Goal: Transaction & Acquisition: Book appointment/travel/reservation

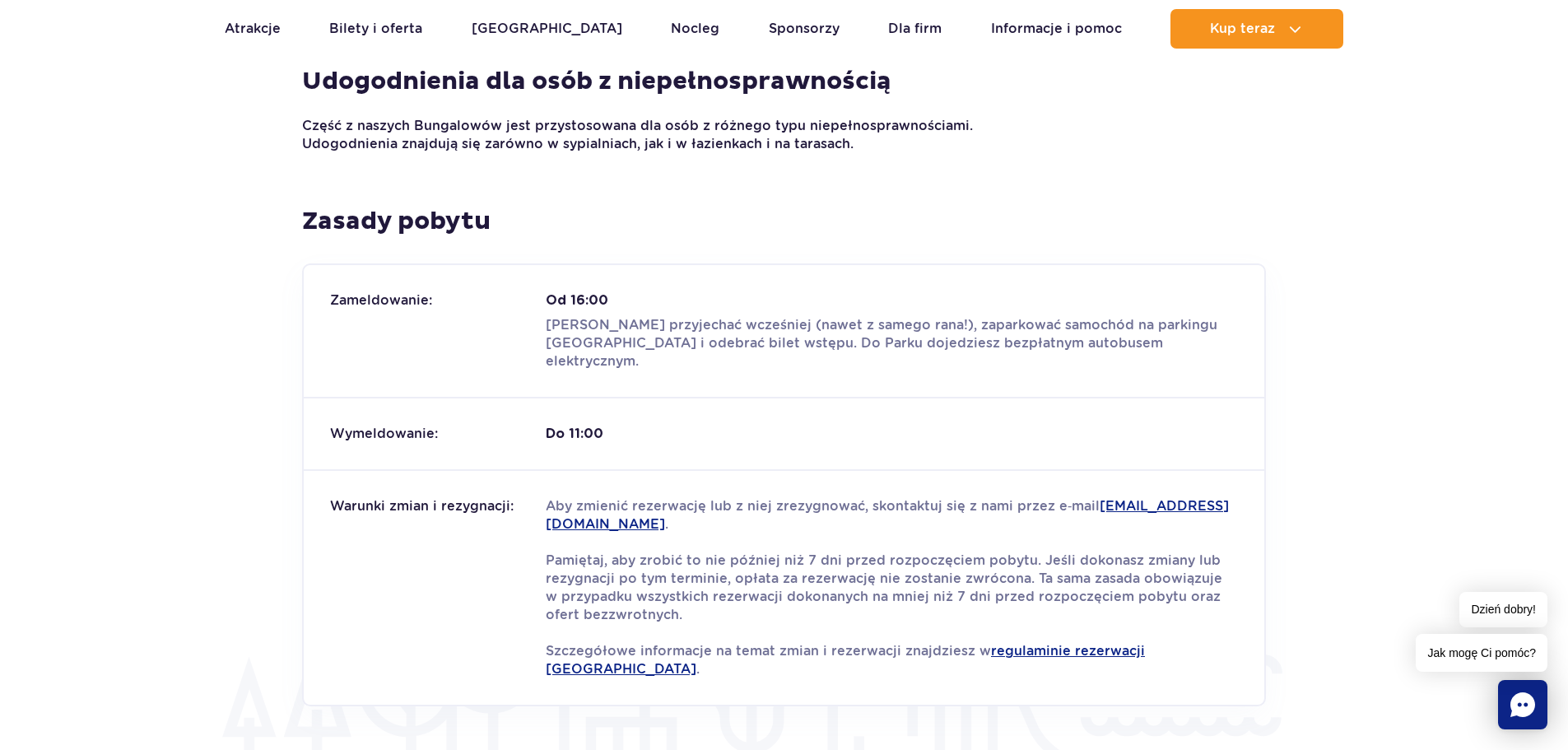
scroll to position [1812, 0]
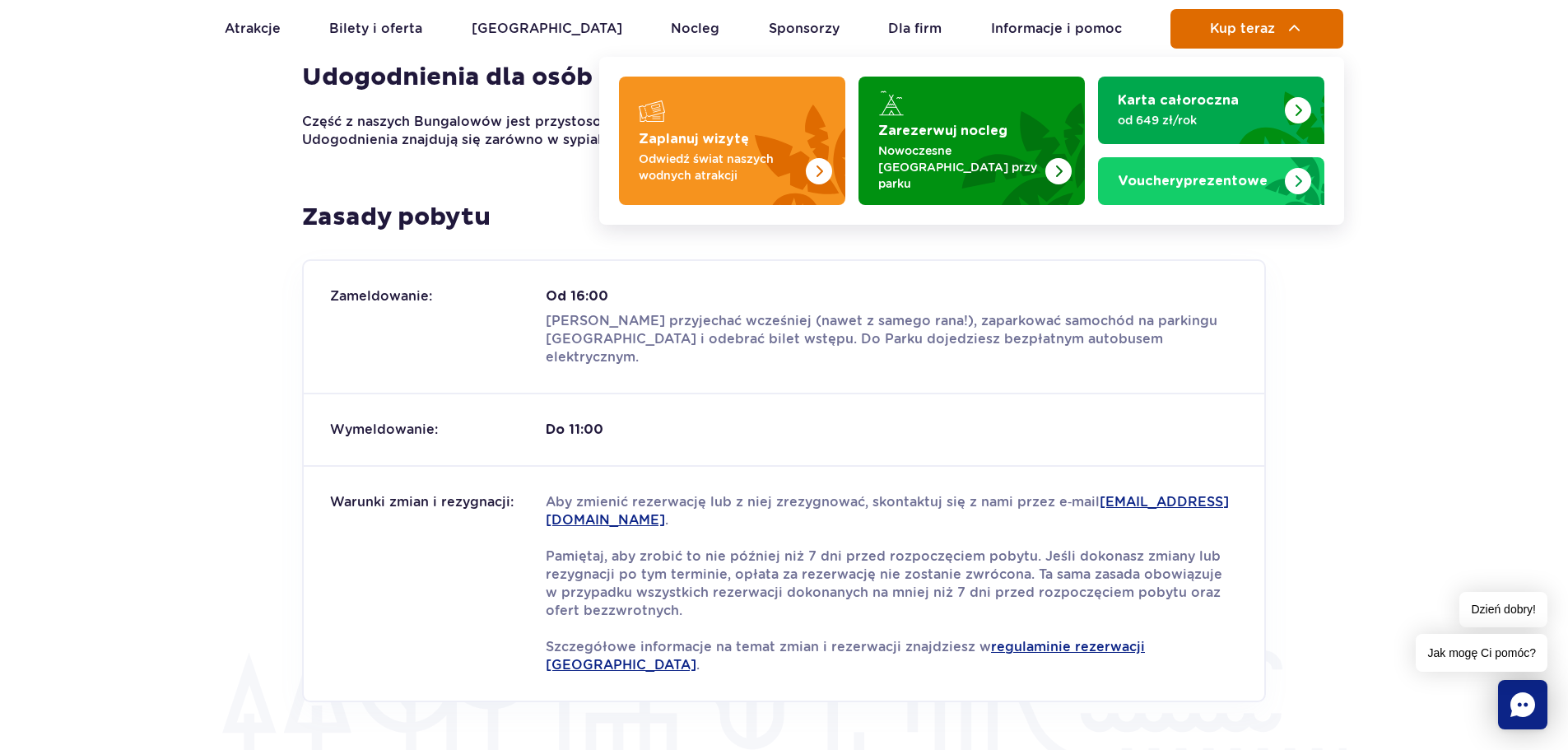
click at [1240, 38] on button "Kup teraz" at bounding box center [1257, 28] width 173 height 40
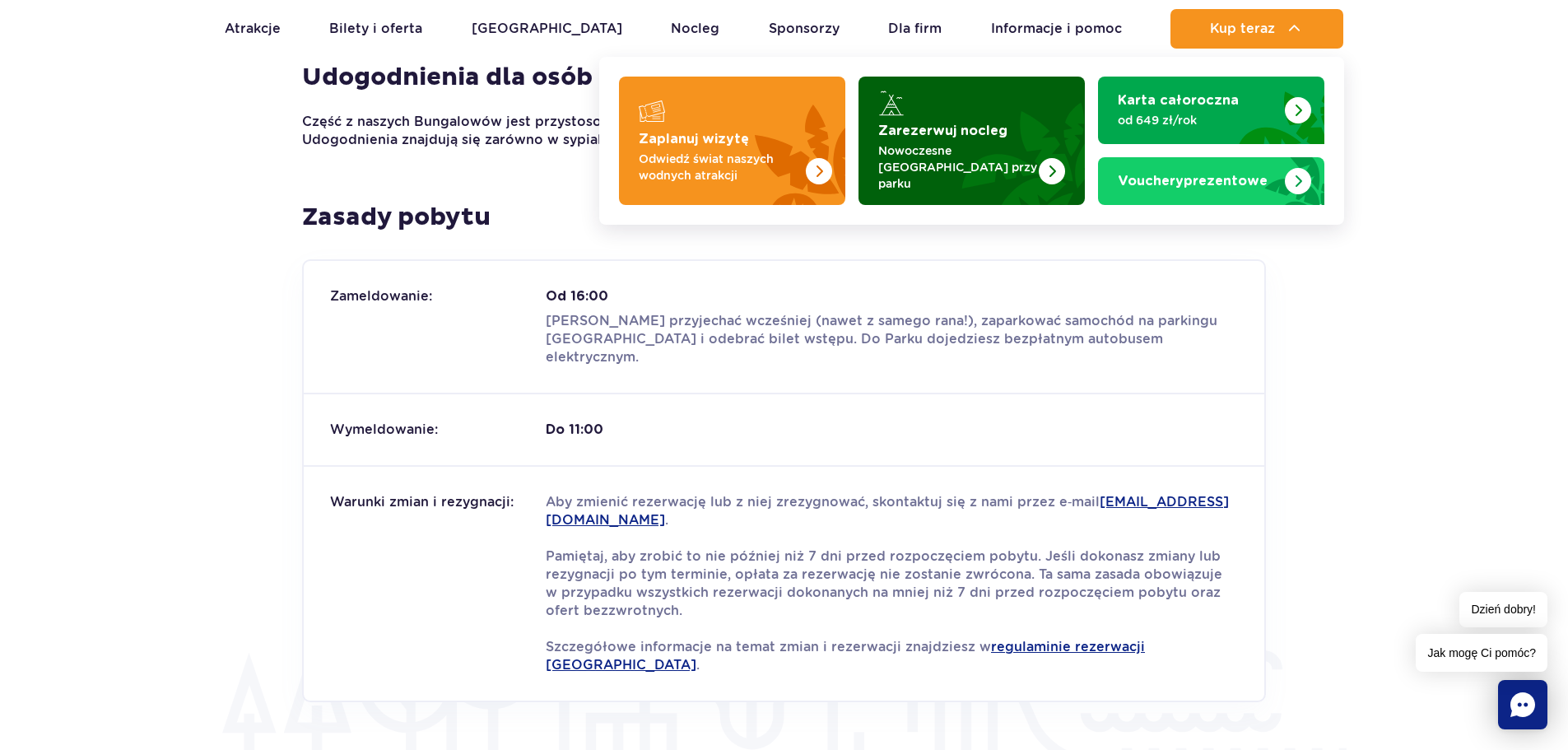
click at [915, 137] on strong "Zarezerwuj nocleg" at bounding box center [943, 131] width 129 height 14
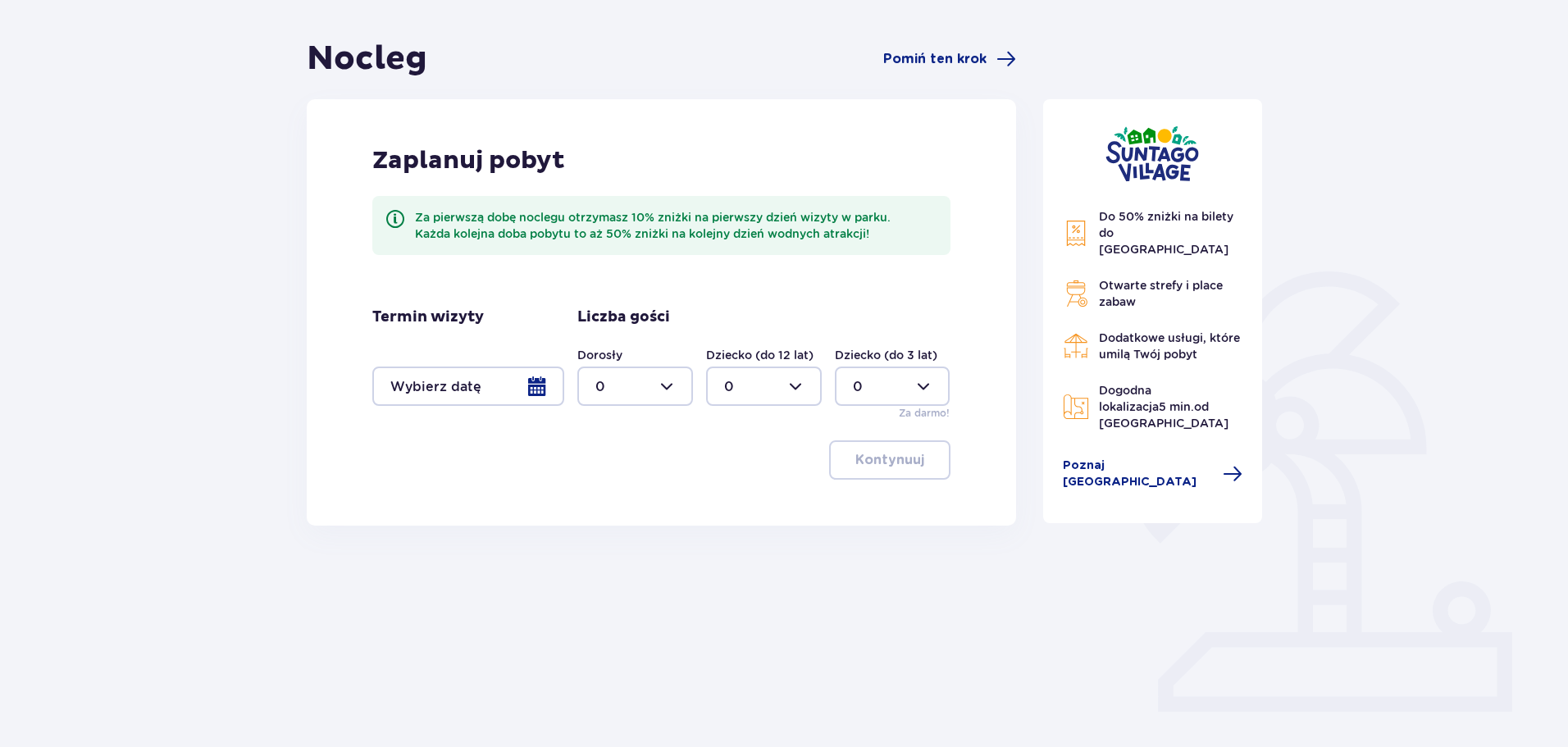
scroll to position [164, 0]
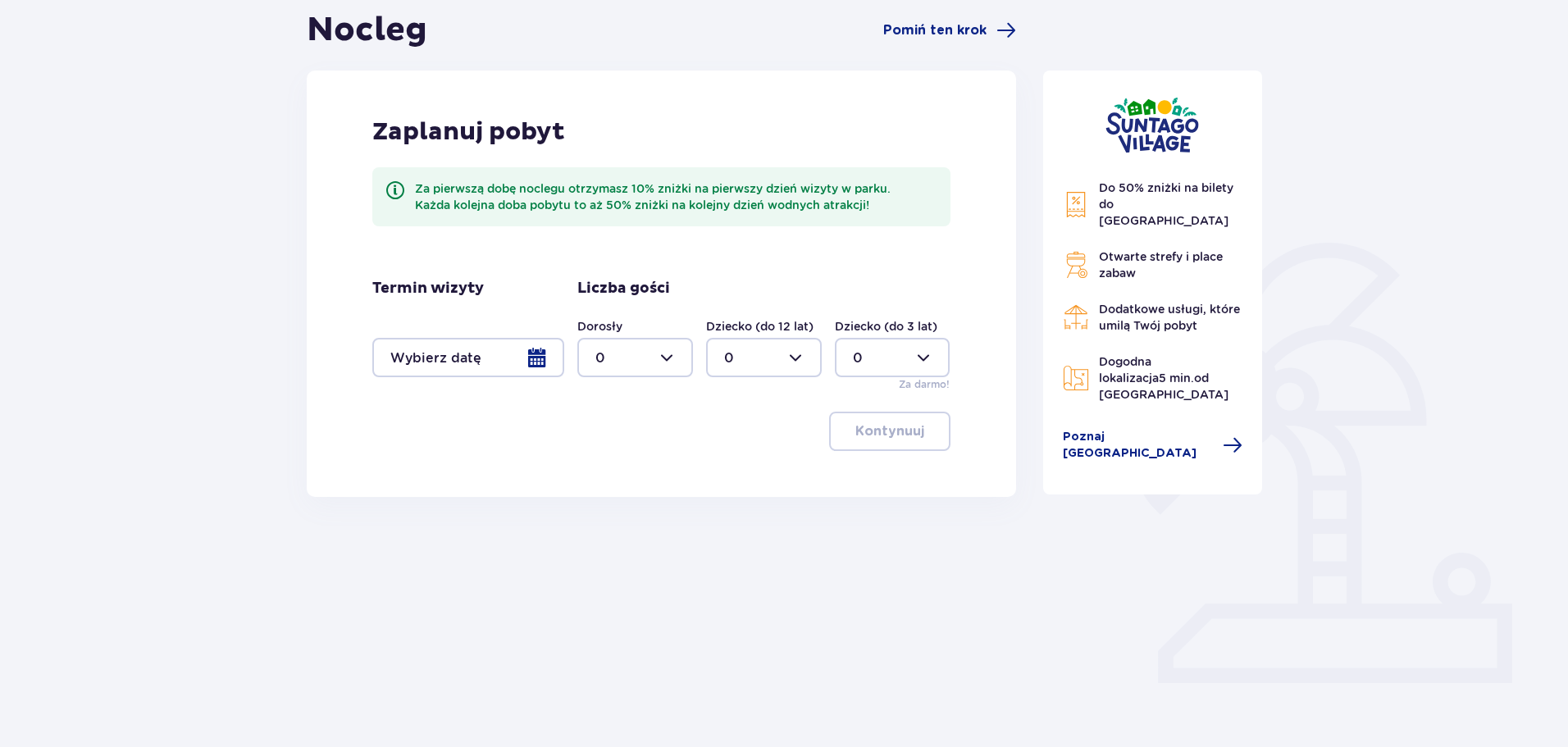
click at [689, 364] on div at bounding box center [635, 357] width 116 height 39
click at [613, 474] on div "2" at bounding box center [635, 477] width 80 height 18
type input "2"
click at [540, 353] on div at bounding box center [468, 357] width 192 height 39
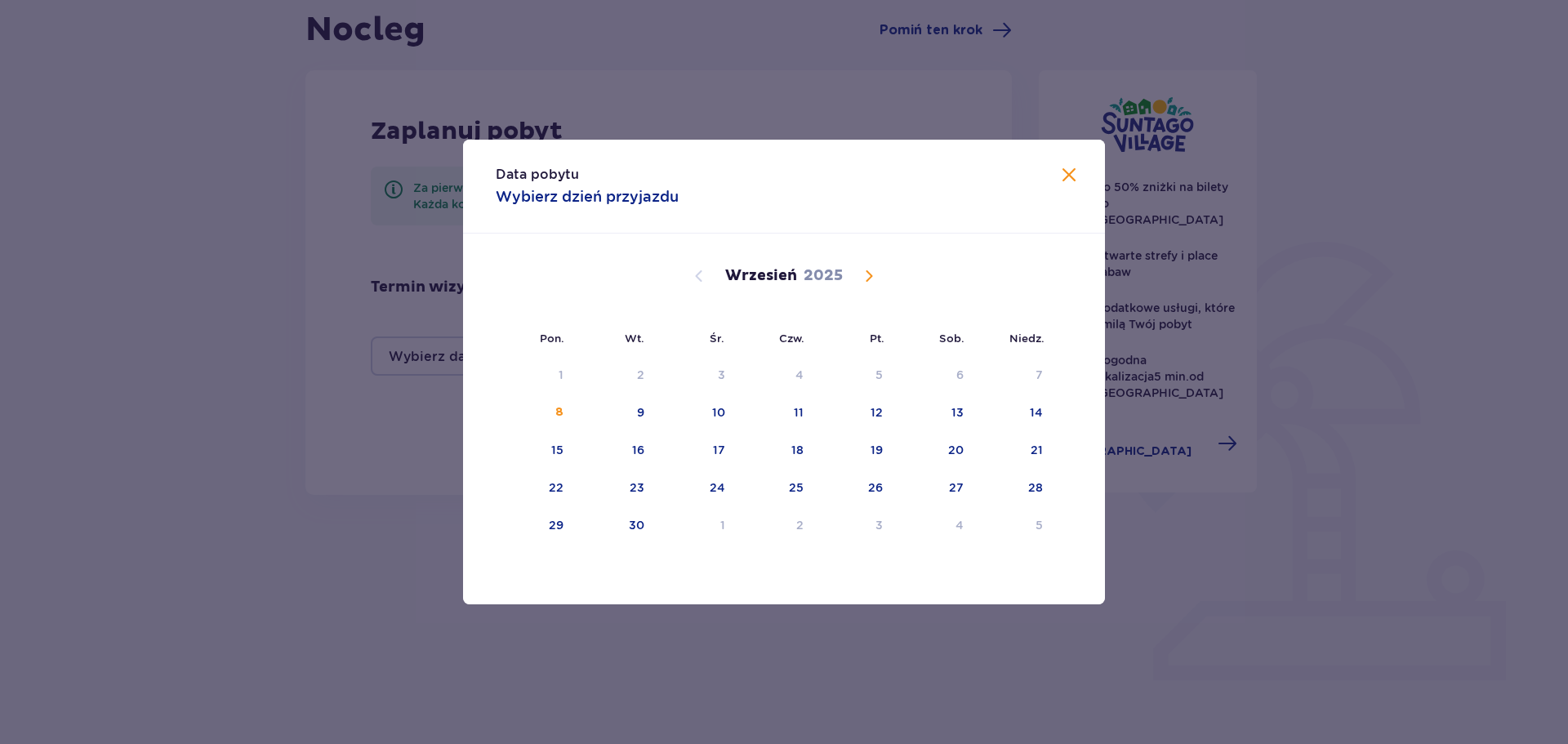
click at [876, 277] on span "Calendar" at bounding box center [869, 276] width 19 height 19
click at [730, 373] on div "1" at bounding box center [696, 375] width 80 height 35
click at [720, 374] on div "1" at bounding box center [696, 375] width 80 height 35
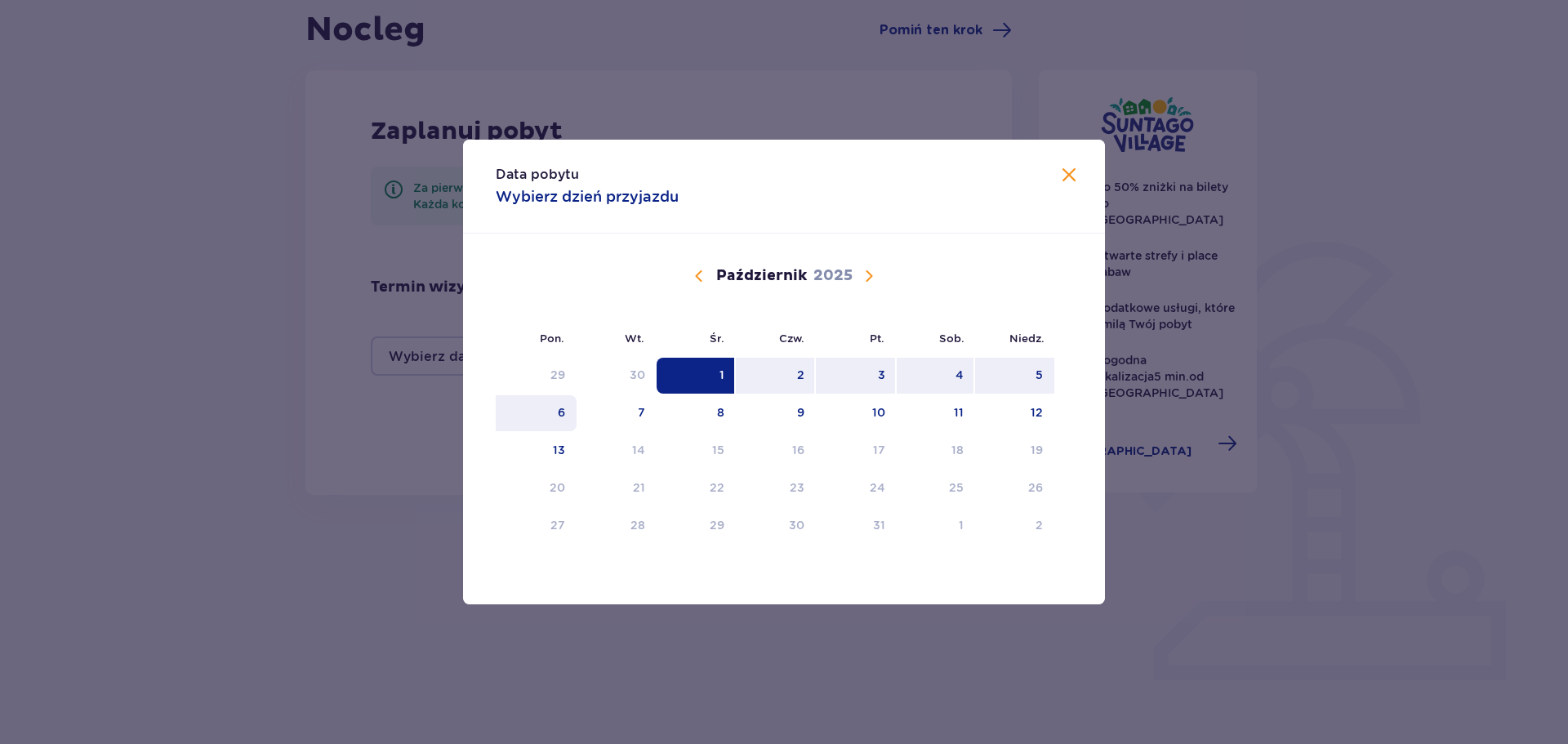
click at [560, 410] on div "6" at bounding box center [562, 412] width 8 height 16
type input "01.10.25 - 06.10.25"
type input "0"
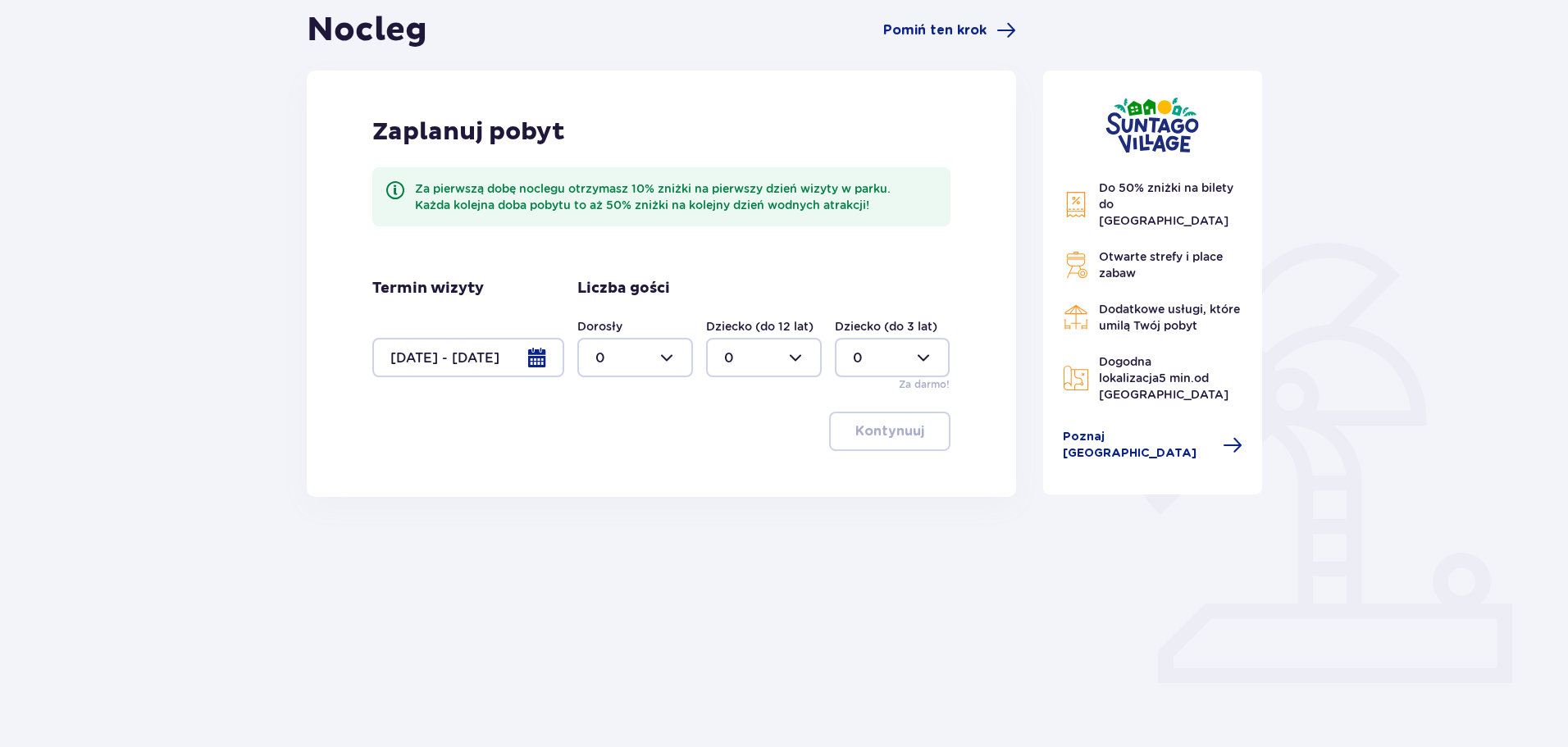
click at [499, 362] on div at bounding box center [468, 357] width 192 height 39
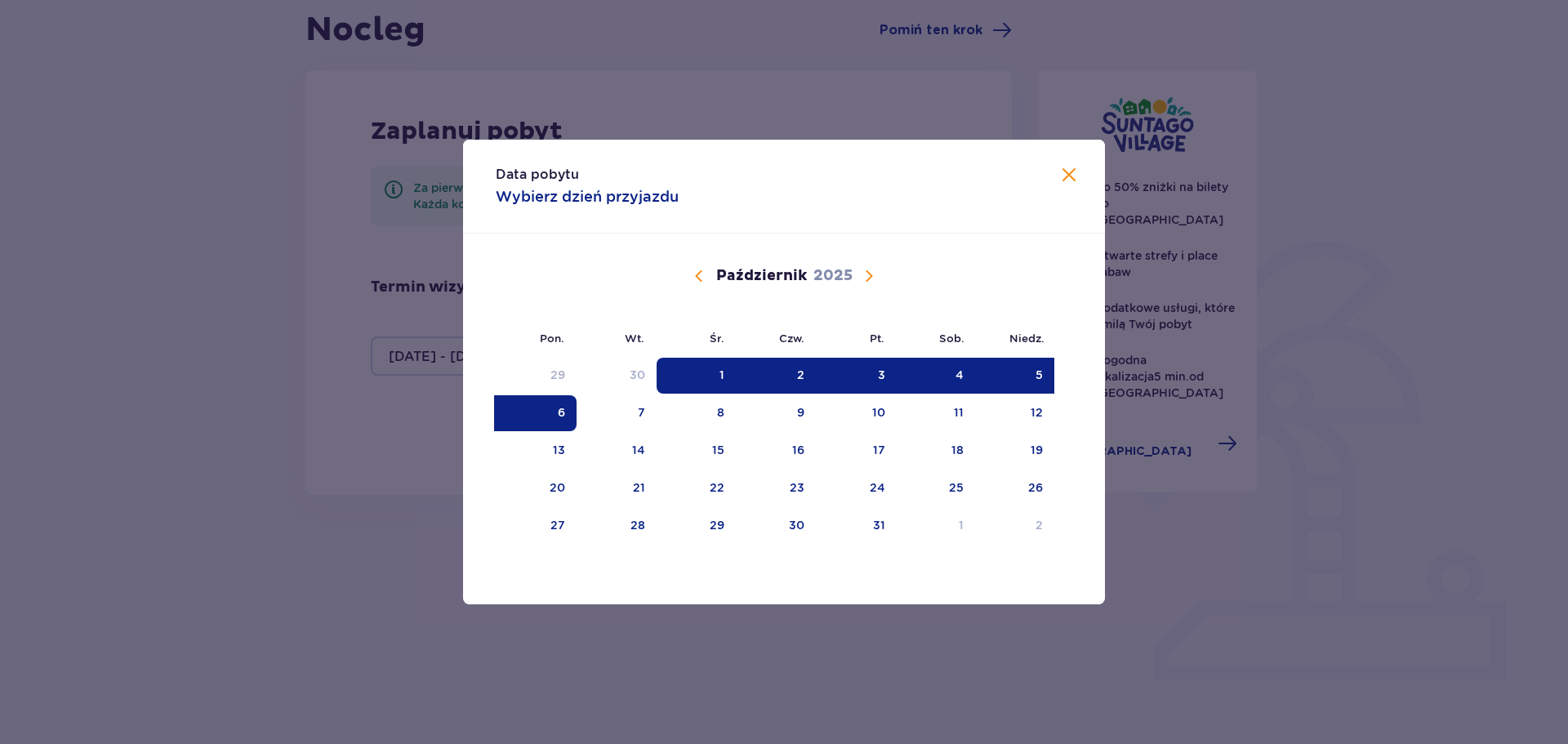
click at [536, 419] on div "6" at bounding box center [536, 412] width 81 height 35
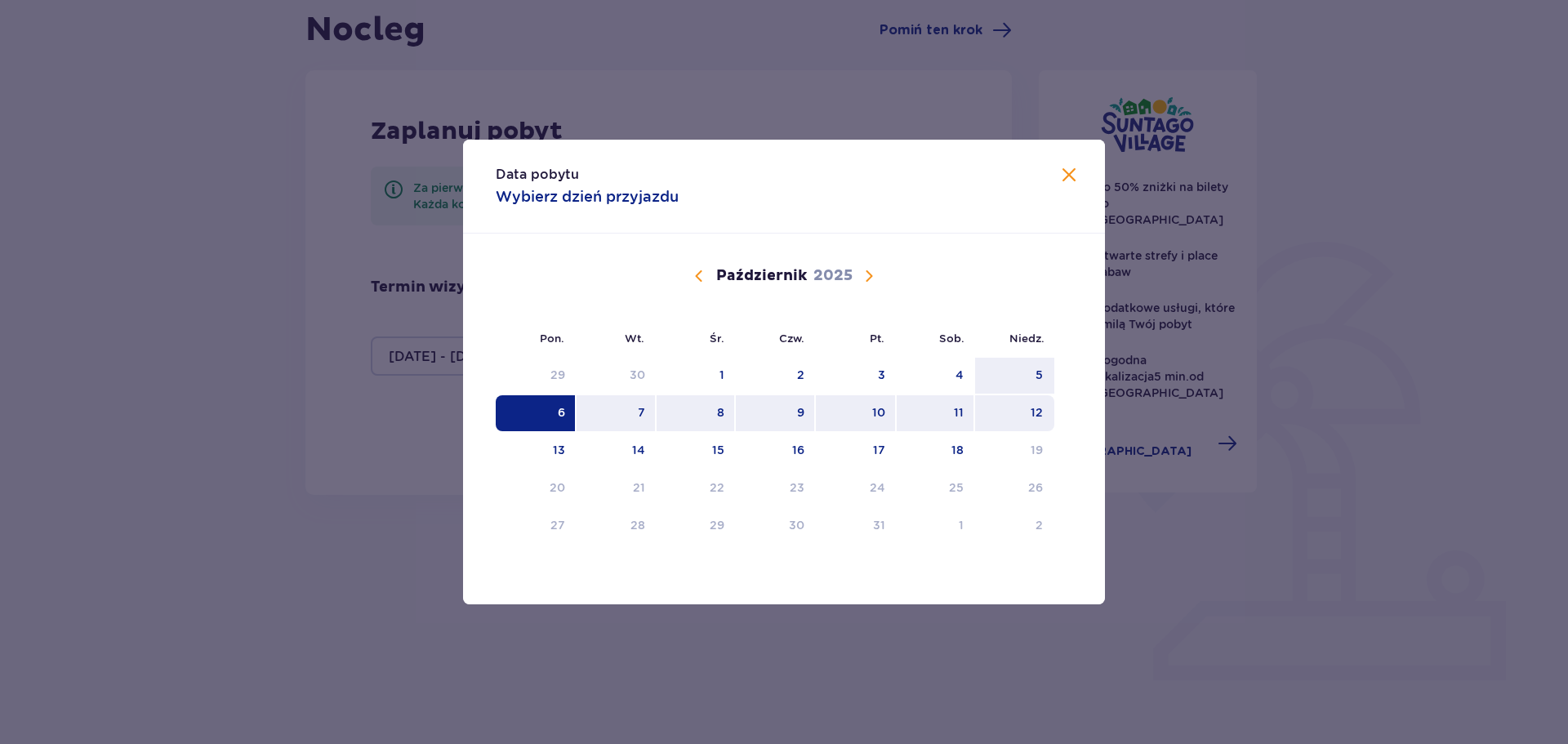
click at [1028, 417] on div "12" at bounding box center [1015, 412] width 80 height 35
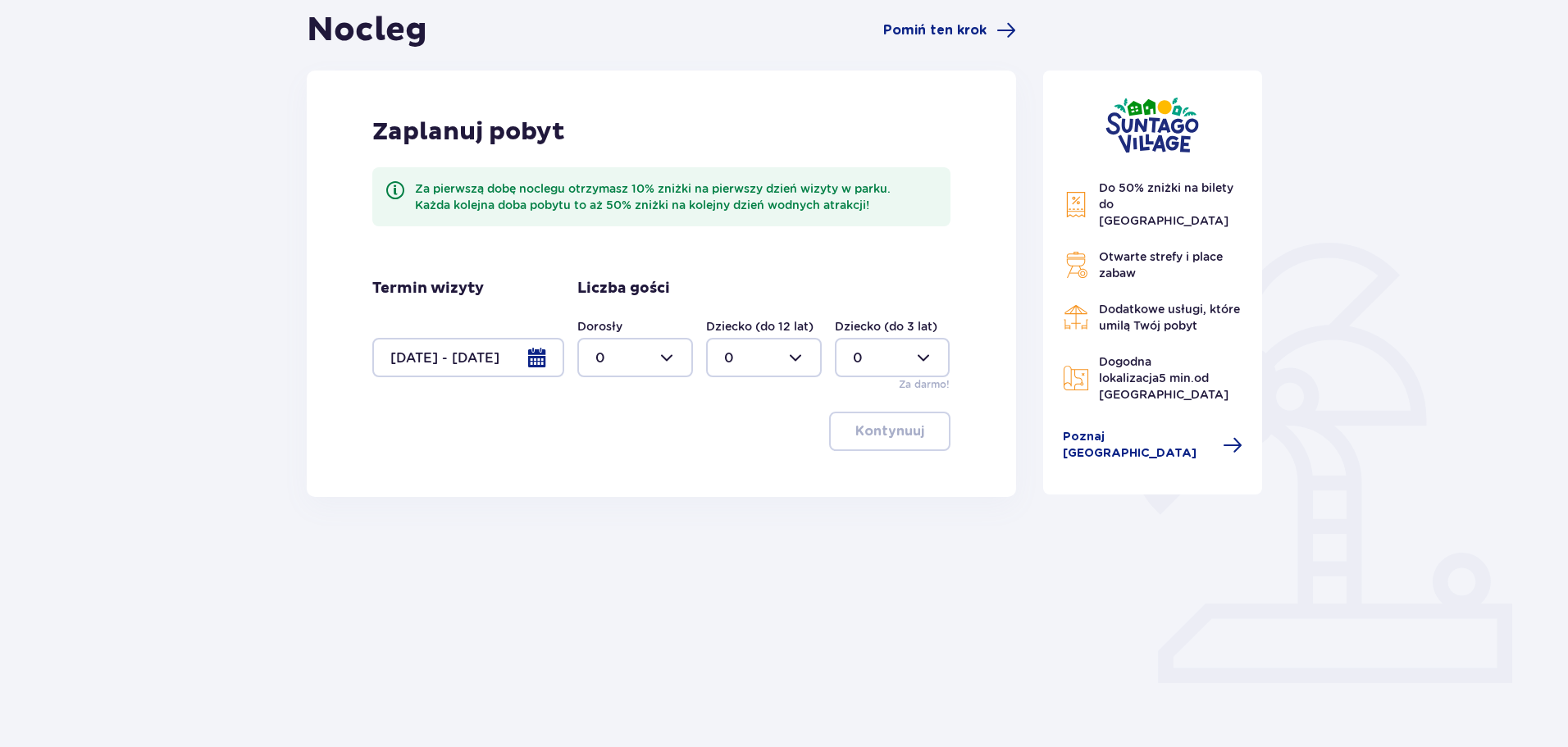
click at [560, 358] on div at bounding box center [468, 357] width 192 height 39
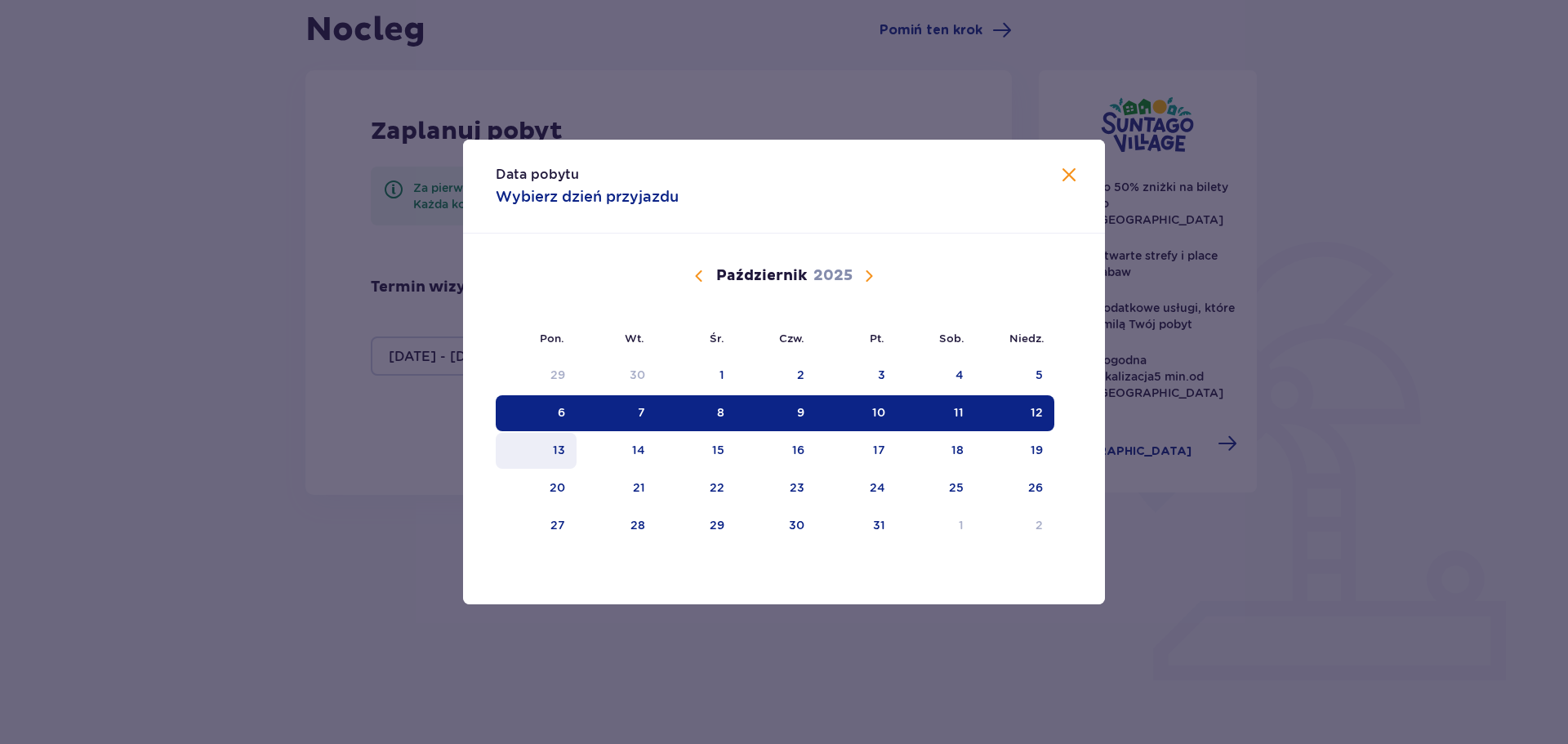
click at [543, 441] on div "13" at bounding box center [536, 451] width 81 height 35
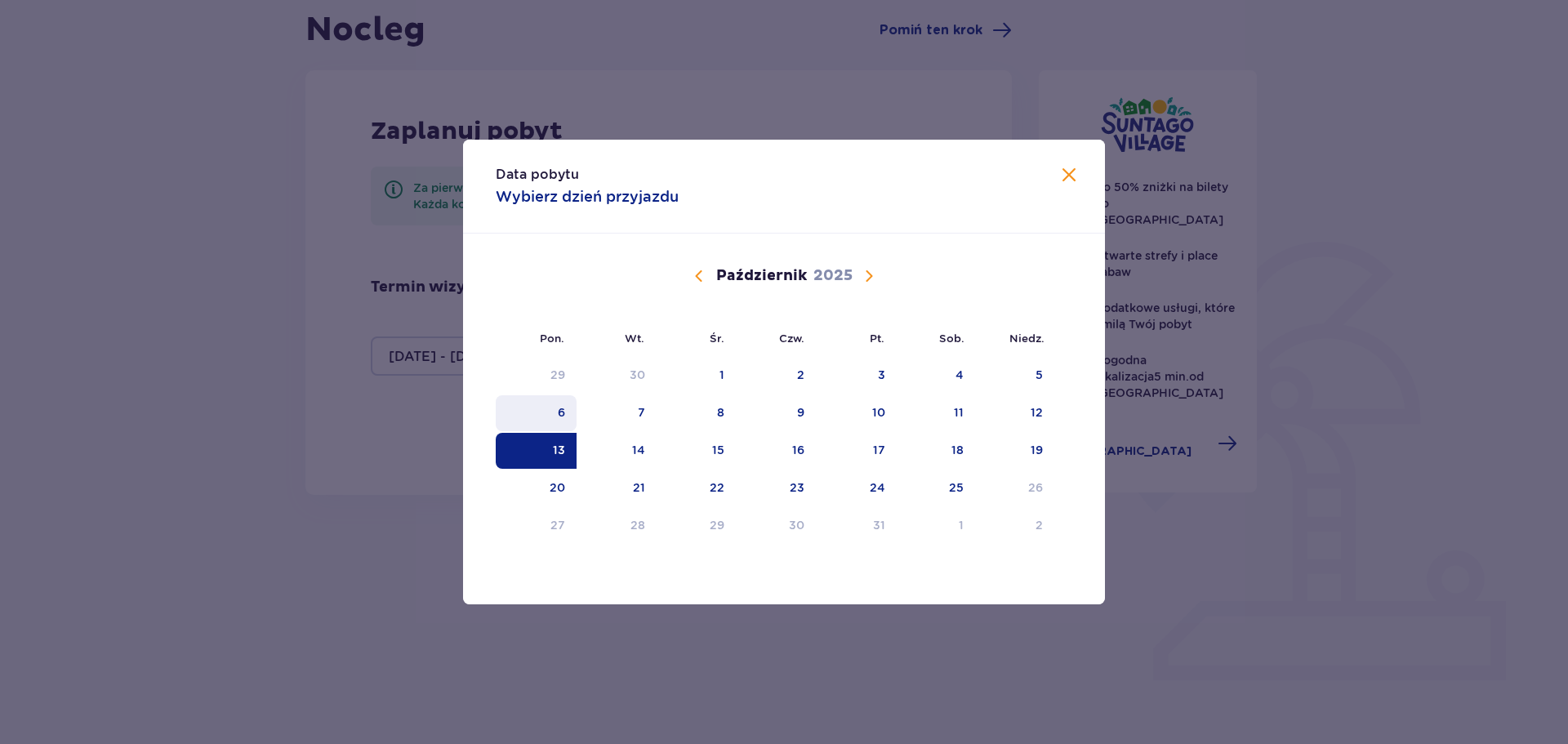
click at [553, 411] on div "6" at bounding box center [536, 412] width 81 height 35
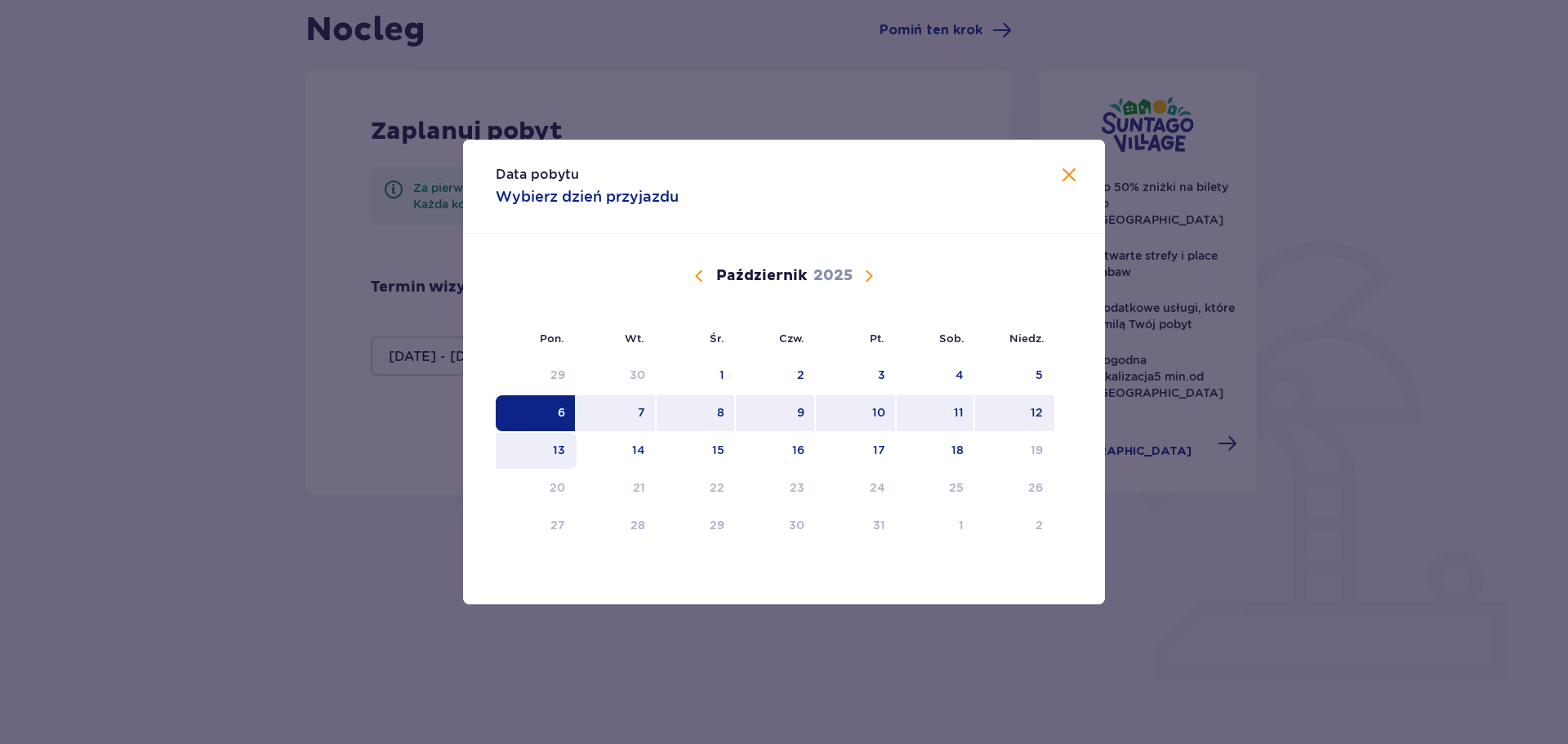
click at [559, 441] on div "13" at bounding box center [536, 451] width 81 height 35
type input "06.10.25 - 13.10.25"
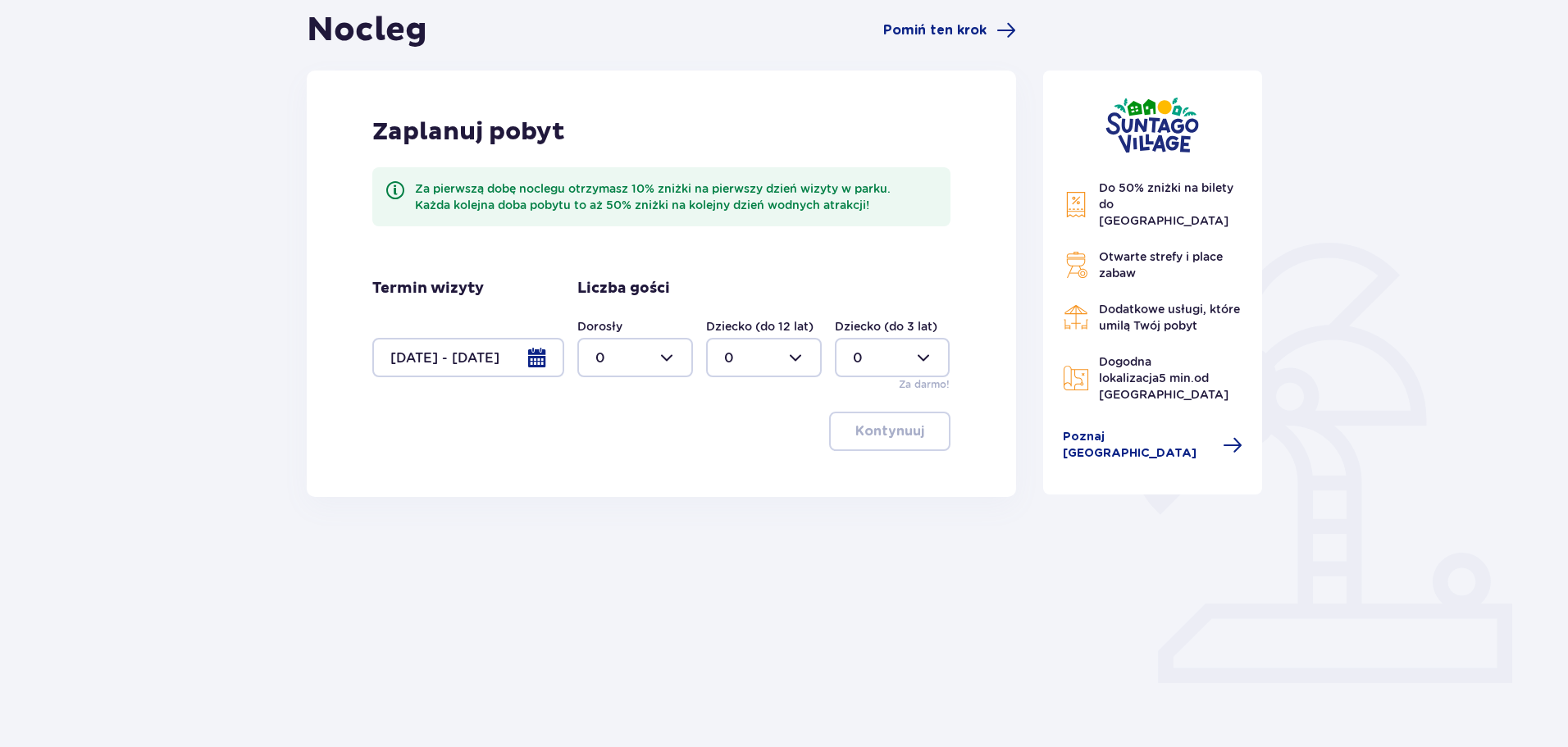
click at [536, 357] on div at bounding box center [468, 357] width 192 height 39
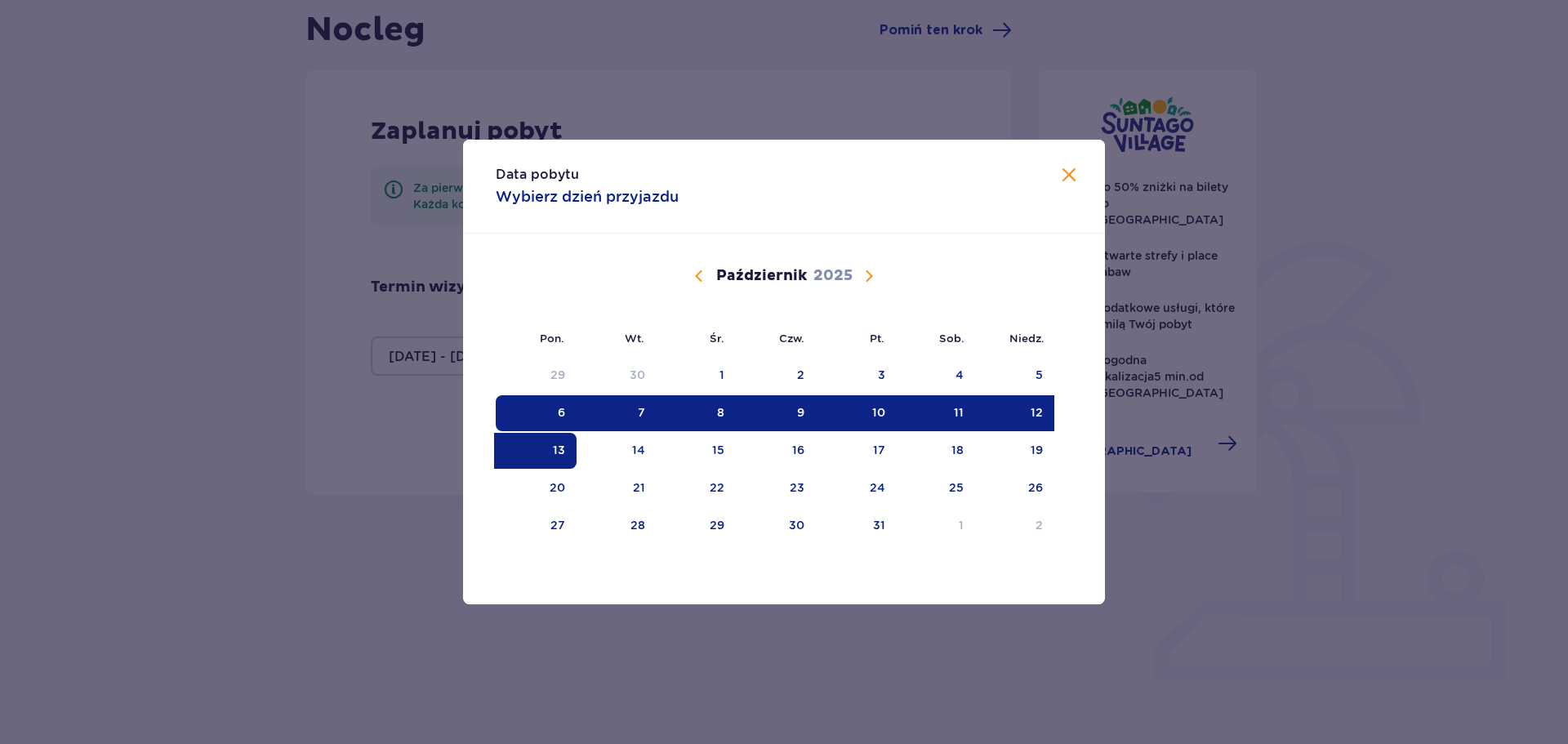
click at [1072, 179] on span at bounding box center [1069, 175] width 19 height 19
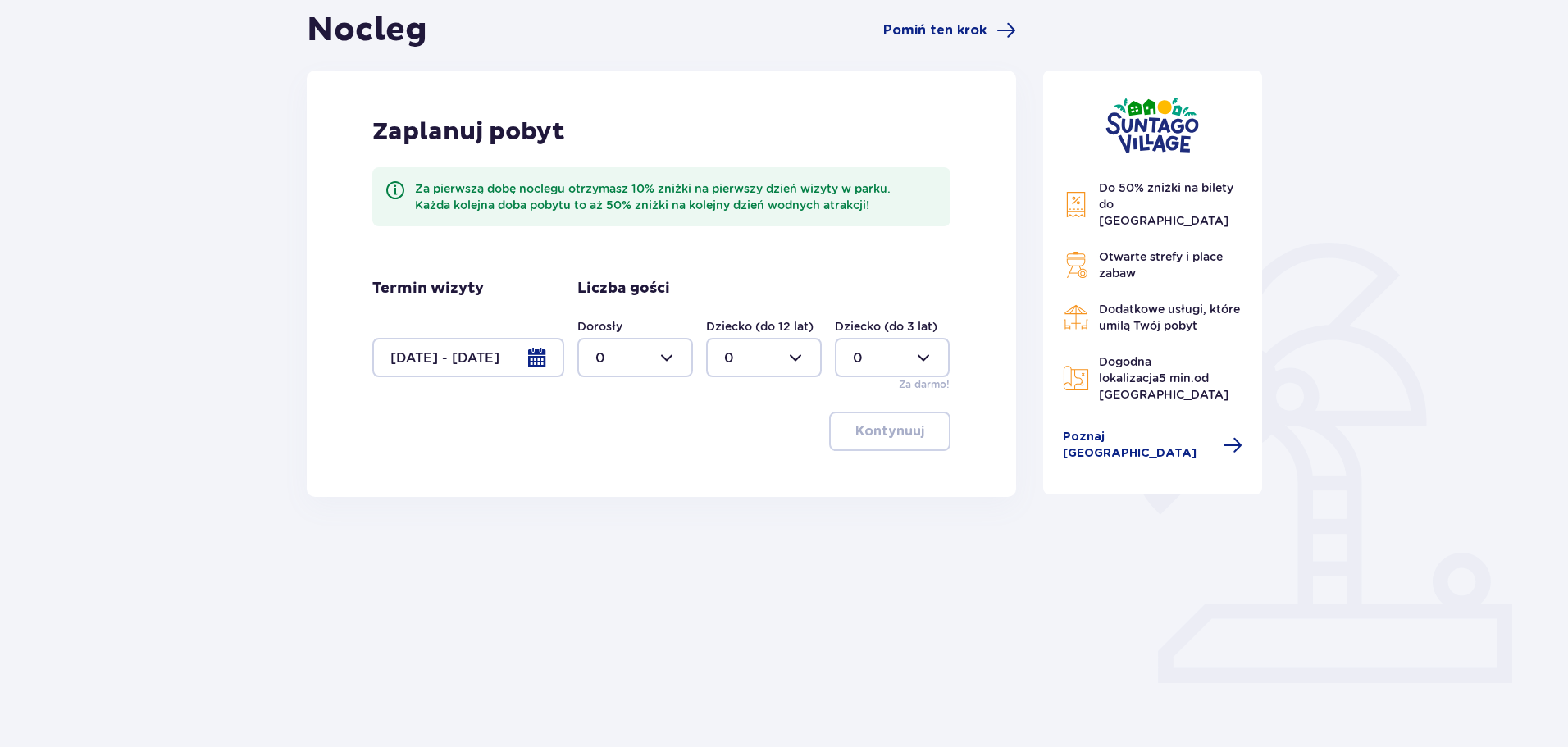
click at [642, 352] on div at bounding box center [635, 357] width 116 height 39
click at [612, 472] on div "2" at bounding box center [635, 477] width 80 height 18
type input "2"
click at [934, 426] on span "button" at bounding box center [928, 431] width 19 height 19
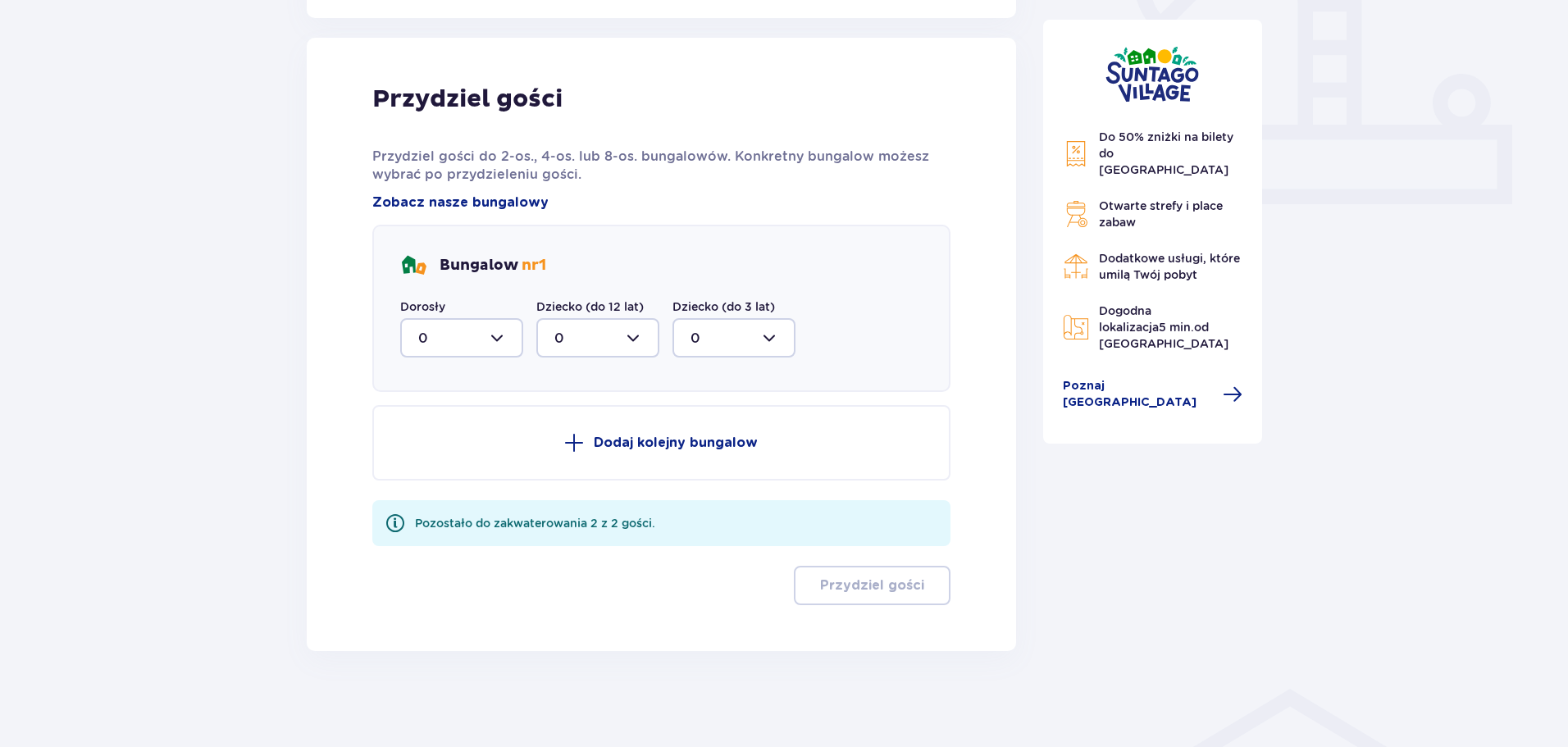
scroll to position [646, 0]
click at [495, 330] on div at bounding box center [462, 335] width 123 height 39
click at [434, 453] on div "2" at bounding box center [462, 454] width 87 height 18
type input "2"
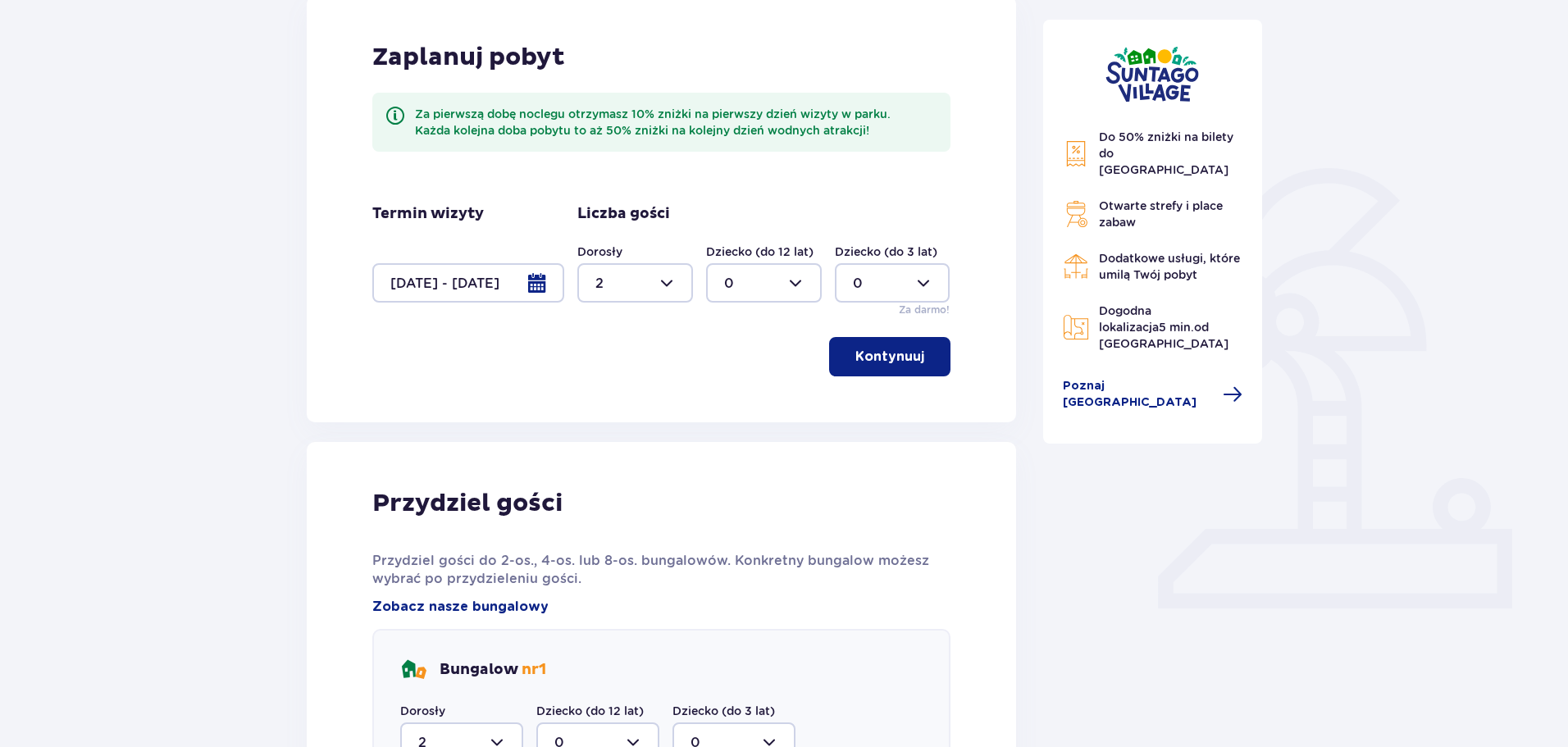
scroll to position [485, 0]
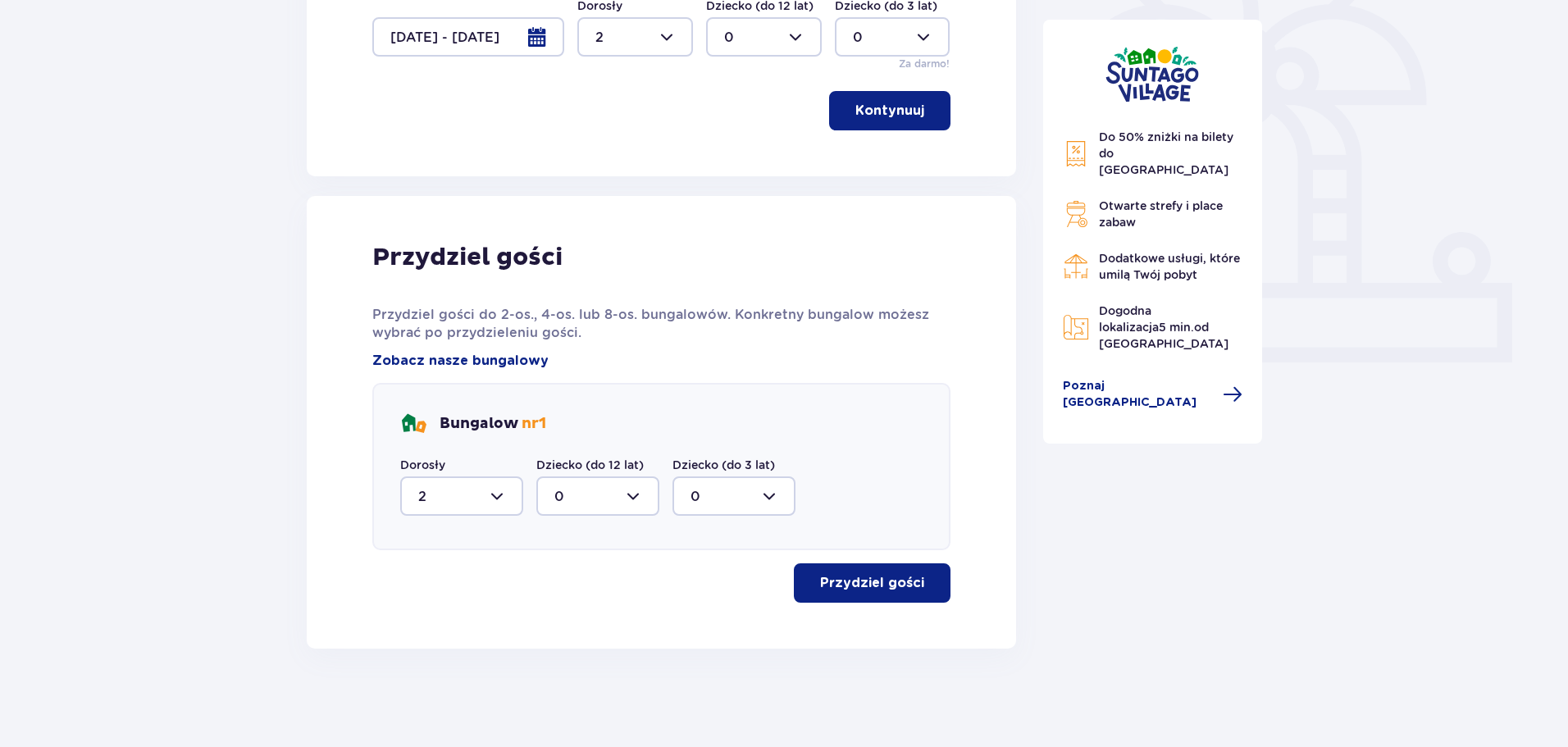
click at [884, 573] on button "Przydziel gości" at bounding box center [872, 582] width 157 height 39
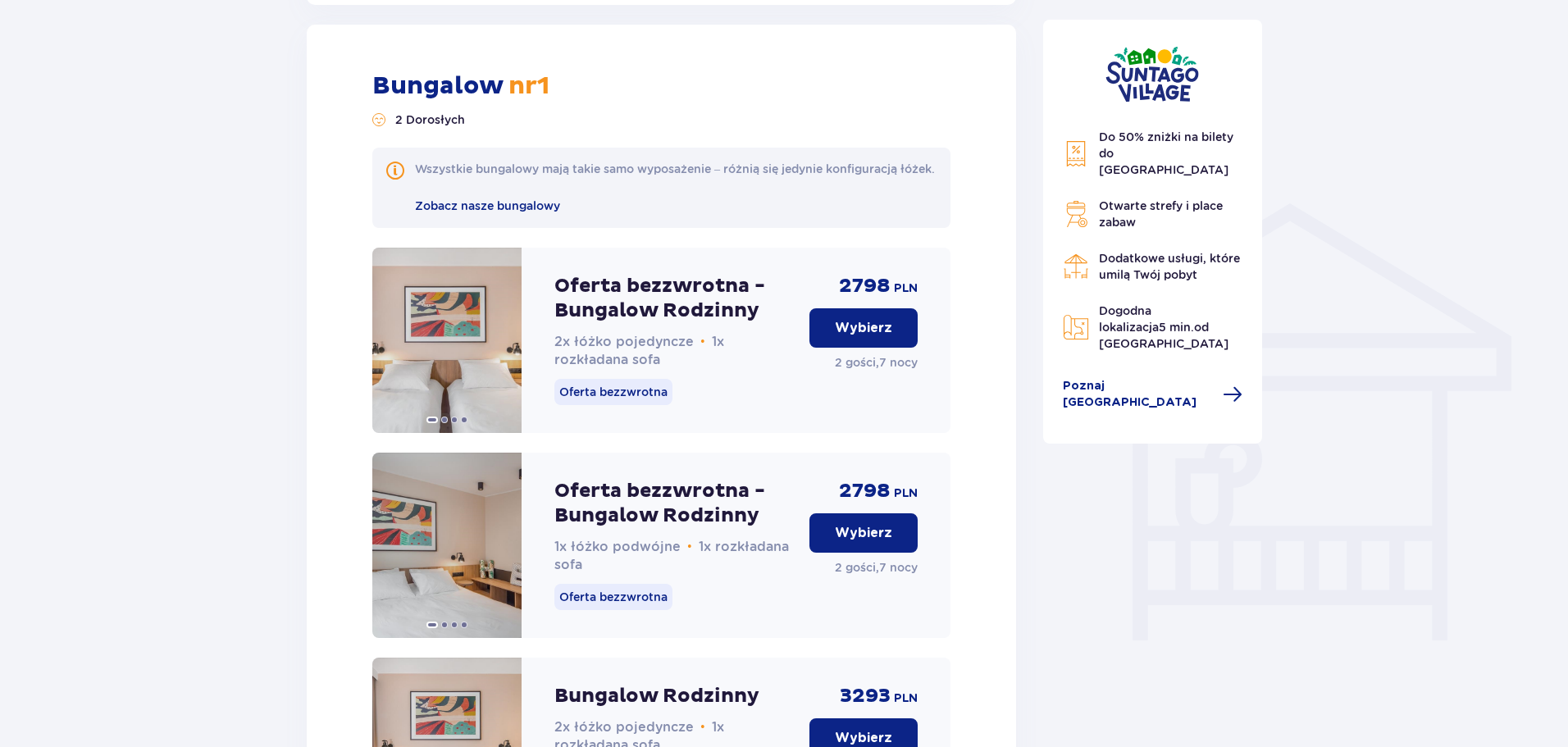
scroll to position [1134, 0]
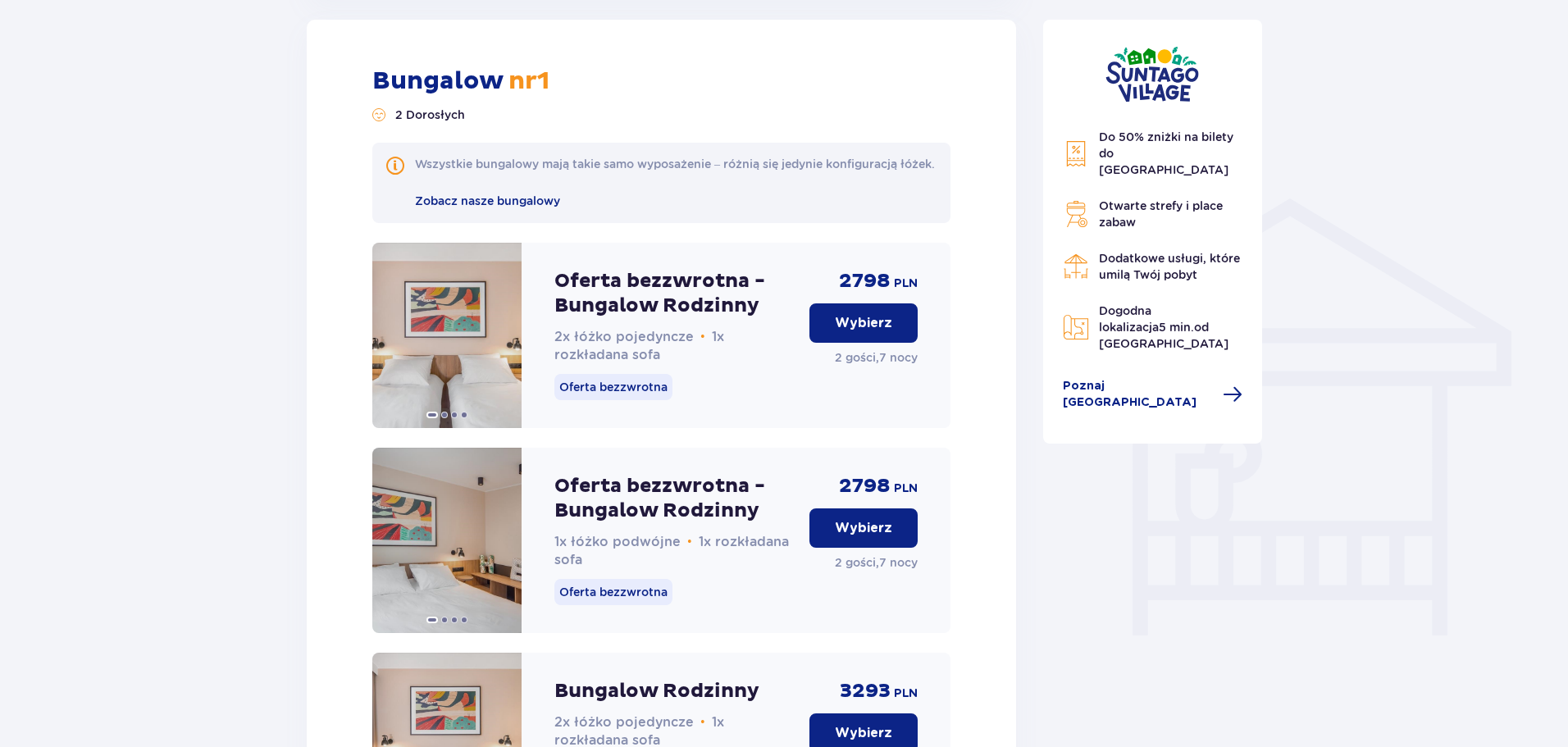
click at [892, 537] on button "Wybierz" at bounding box center [863, 528] width 108 height 39
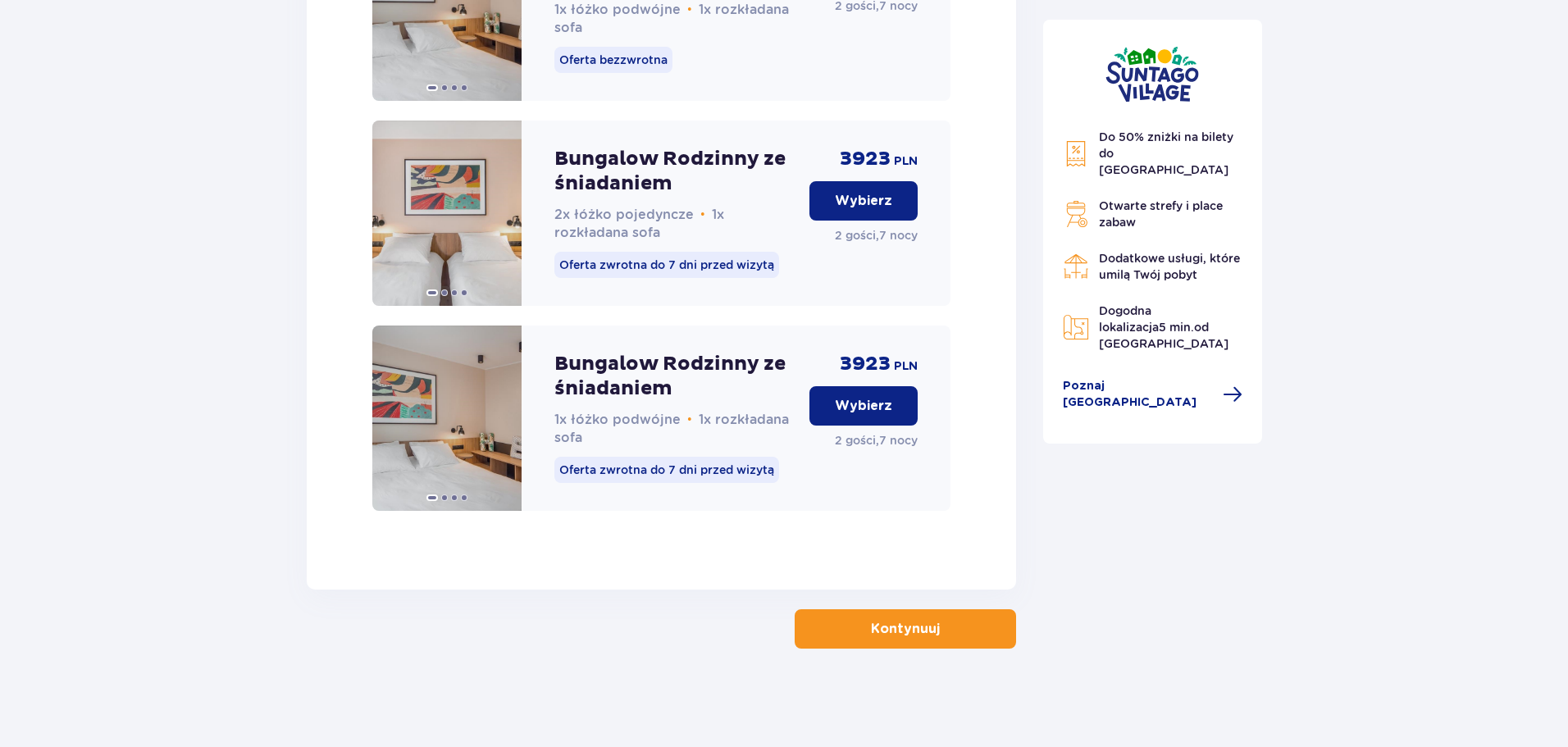
scroll to position [2503, 0]
click at [900, 626] on p "Kontynuuj" at bounding box center [906, 629] width 69 height 18
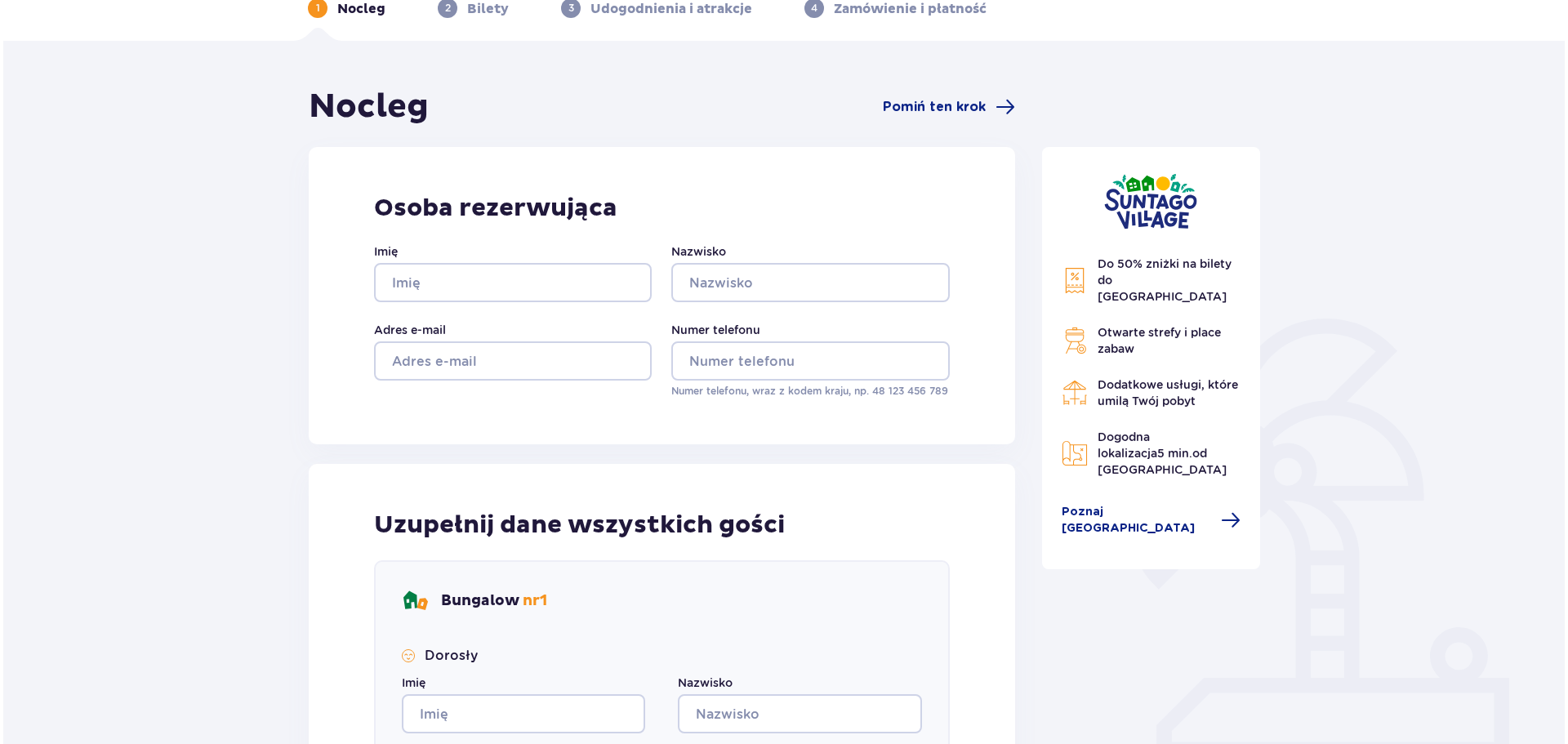
scroll to position [81, 0]
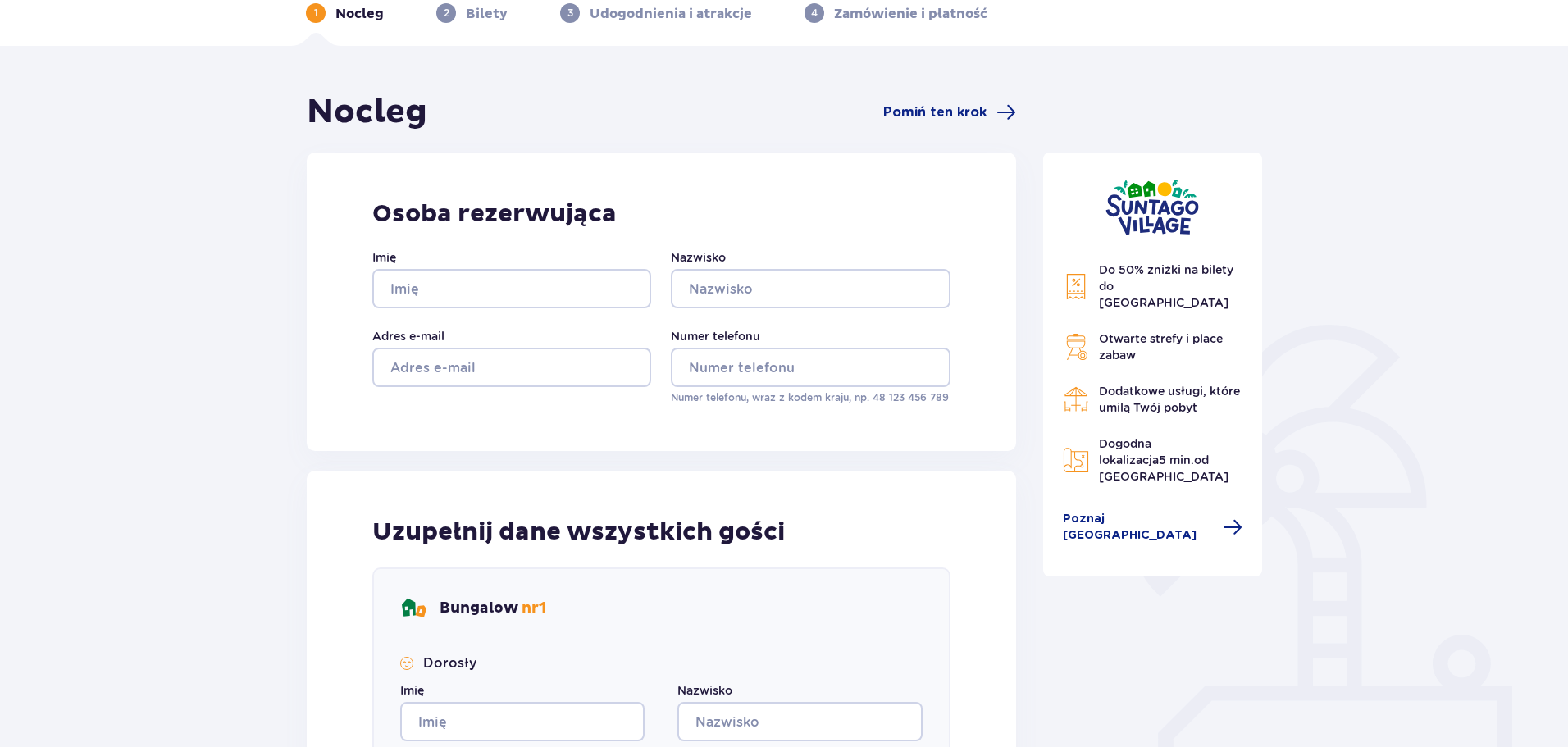
click at [1342, 520] on div "Nocleg Pomiń ten krok Osoba rezerwująca Imię Nazwisko Adres e-mail Numer telefo…" at bounding box center [784, 619] width 1568 height 1146
click at [1367, 481] on div "Nocleg Pomiń ten krok Osoba rezerwująca Imię Nazwisko Adres e-mail Numer telefo…" at bounding box center [784, 619] width 1568 height 1146
click at [1402, 494] on div "Nocleg Pomiń ten krok Osoba rezerwująca Imię Nazwisko Adres e-mail Numer telefo…" at bounding box center [784, 619] width 1568 height 1146
drag, startPoint x: 1383, startPoint y: 465, endPoint x: 1380, endPoint y: 451, distance: 14.3
click at [1380, 455] on div "Nocleg Pomiń ten krok Osoba rezerwująca Imię Nazwisko Adres e-mail Numer telefo…" at bounding box center [784, 619] width 1568 height 1146
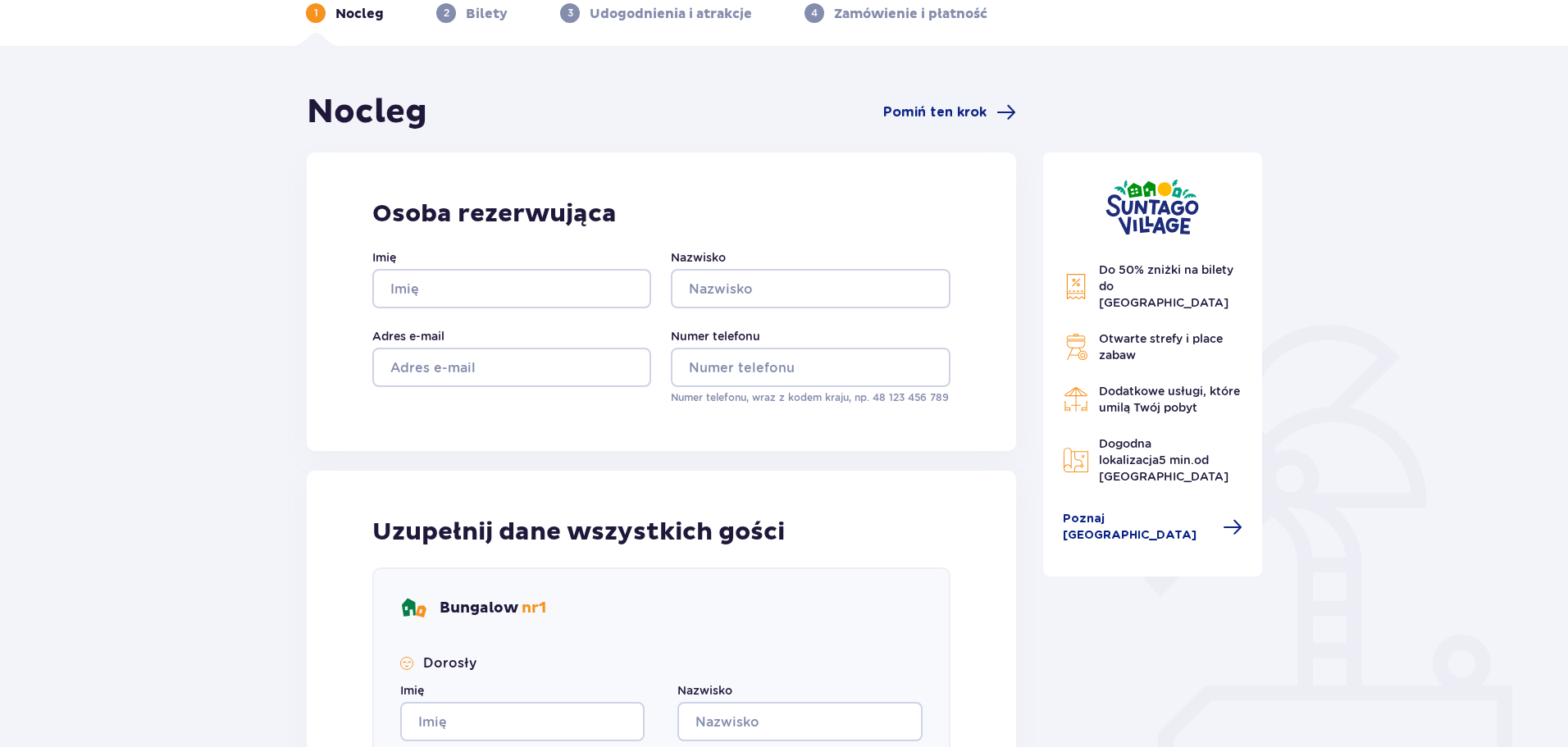
click at [1375, 413] on div "Nocleg Pomiń ten krok Osoba rezerwująca Imię Nazwisko Adres e-mail Numer telefo…" at bounding box center [784, 619] width 1568 height 1146
click at [1346, 406] on div "Nocleg Pomiń ten krok Osoba rezerwująca Imię Nazwisko Adres e-mail Numer telefo…" at bounding box center [784, 619] width 1568 height 1146
click at [955, 114] on span "Pomiń ten krok" at bounding box center [935, 112] width 103 height 18
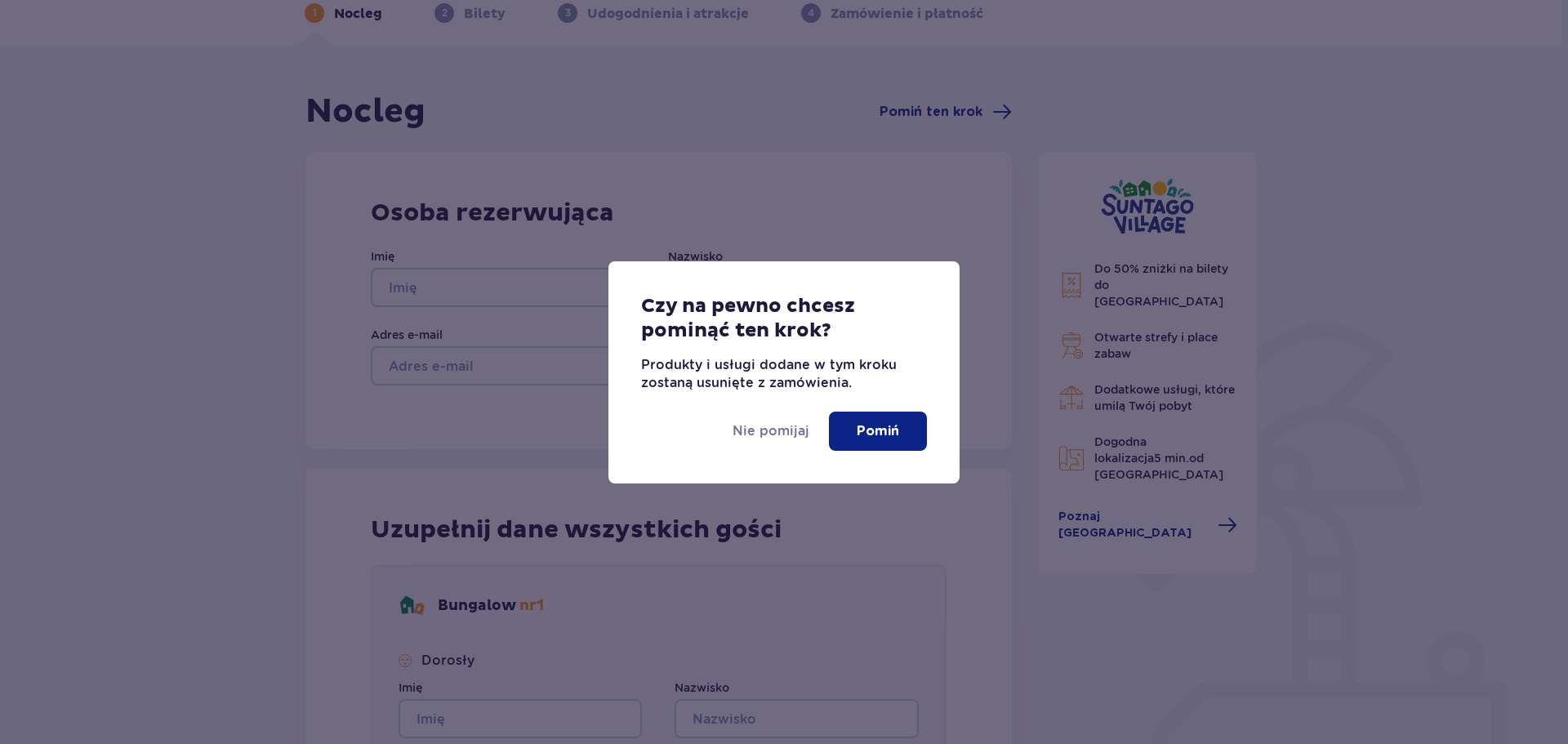
click at [838, 423] on button "Pomiń" at bounding box center [878, 431] width 98 height 39
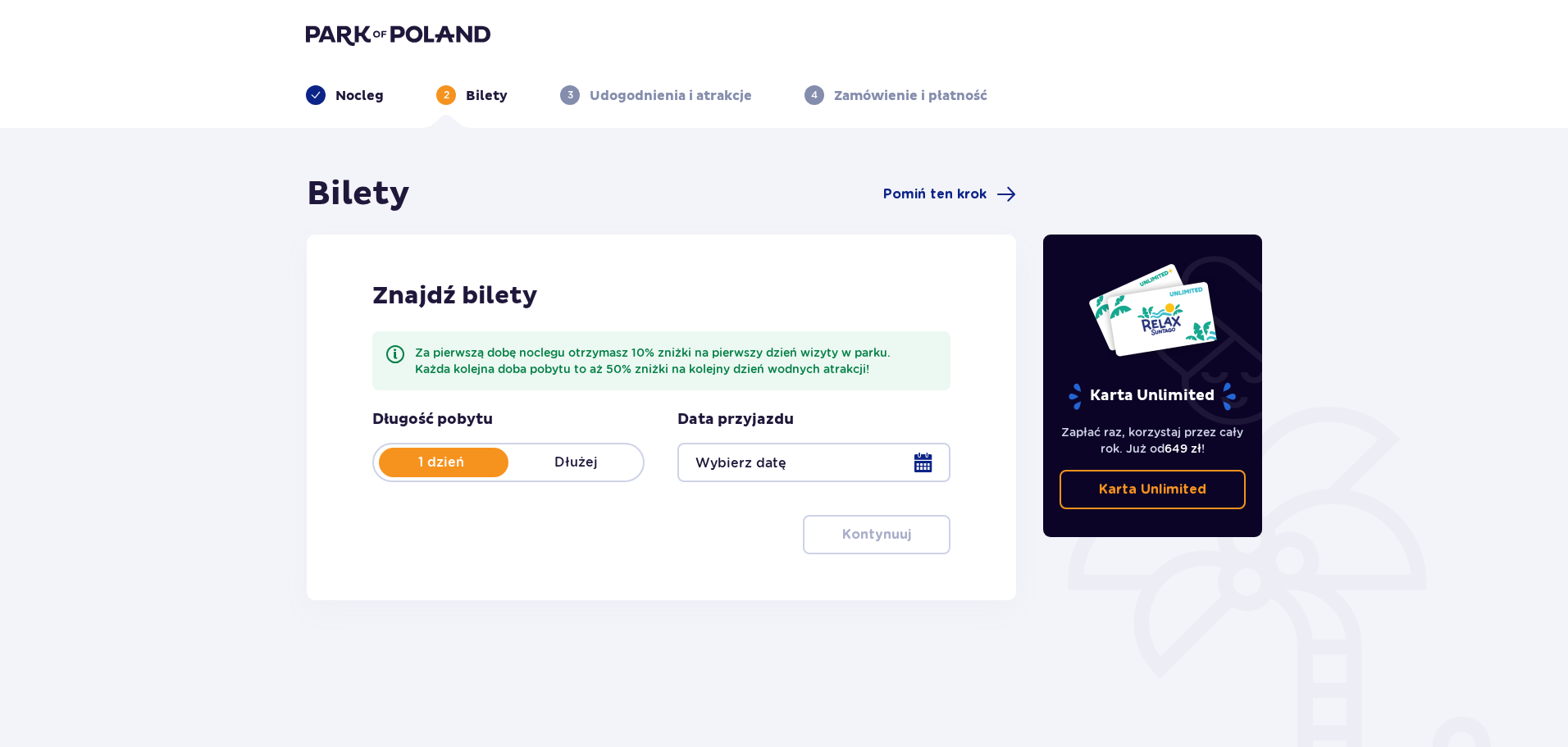
click at [566, 457] on p "Dłużej" at bounding box center [576, 462] width 135 height 18
click at [932, 193] on span "Pomiń ten krok" at bounding box center [935, 194] width 103 height 18
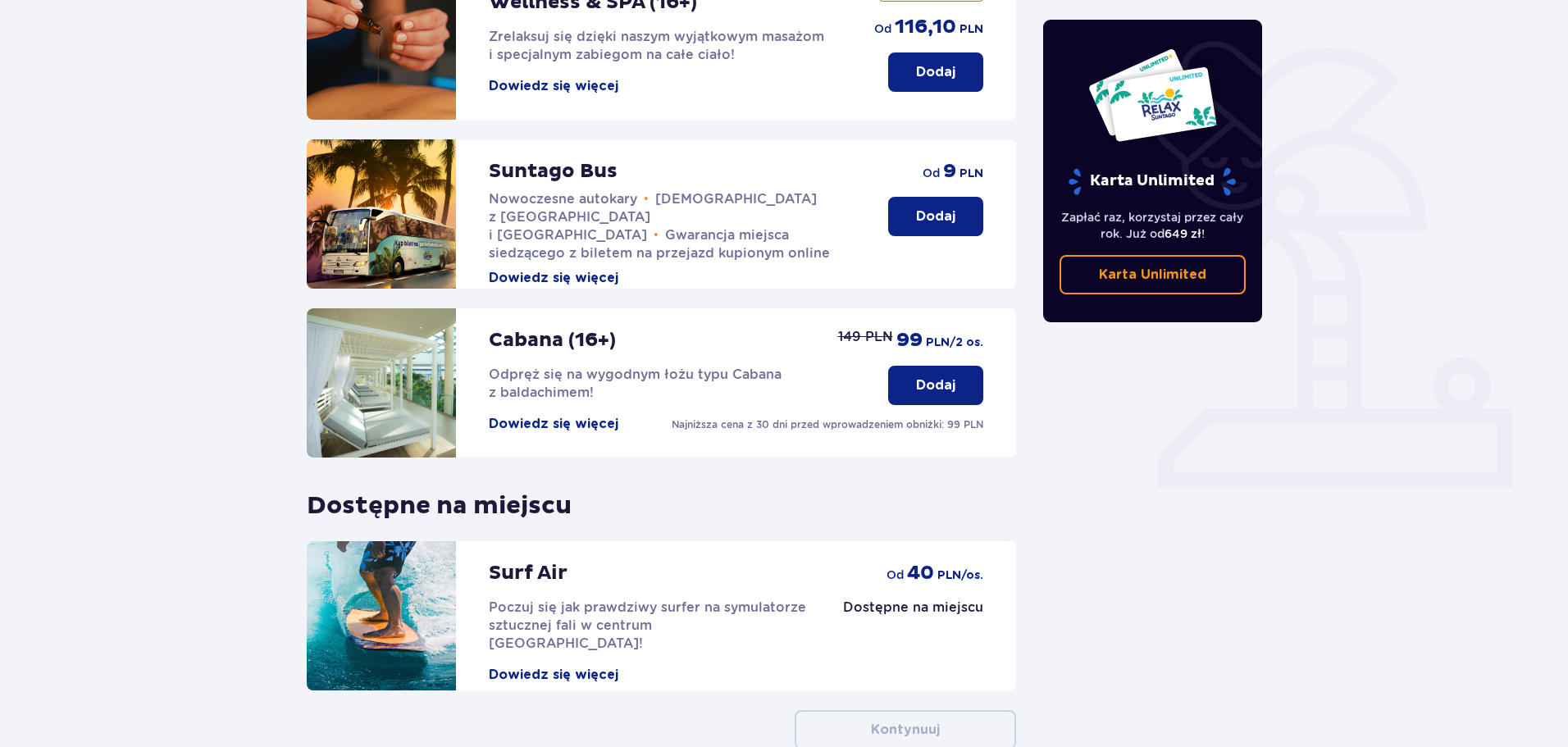
scroll to position [116, 0]
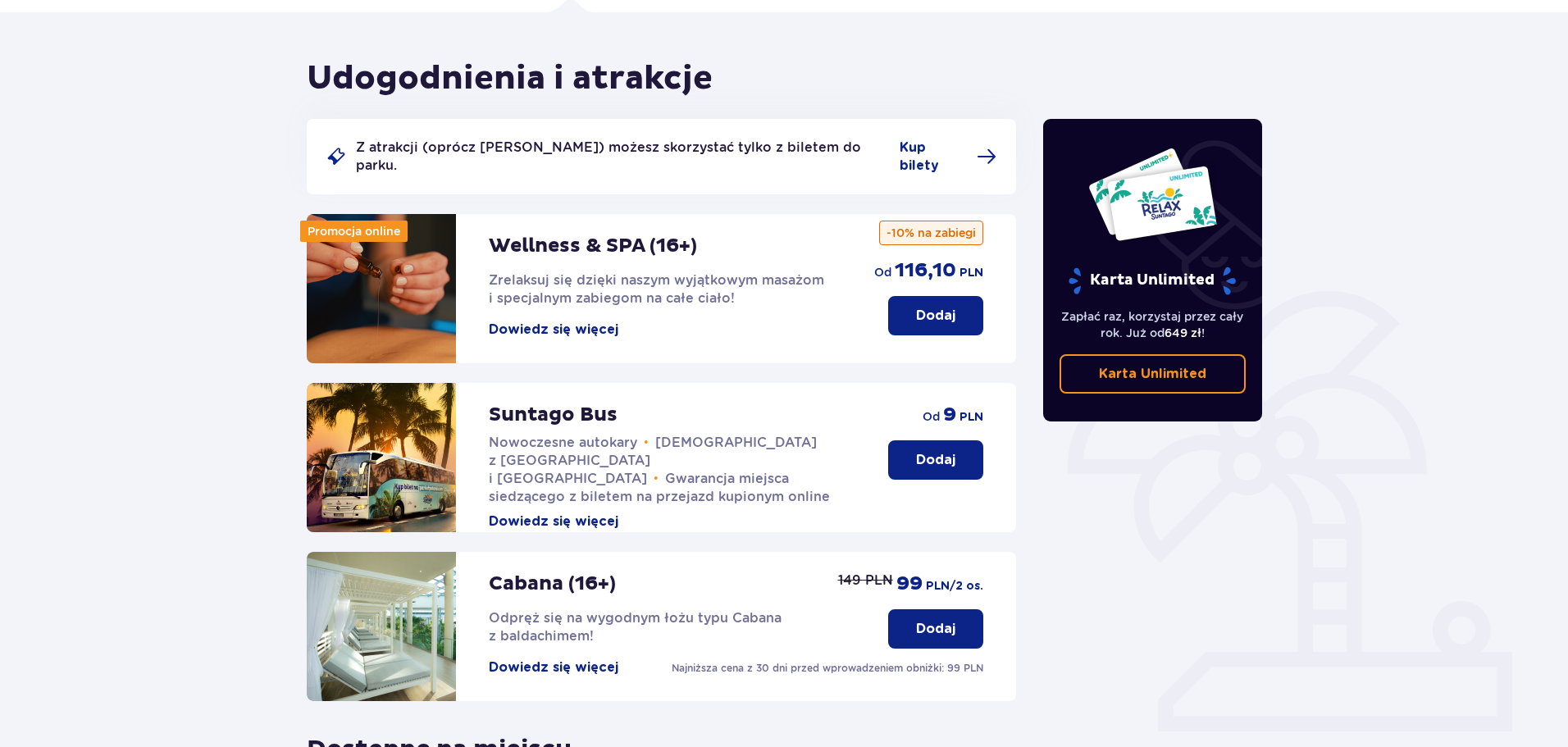
drag, startPoint x: 810, startPoint y: 44, endPoint x: 801, endPoint y: 34, distance: 13.5
click at [811, 44] on div "Udogodnienia i atrakcje Z atrakcji (oprócz Suntago Busa) możesz skorzystać tylk…" at bounding box center [784, 553] width 1568 height 1080
click at [791, 32] on div "Udogodnienia i atrakcje Z atrakcji (oprócz Suntago Busa) możesz skorzystać tylk…" at bounding box center [784, 553] width 1568 height 1080
click at [803, 31] on div "Udogodnienia i atrakcje Z atrakcji (oprócz Suntago Busa) możesz skorzystać tylk…" at bounding box center [784, 553] width 1568 height 1080
click at [796, 39] on div "Udogodnienia i atrakcje Z atrakcji (oprócz Suntago Busa) możesz skorzystać tylk…" at bounding box center [784, 553] width 1568 height 1080
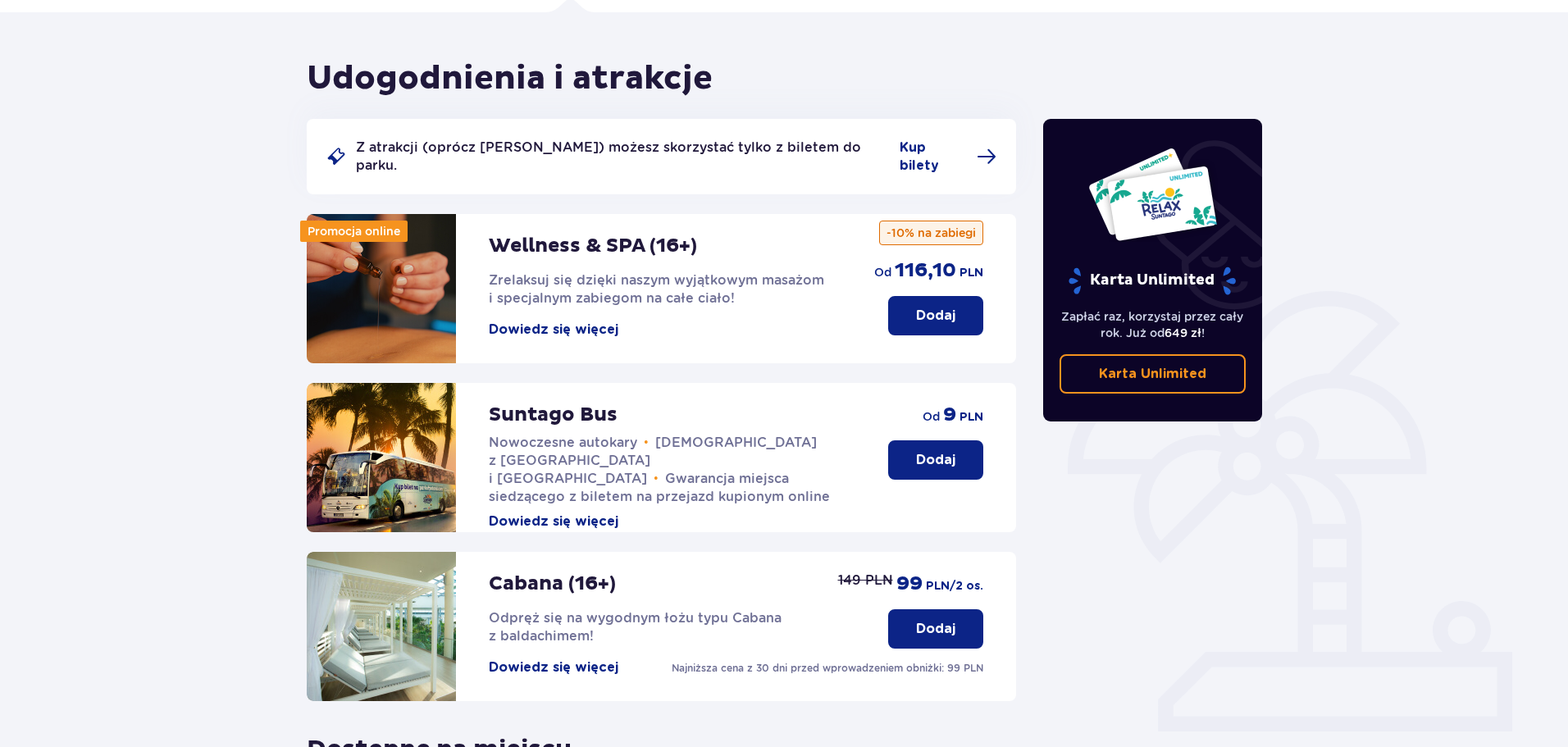
click at [835, 43] on div "Udogodnienia i atrakcje Z atrakcji (oprócz Suntago Busa) możesz skorzystać tylk…" at bounding box center [784, 553] width 1568 height 1080
click at [816, 36] on div "Udogodnienia i atrakcje Z atrakcji (oprócz Suntago Busa) możesz skorzystać tylk…" at bounding box center [784, 553] width 1568 height 1080
click at [813, 42] on div "Udogodnienia i atrakcje Z atrakcji (oprócz Suntago Busa) możesz skorzystać tylk…" at bounding box center [784, 553] width 1568 height 1080
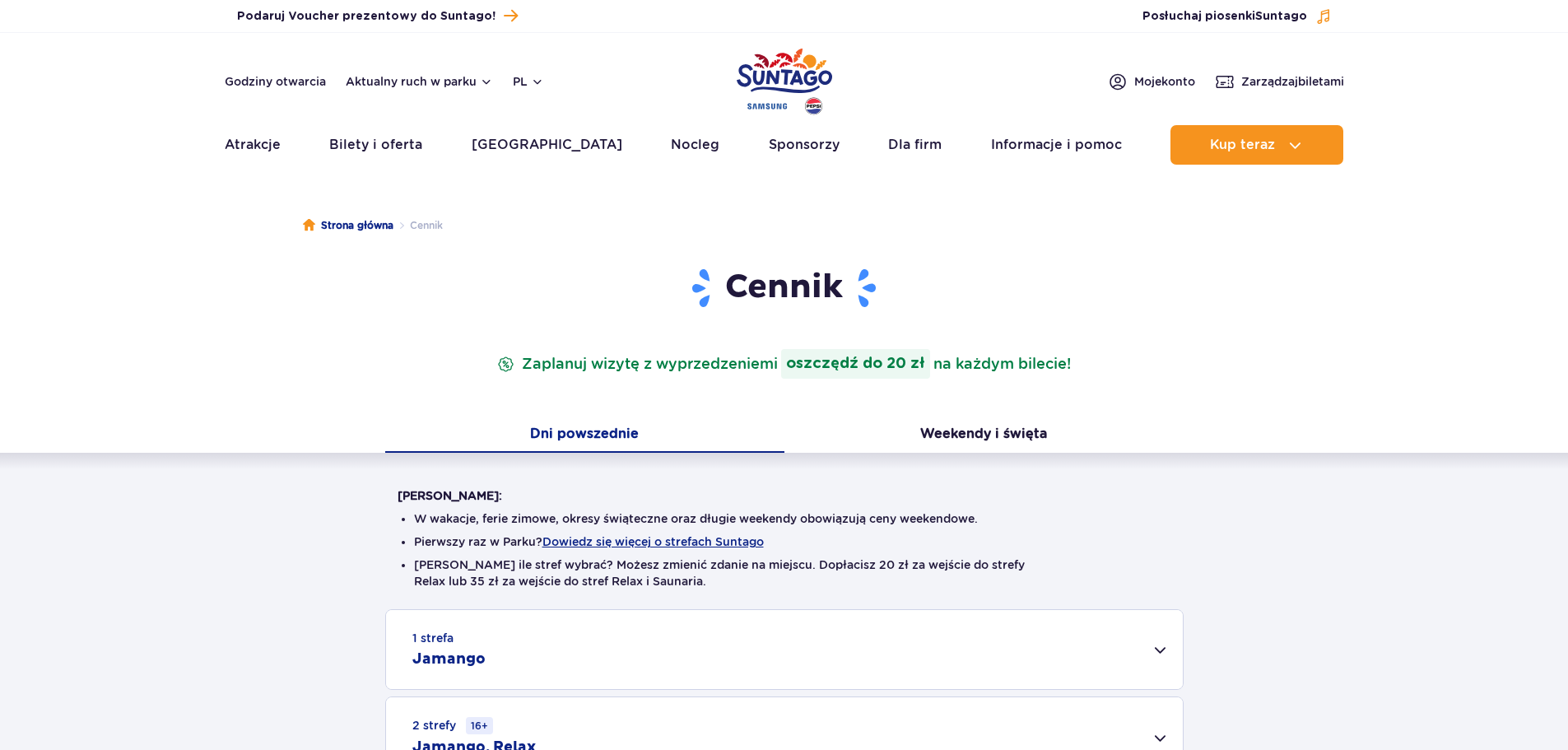
click at [275, 523] on div "Warto wiedzieć: W wakacje, ferie zimowe, okresy świąteczne oraz długie weekendy…" at bounding box center [784, 660] width 1568 height 414
drag, startPoint x: 317, startPoint y: 560, endPoint x: 285, endPoint y: 547, distance: 34.5
click at [318, 560] on div "Warto wiedzieć: W wakacje, ferie zimowe, okresy świąteczne oraz długie weekendy…" at bounding box center [784, 660] width 1568 height 414
click at [271, 539] on div "Warto wiedzieć: W wakacje, ferie zimowe, okresy świąteczne oraz długie weekendy…" at bounding box center [784, 660] width 1568 height 414
drag, startPoint x: 303, startPoint y: 518, endPoint x: 283, endPoint y: 523, distance: 20.6
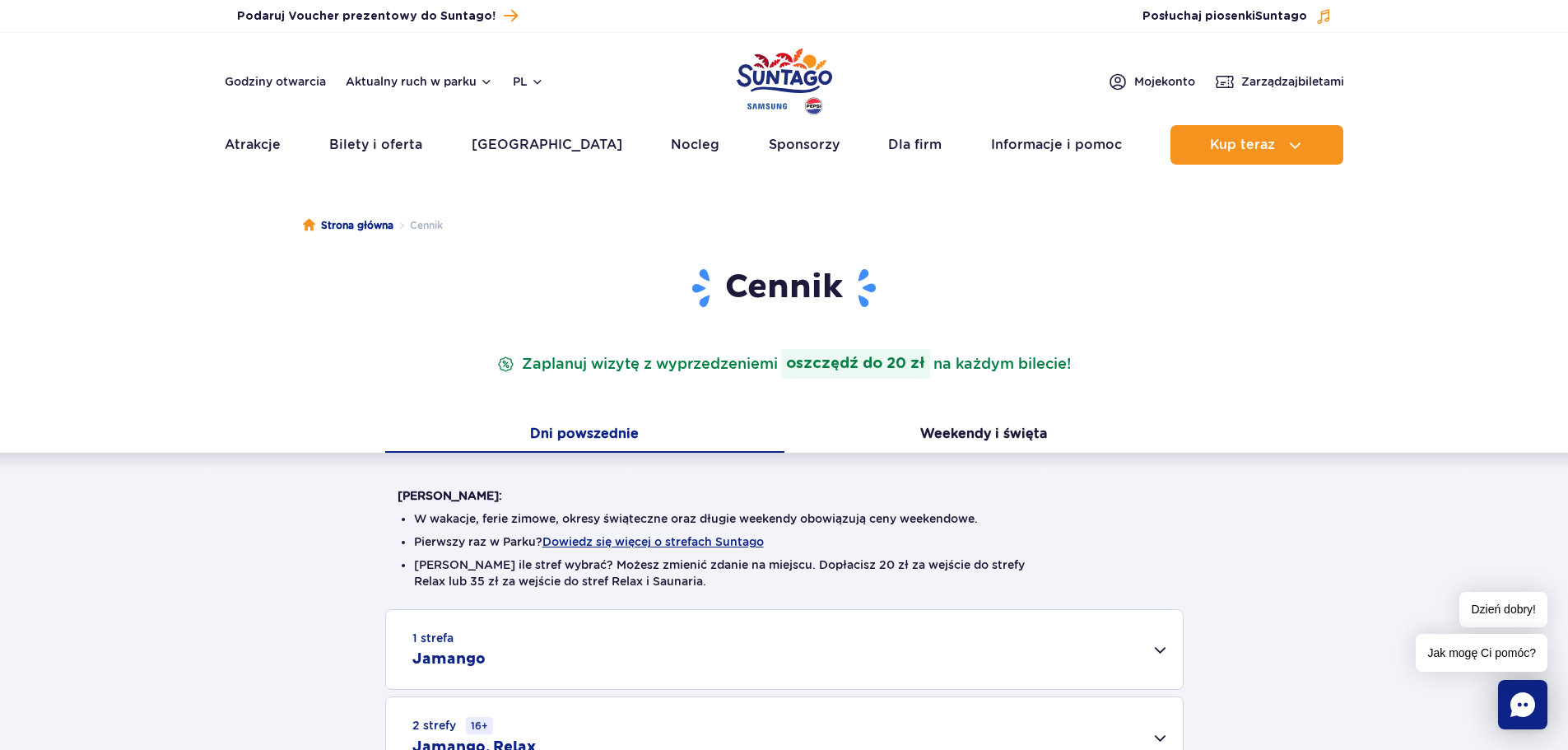
click at [304, 517] on div "Warto wiedzieć: W wakacje, ferie zimowe, okresy świąteczne oraz długie weekendy…" at bounding box center [784, 660] width 1568 height 414
drag, startPoint x: 254, startPoint y: 528, endPoint x: 261, endPoint y: 542, distance: 15.7
click at [253, 528] on div "Warto wiedzieć: W wakacje, ferie zimowe, okresy świąteczne oraz długie weekendy…" at bounding box center [784, 660] width 1568 height 414
click at [271, 548] on div "Warto wiedzieć: W wakacje, ferie zimowe, okresy świąteczne oraz długie weekendy…" at bounding box center [784, 660] width 1568 height 414
click at [271, 554] on div "Warto wiedzieć: W wakacje, ferie zimowe, okresy świąteczne oraz długie weekendy…" at bounding box center [784, 660] width 1568 height 414
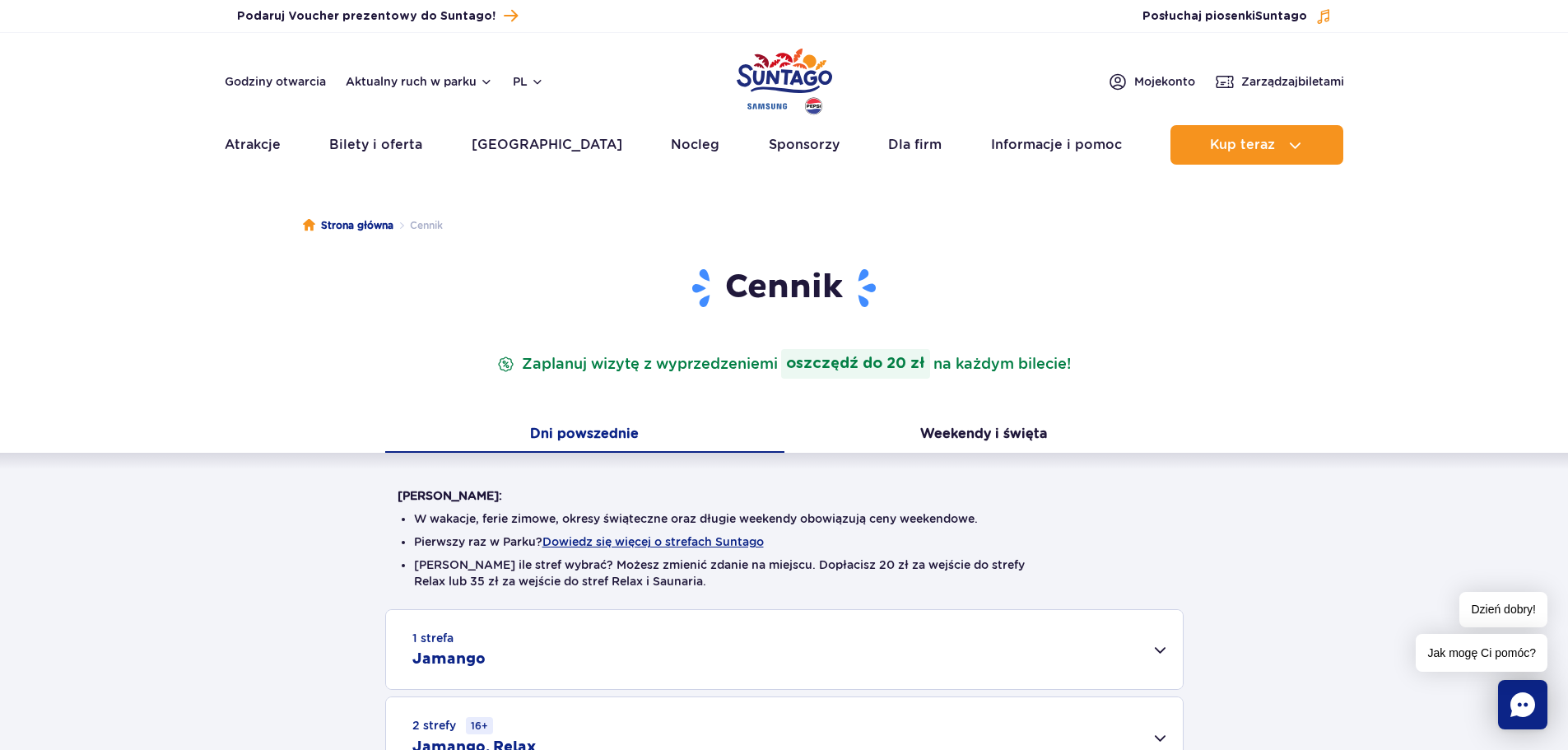
click at [251, 580] on div "Warto wiedzieć: W wakacje, ferie zimowe, okresy świąteczne oraz długie weekendy…" at bounding box center [784, 660] width 1568 height 414
drag, startPoint x: 266, startPoint y: 555, endPoint x: 237, endPoint y: 549, distance: 29.6
click at [266, 554] on div "Warto wiedzieć: W wakacje, ferie zimowe, okresy świąteczne oraz długie weekendy…" at bounding box center [784, 660] width 1568 height 414
click at [229, 547] on div "Warto wiedzieć: W wakacje, ferie zimowe, okresy świąteczne oraz długie weekendy…" at bounding box center [784, 660] width 1568 height 414
click at [242, 567] on div "Warto wiedzieć: W wakacje, ferie zimowe, okresy świąteczne oraz długie weekendy…" at bounding box center [784, 660] width 1568 height 414
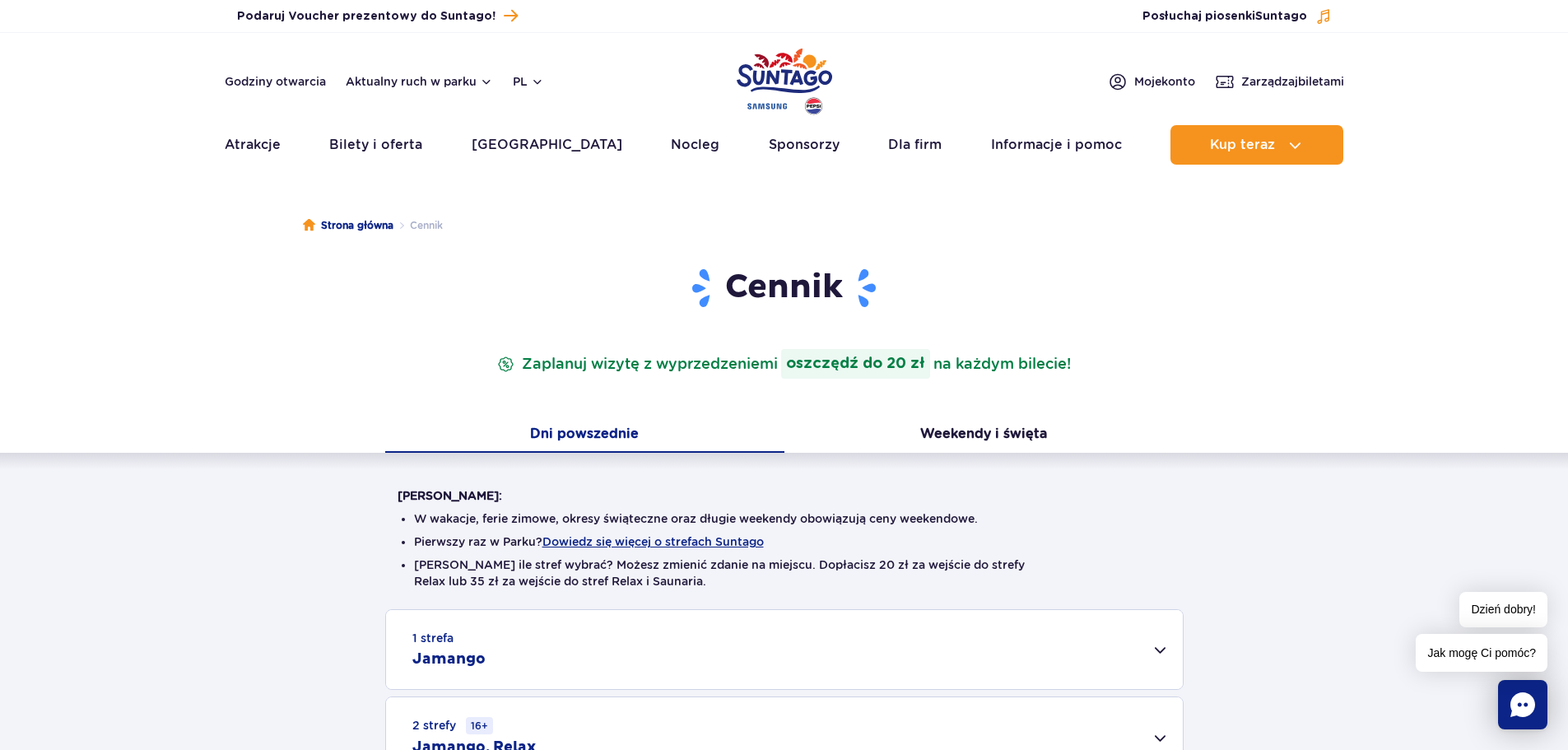
click at [254, 550] on div "Warto wiedzieć: W wakacje, ferie zimowe, okresy świąteczne oraz długie weekendy…" at bounding box center [784, 660] width 1568 height 414
click at [270, 560] on div "Warto wiedzieć: W wakacje, ferie zimowe, okresy świąteczne oraz długie weekendy…" at bounding box center [784, 660] width 1568 height 414
click at [236, 557] on div "Warto wiedzieć: W wakacje, ferie zimowe, okresy świąteczne oraz długie weekendy…" at bounding box center [784, 660] width 1568 height 414
click at [242, 538] on div "Warto wiedzieć: W wakacje, ferie zimowe, okresy świąteczne oraz długie weekendy…" at bounding box center [784, 660] width 1568 height 414
click at [242, 546] on div "Warto wiedzieć: W wakacje, ferie zimowe, okresy świąteczne oraz długie weekendy…" at bounding box center [784, 660] width 1568 height 414
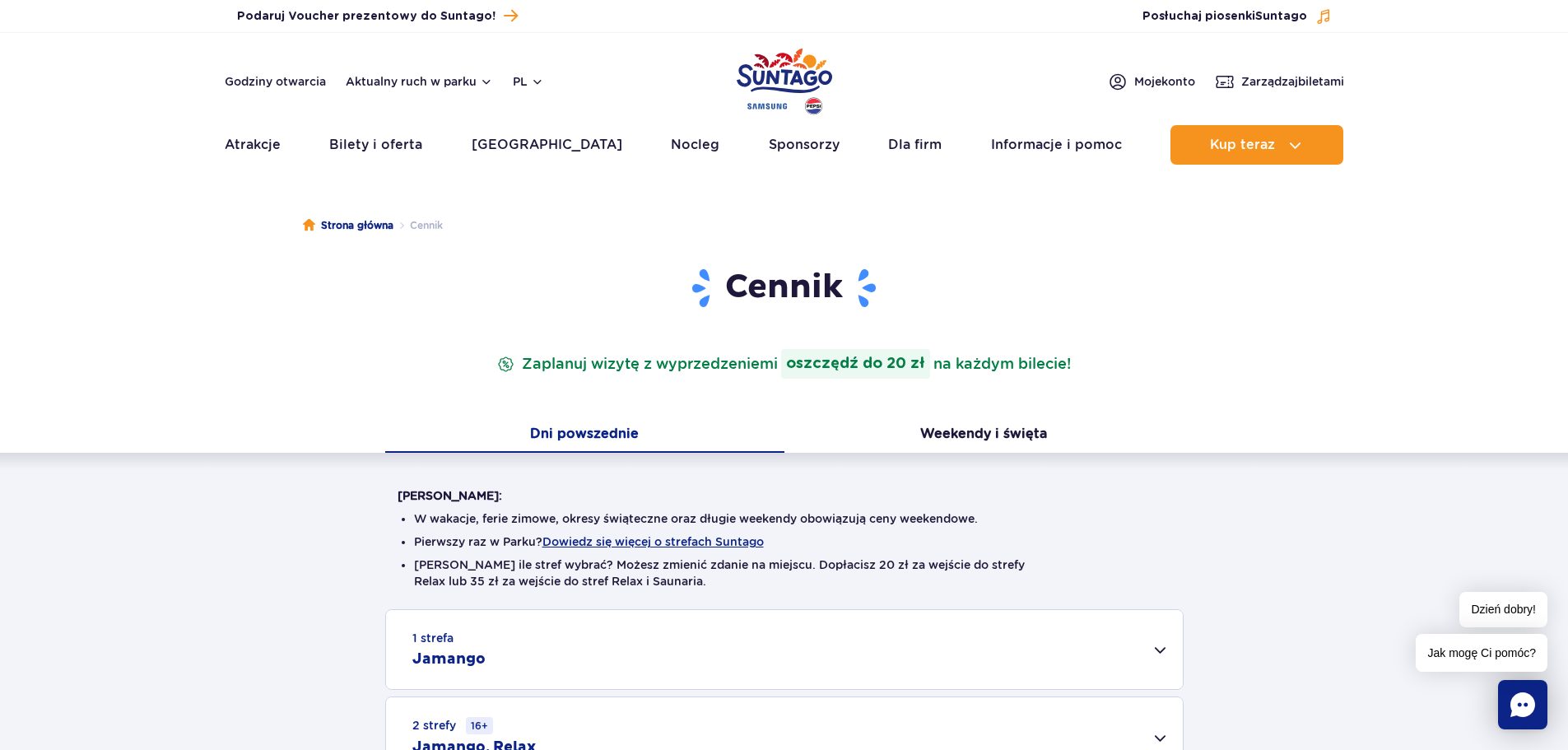
click at [232, 555] on div "Warto wiedzieć: W wakacje, ferie zimowe, okresy świąteczne oraz długie weekendy…" at bounding box center [784, 660] width 1568 height 414
drag, startPoint x: 244, startPoint y: 565, endPoint x: 266, endPoint y: 524, distance: 46.5
click at [242, 564] on div "Warto wiedzieć: W wakacje, ferie zimowe, okresy świąteczne oraz długie weekendy…" at bounding box center [784, 660] width 1568 height 414
click at [266, 524] on div "Warto wiedzieć: W wakacje, ferie zimowe, okresy świąteczne oraz długie weekendy…" at bounding box center [784, 660] width 1568 height 414
click at [202, 549] on div "Warto wiedzieć: W wakacje, ferie zimowe, okresy świąteczne oraz długie weekendy…" at bounding box center [784, 660] width 1568 height 414
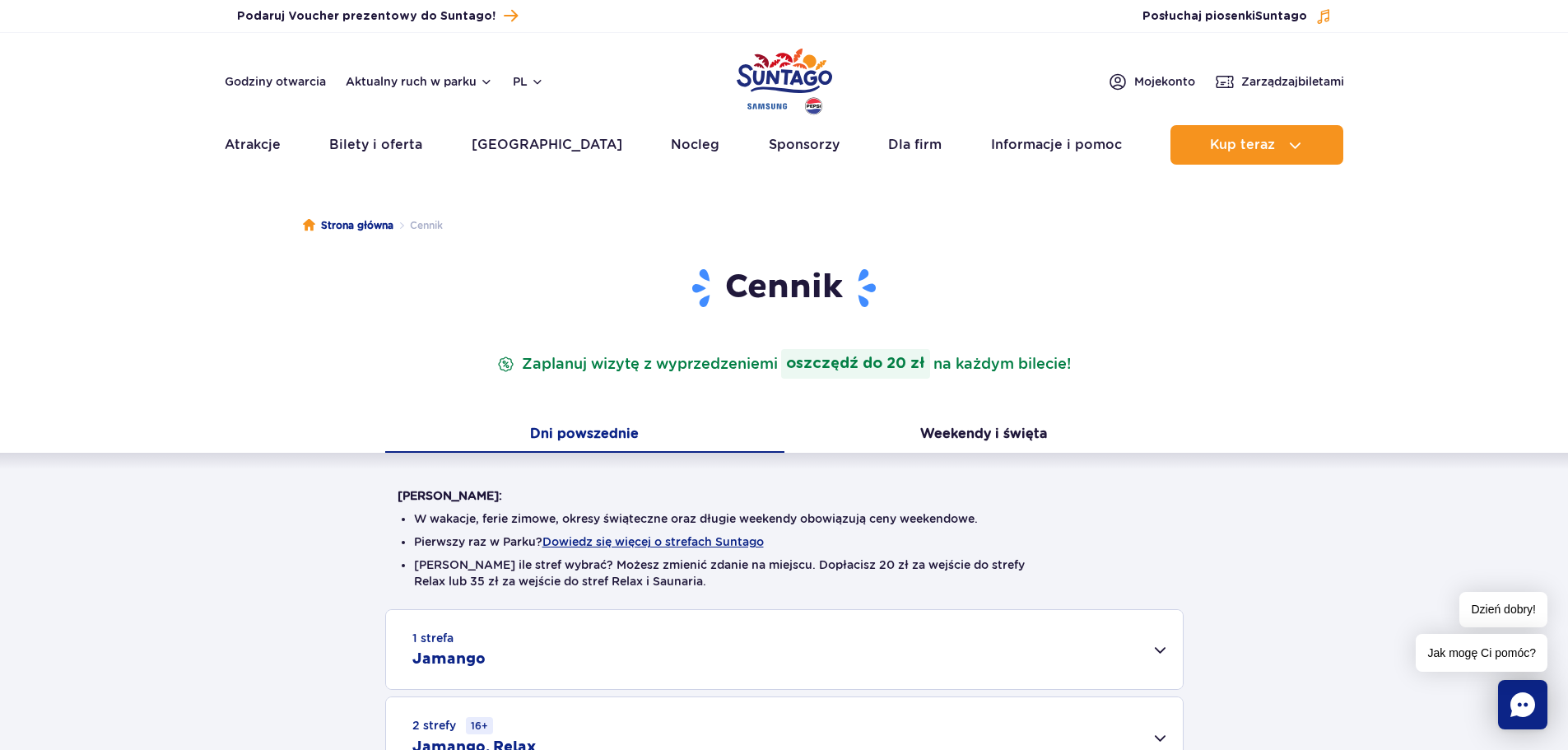
click at [600, 614] on div "1 strefa Jamango" at bounding box center [784, 649] width 797 height 79
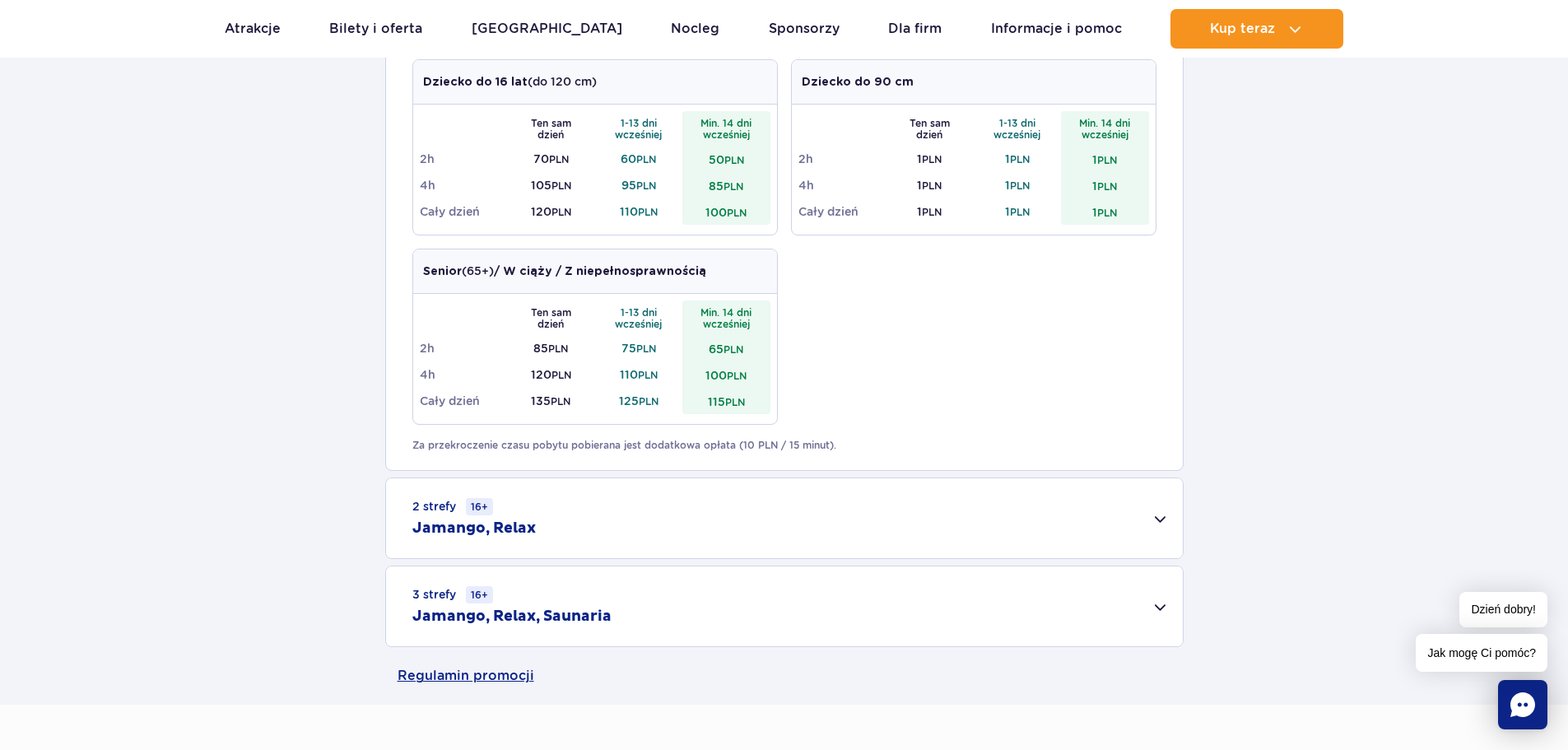
scroll to position [823, 0]
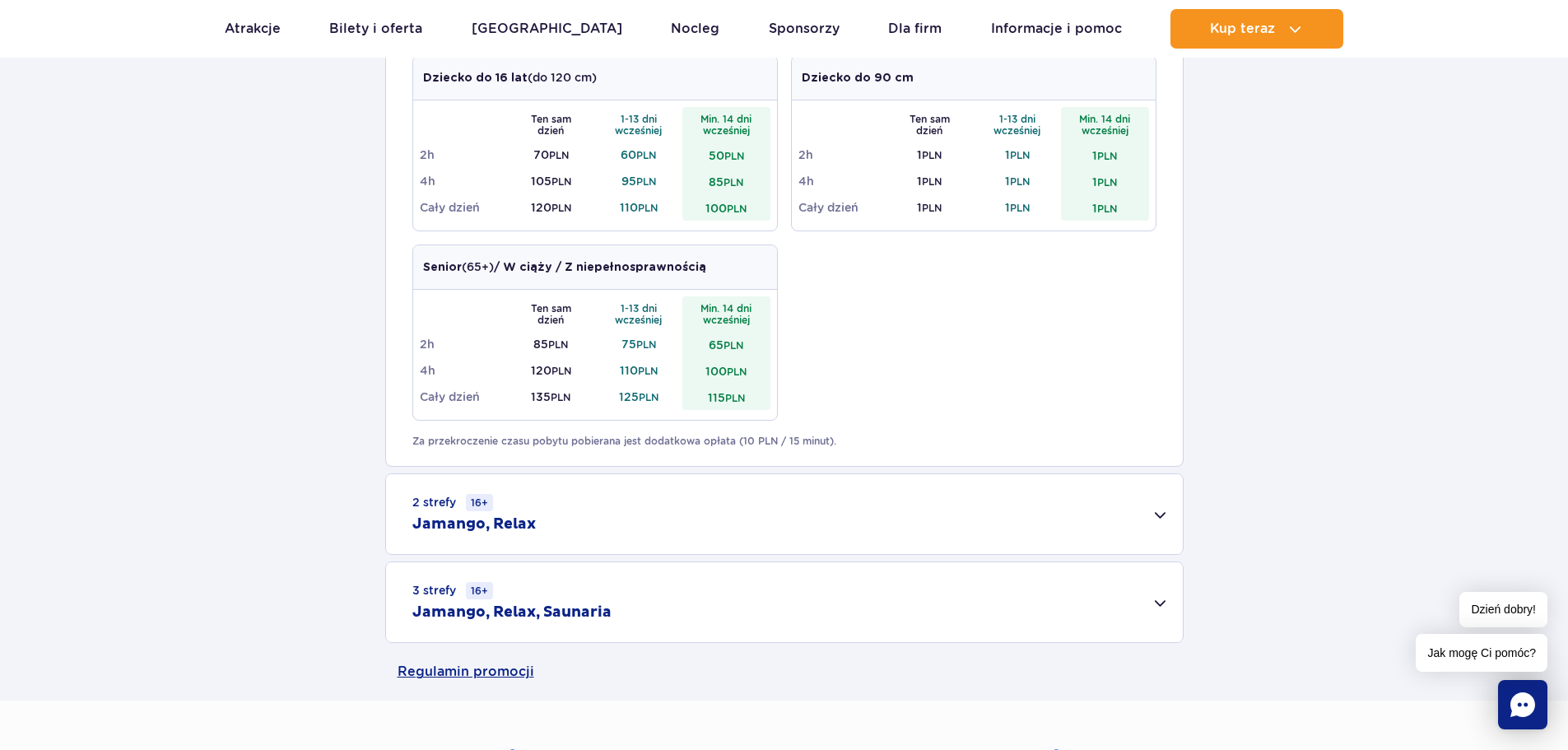
click at [638, 510] on div "2 strefy 16+ Jamango, Relax" at bounding box center [784, 514] width 797 height 80
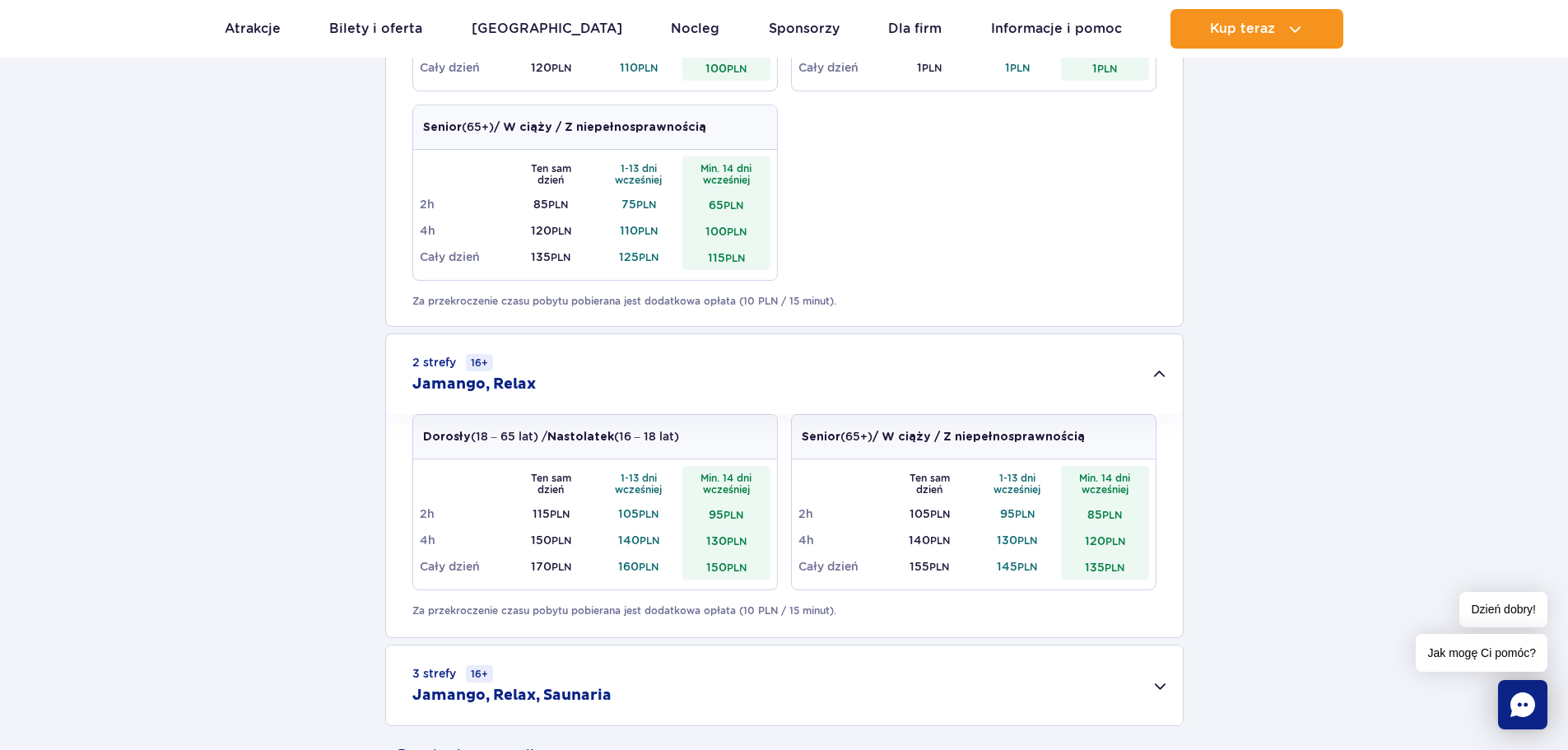
scroll to position [1071, 0]
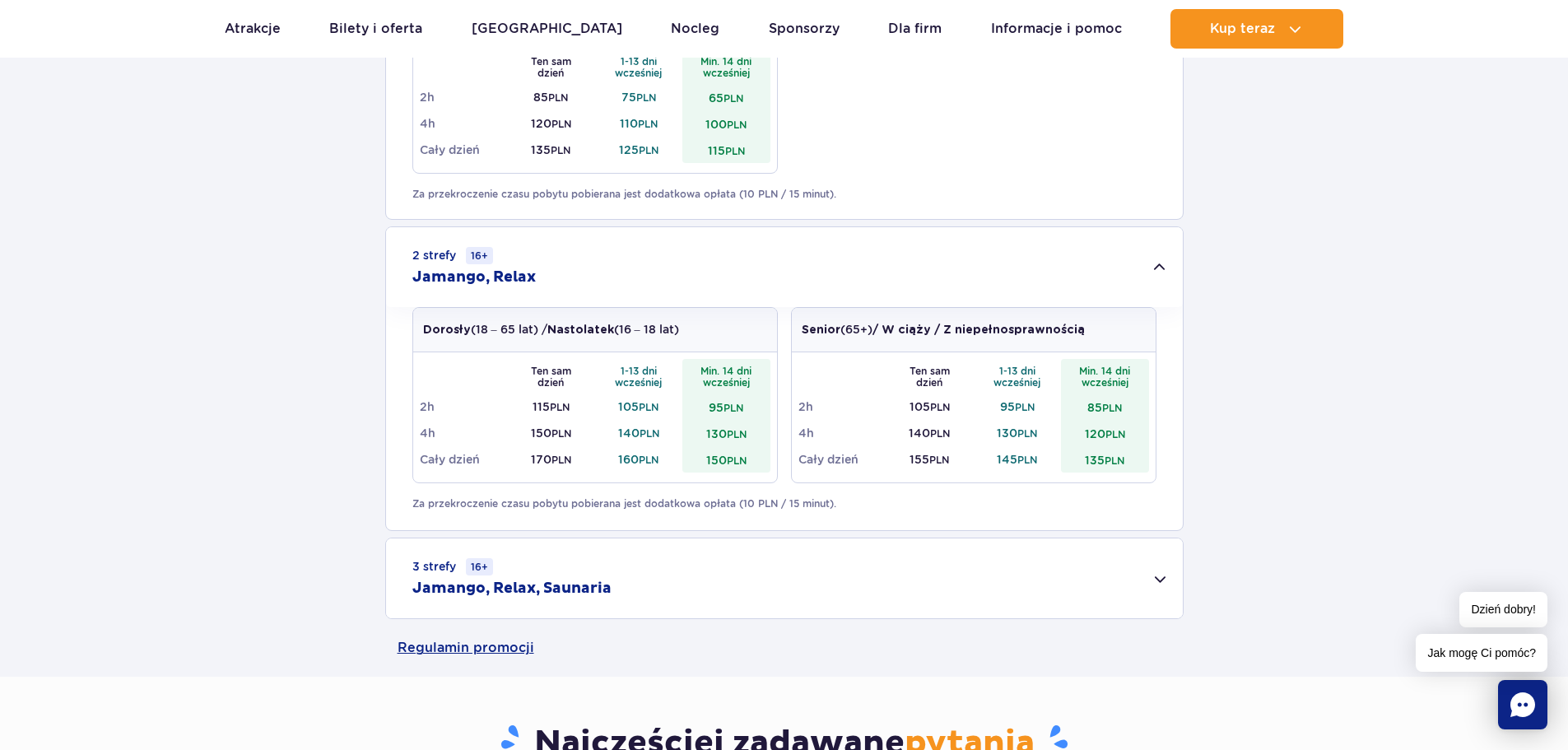
click at [627, 572] on div "3 strefy 16+ Jamango, Relax, Saunaria" at bounding box center [784, 578] width 797 height 80
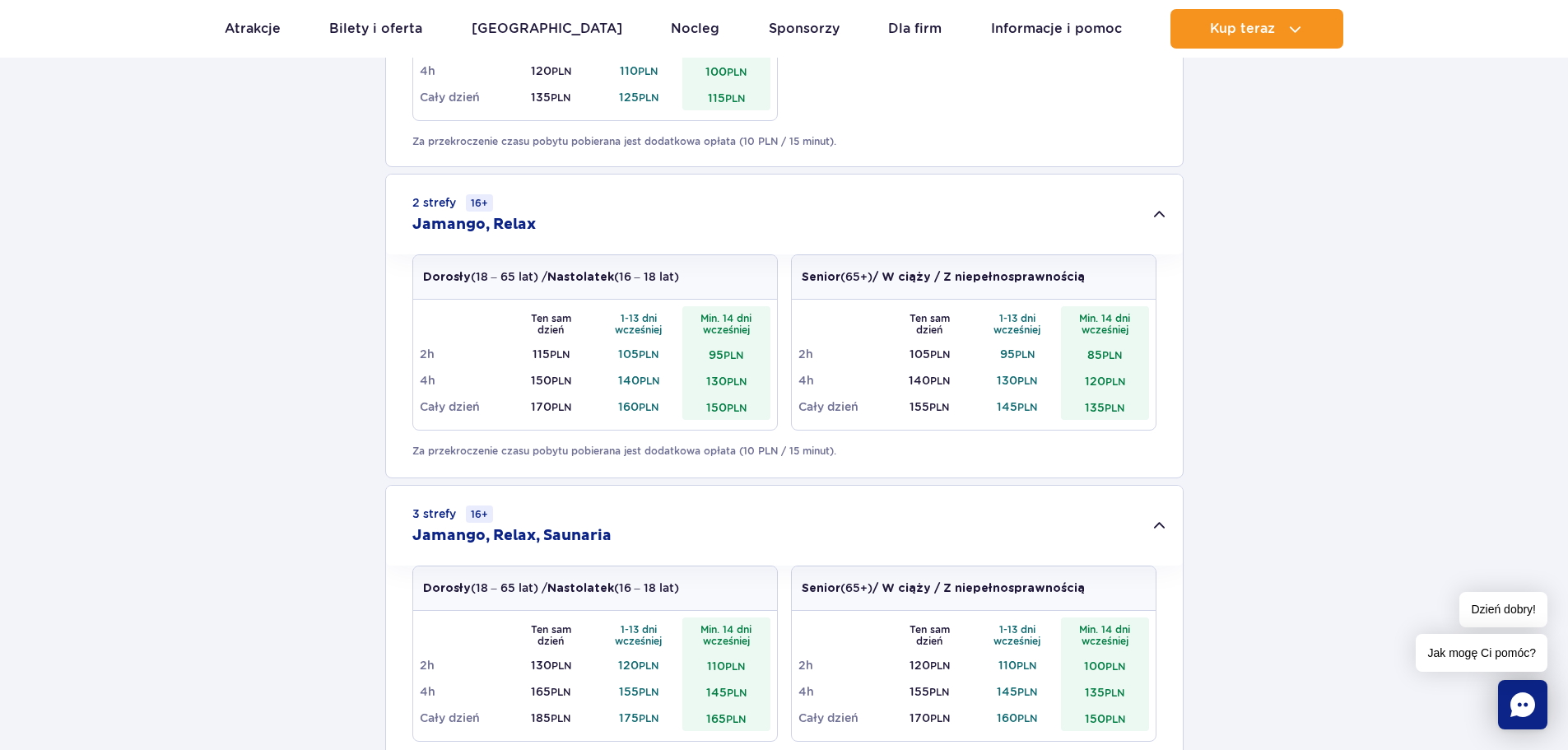
scroll to position [1400, 0]
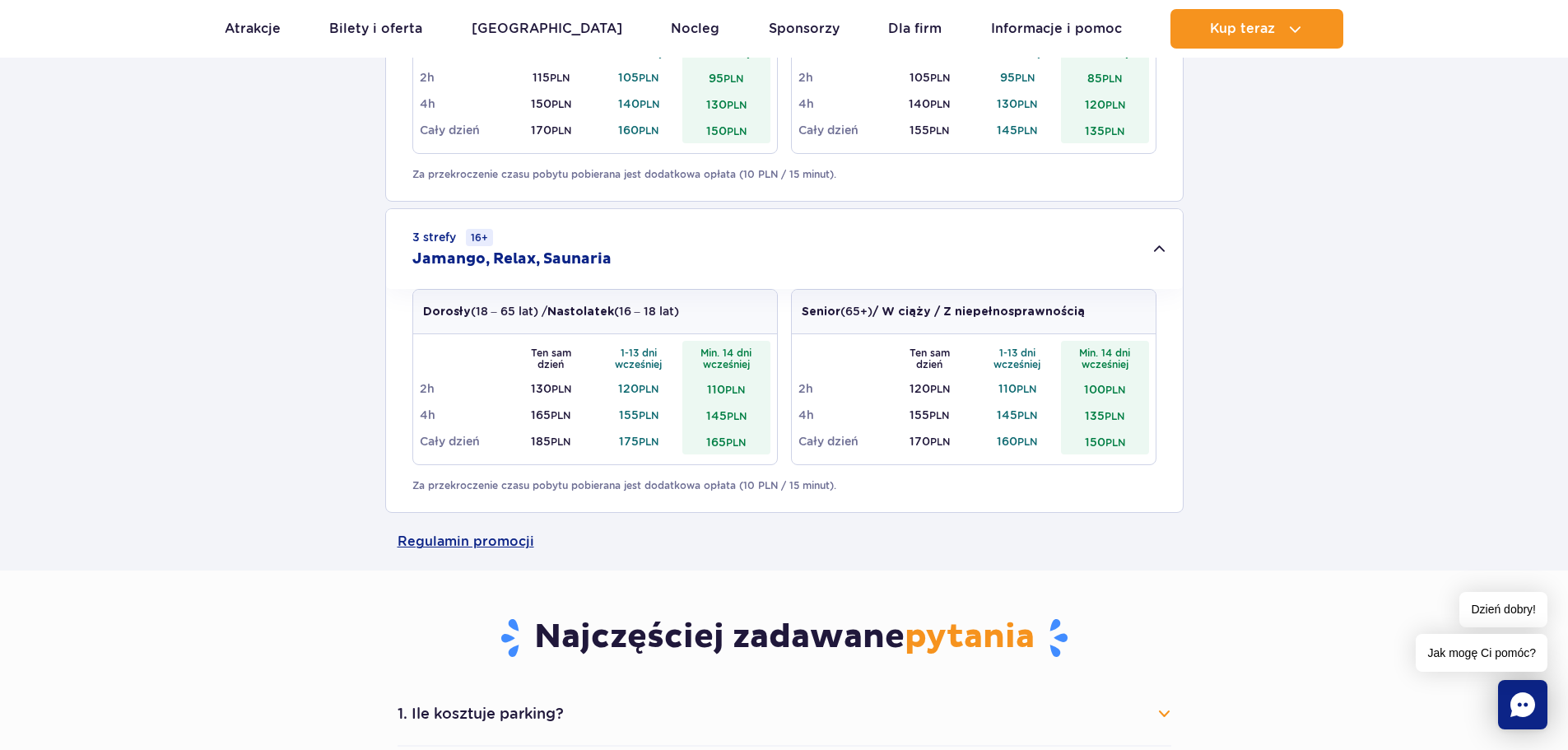
drag, startPoint x: 79, startPoint y: 430, endPoint x: 101, endPoint y: 381, distance: 53.7
drag, startPoint x: 187, startPoint y: 362, endPoint x: 164, endPoint y: 400, distance: 44.4
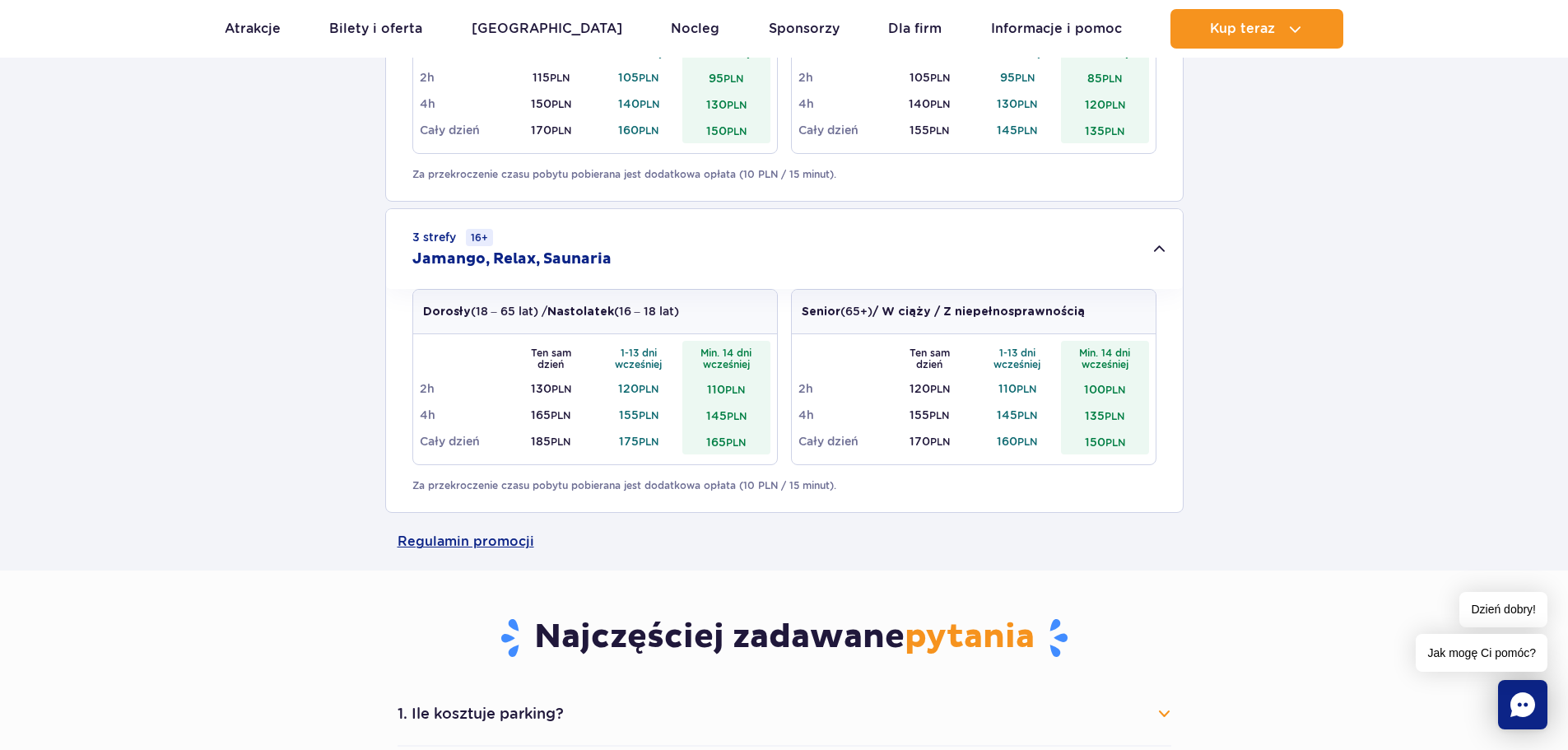
drag, startPoint x: 177, startPoint y: 376, endPoint x: 199, endPoint y: 374, distance: 22.1
drag, startPoint x: 240, startPoint y: 370, endPoint x: 237, endPoint y: 352, distance: 18.2
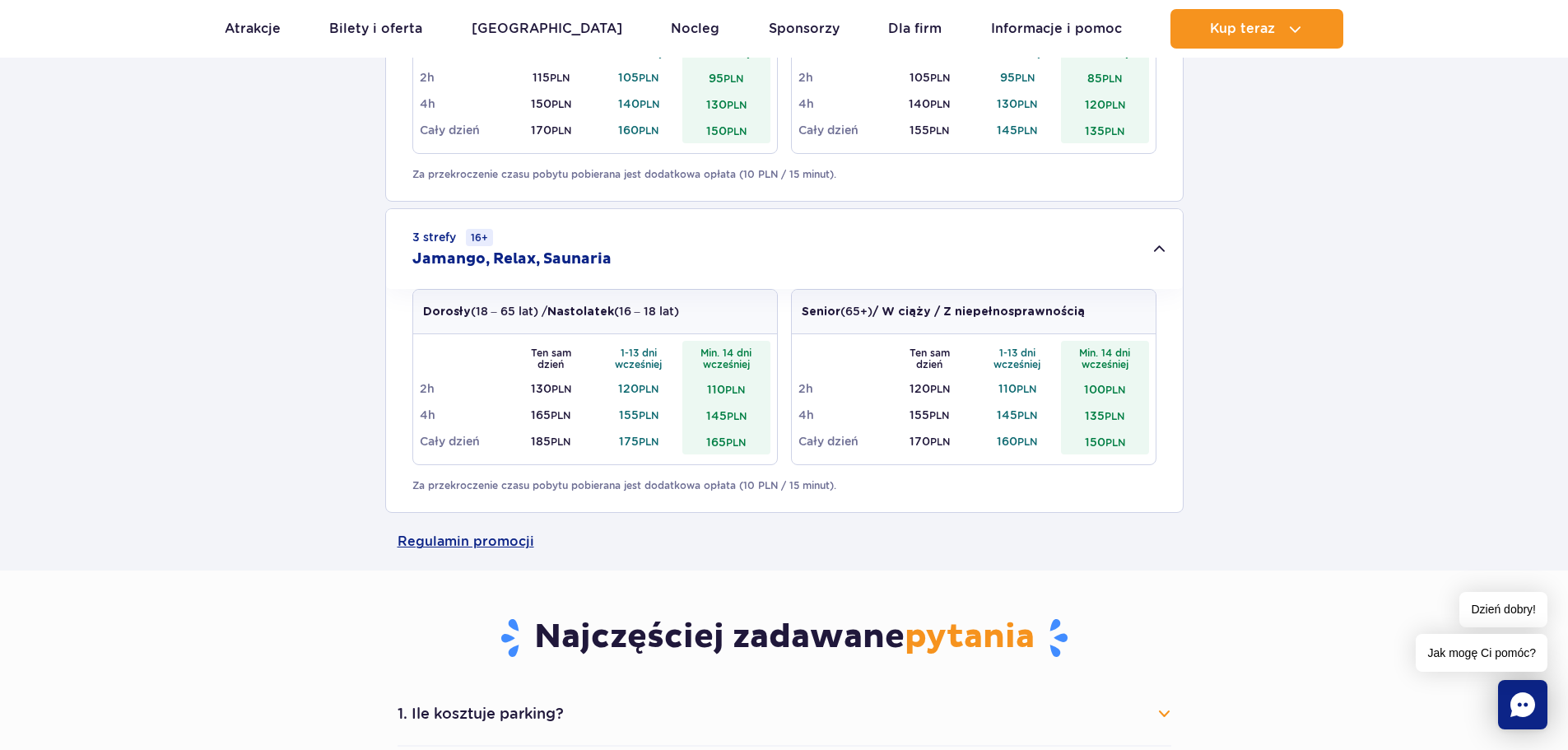
drag, startPoint x: 241, startPoint y: 311, endPoint x: 269, endPoint y: 297, distance: 31.3
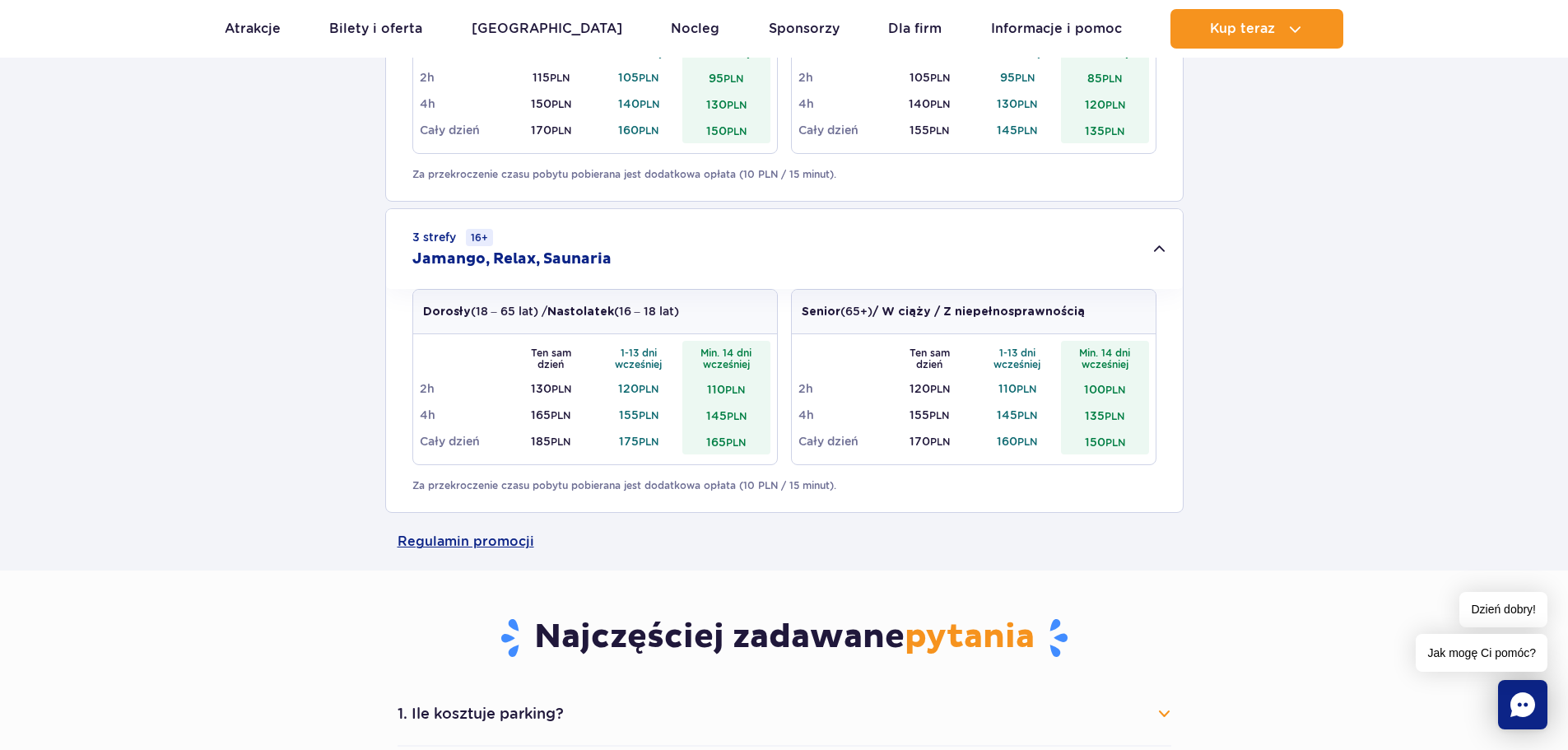
drag, startPoint x: 248, startPoint y: 321, endPoint x: 248, endPoint y: 306, distance: 15.0
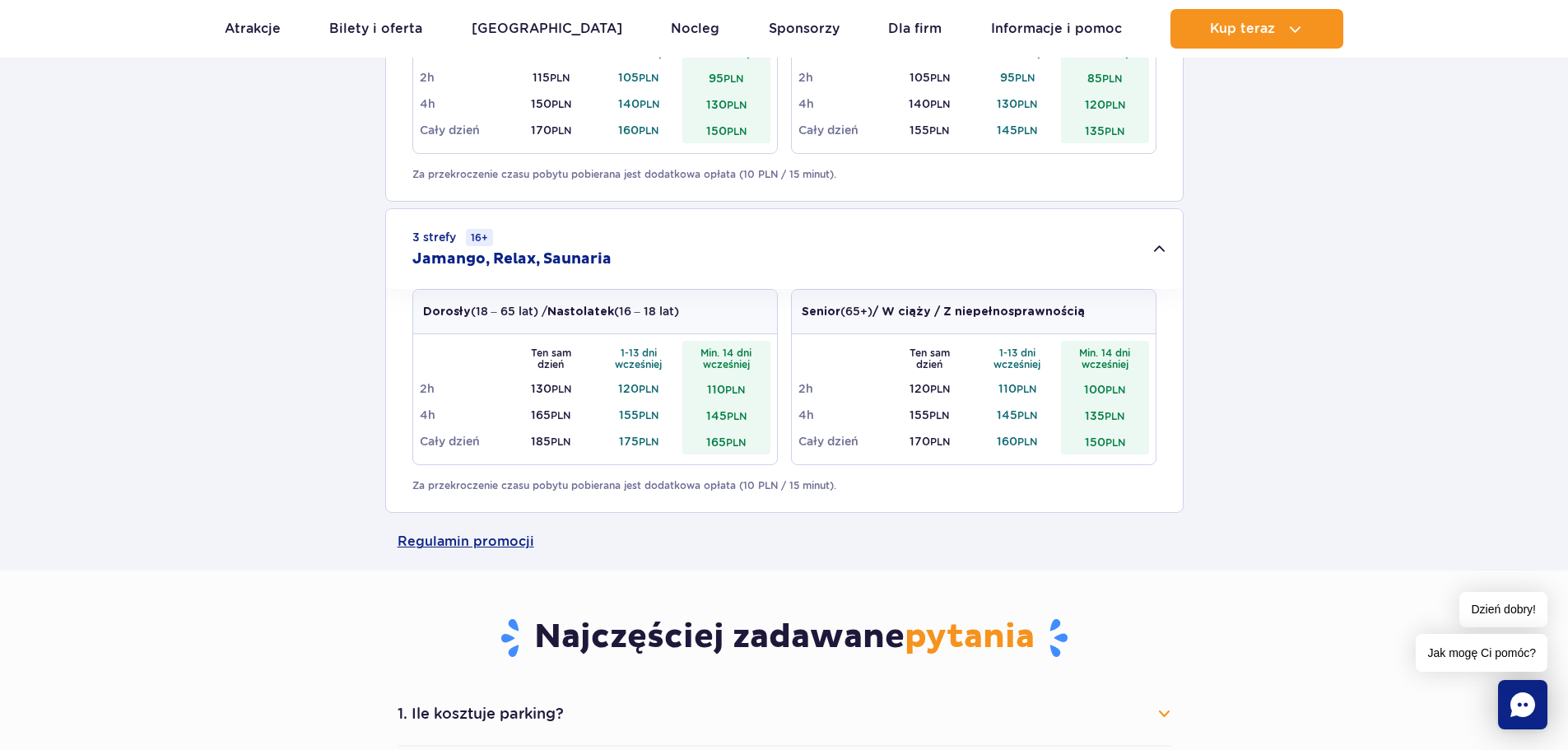
drag, startPoint x: 210, startPoint y: 350, endPoint x: 220, endPoint y: 371, distance: 23.3
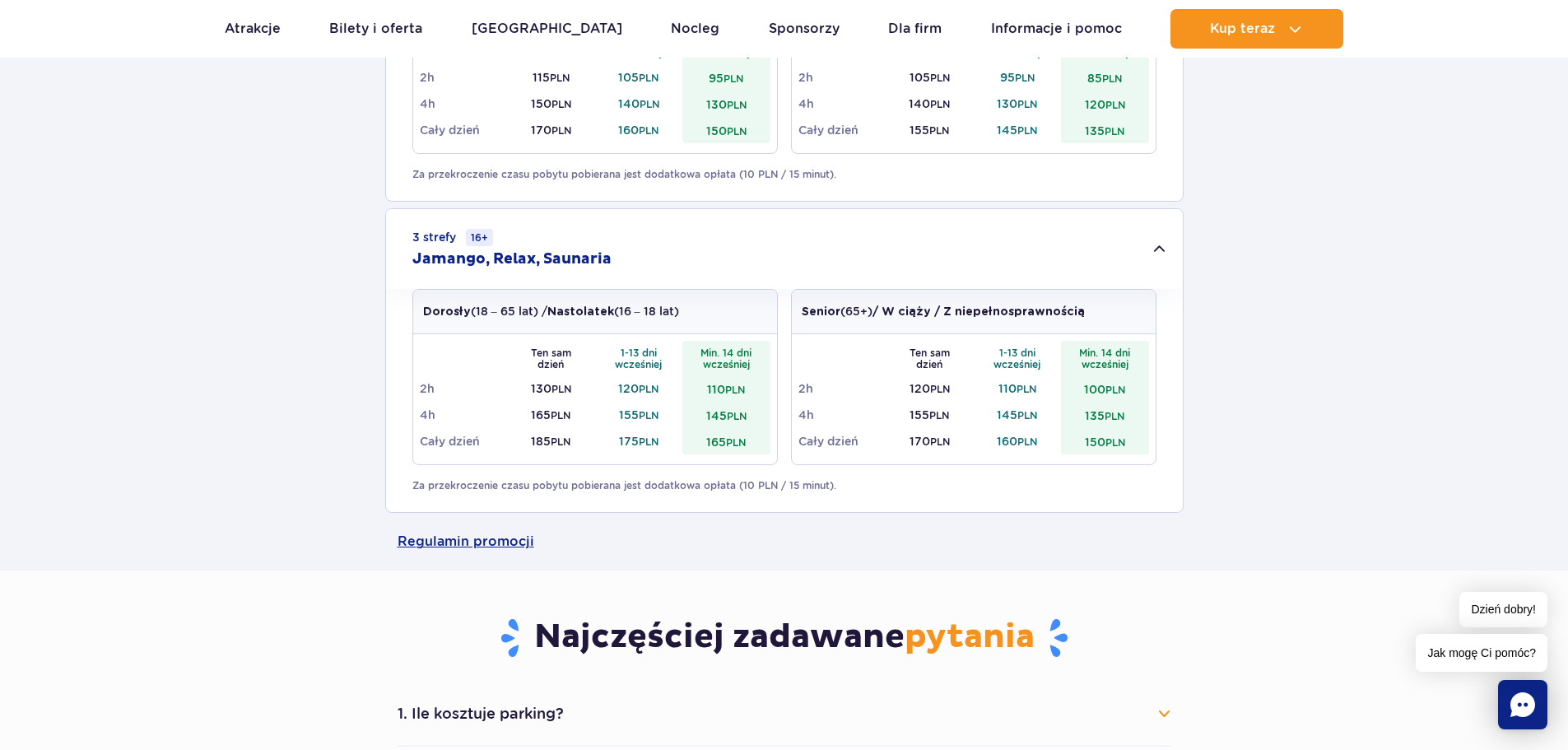
drag, startPoint x: 215, startPoint y: 376, endPoint x: 210, endPoint y: 356, distance: 20.6
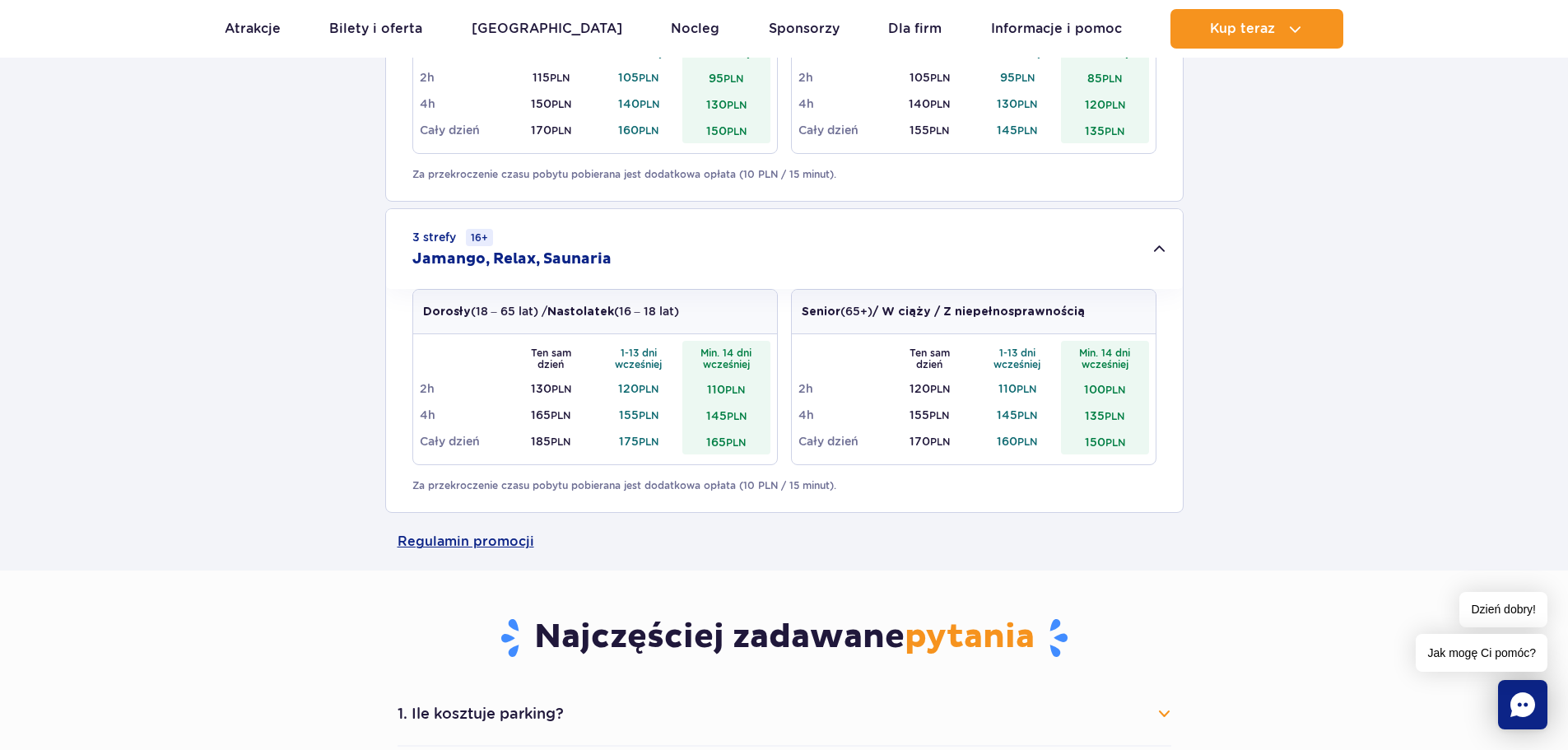
drag, startPoint x: 239, startPoint y: 335, endPoint x: 245, endPoint y: 343, distance: 10.0
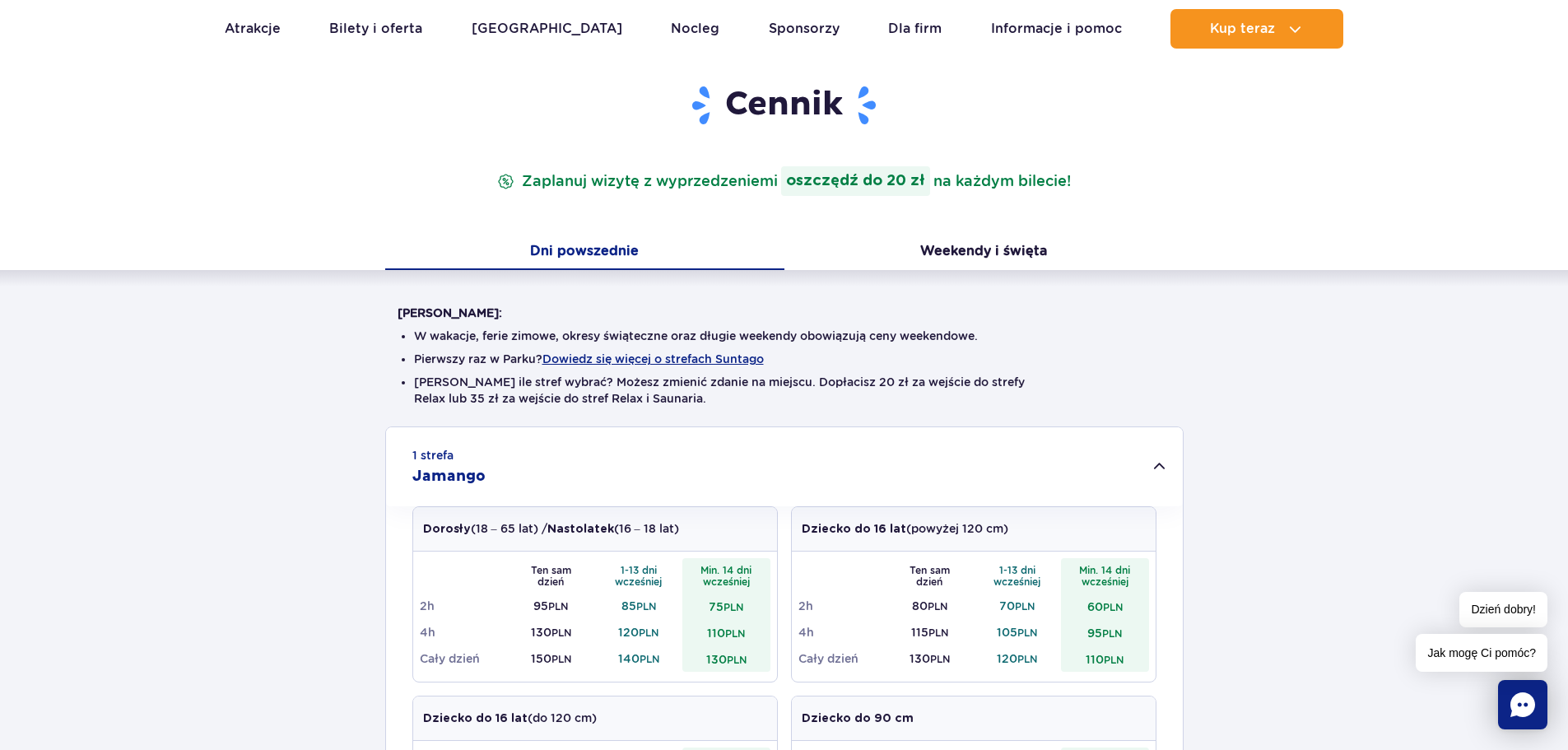
scroll to position [0, 0]
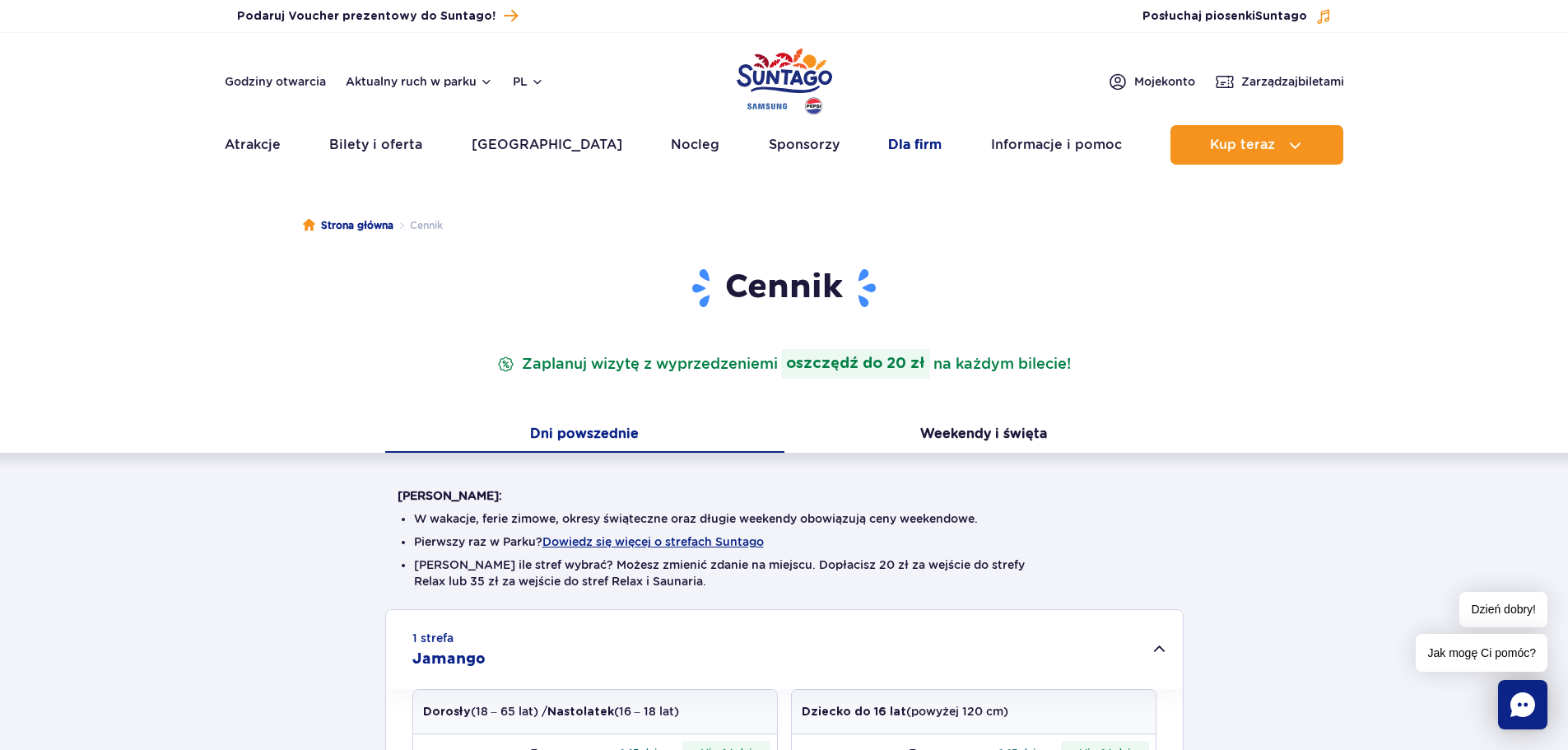
click at [898, 147] on link "Dla firm" at bounding box center [915, 145] width 53 height 40
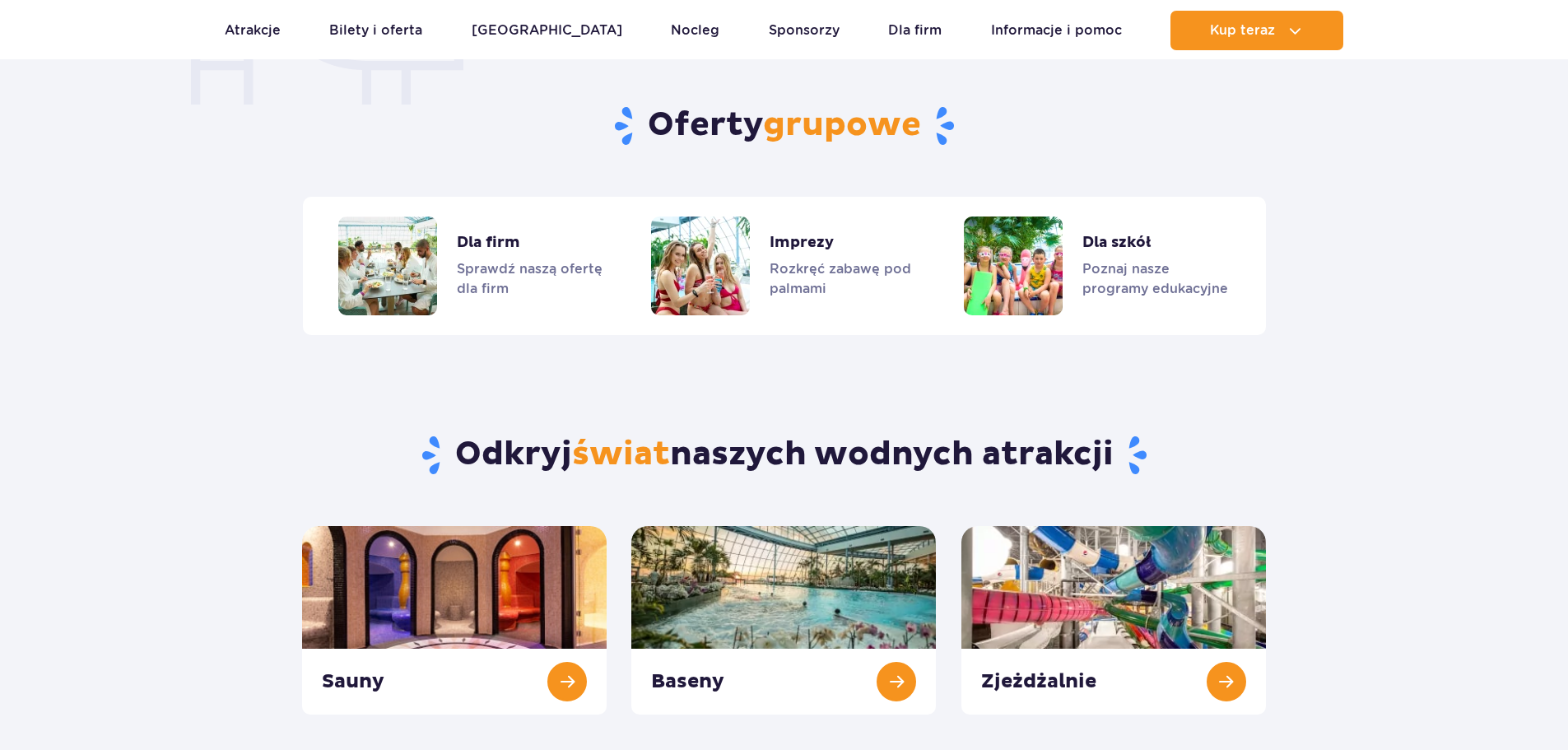
scroll to position [1364, 0]
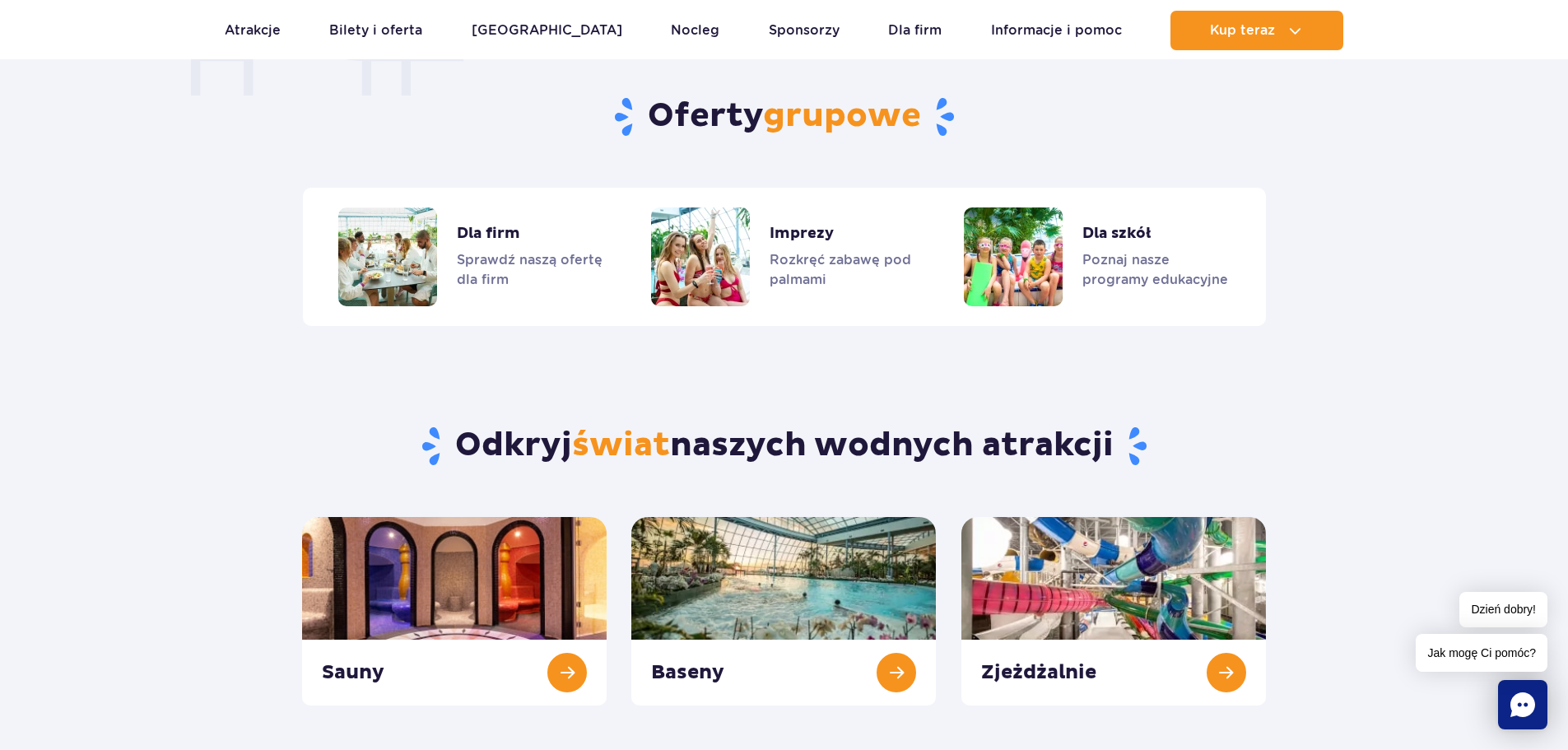
click at [1352, 293] on section "Oferty grupowe Dla firm Sprawdź naszą ofertę dla firm Imprezy Rozkręć zabawę po…" at bounding box center [784, 187] width 1568 height 280
click at [1362, 281] on section "Oferty grupowe Dla firm Sprawdź naszą ofertę dla firm Imprezy Rozkręć zabawę po…" at bounding box center [784, 187] width 1568 height 280
click at [1383, 300] on section "Oferty grupowe Dla firm Sprawdź naszą ofertę dla firm Imprezy Rozkręć zabawę po…" at bounding box center [784, 187] width 1568 height 280
drag, startPoint x: 1359, startPoint y: 278, endPoint x: 1359, endPoint y: 263, distance: 15.0
click at [1358, 273] on section "Oferty grupowe Dla firm Sprawdź naszą ofertę dla firm Imprezy Rozkręć zabawę po…" at bounding box center [784, 187] width 1568 height 280
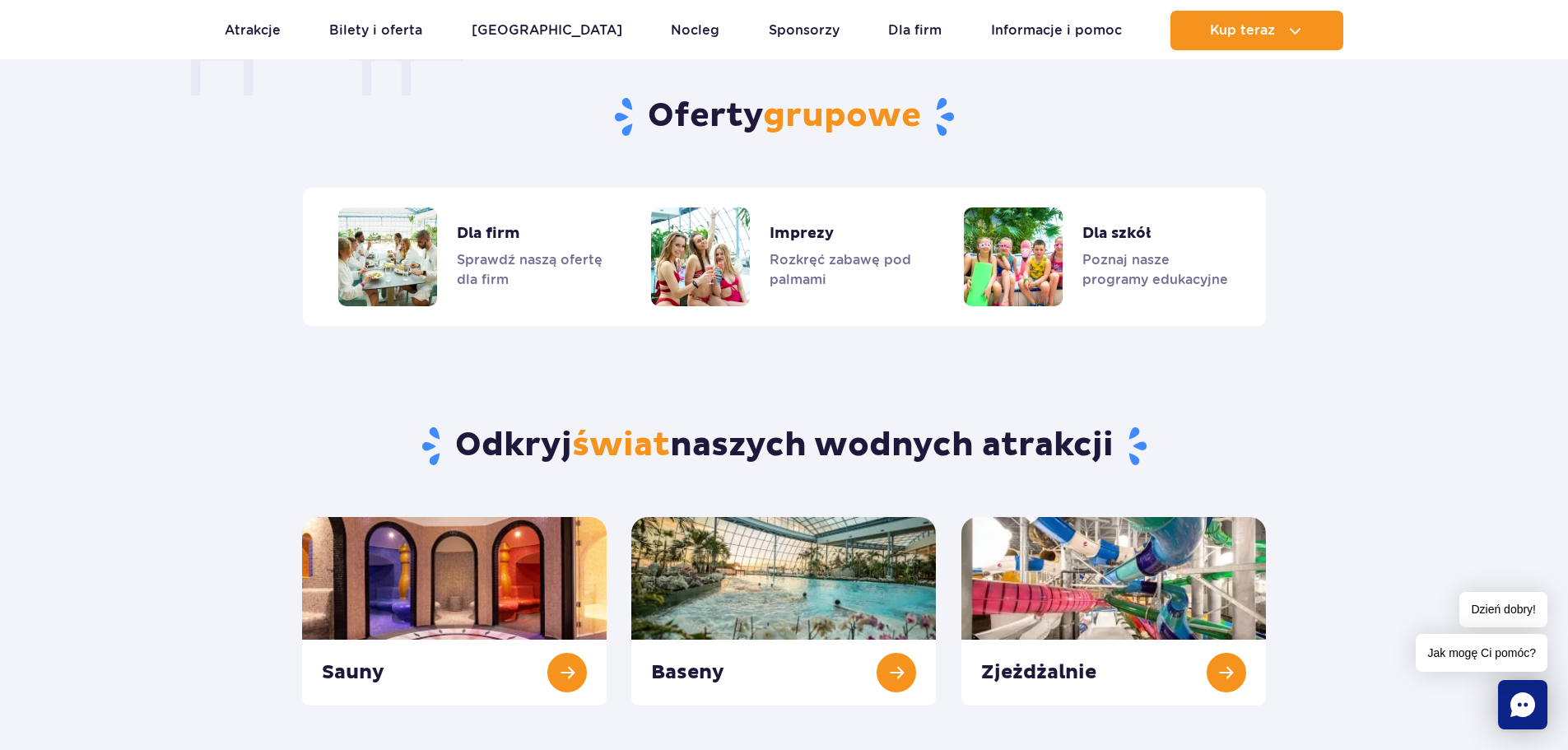
click at [1385, 215] on section "Oferty grupowe Dla firm Sprawdź naszą ofertę dla firm Imprezy Rozkręć zabawę po…" at bounding box center [784, 187] width 1568 height 280
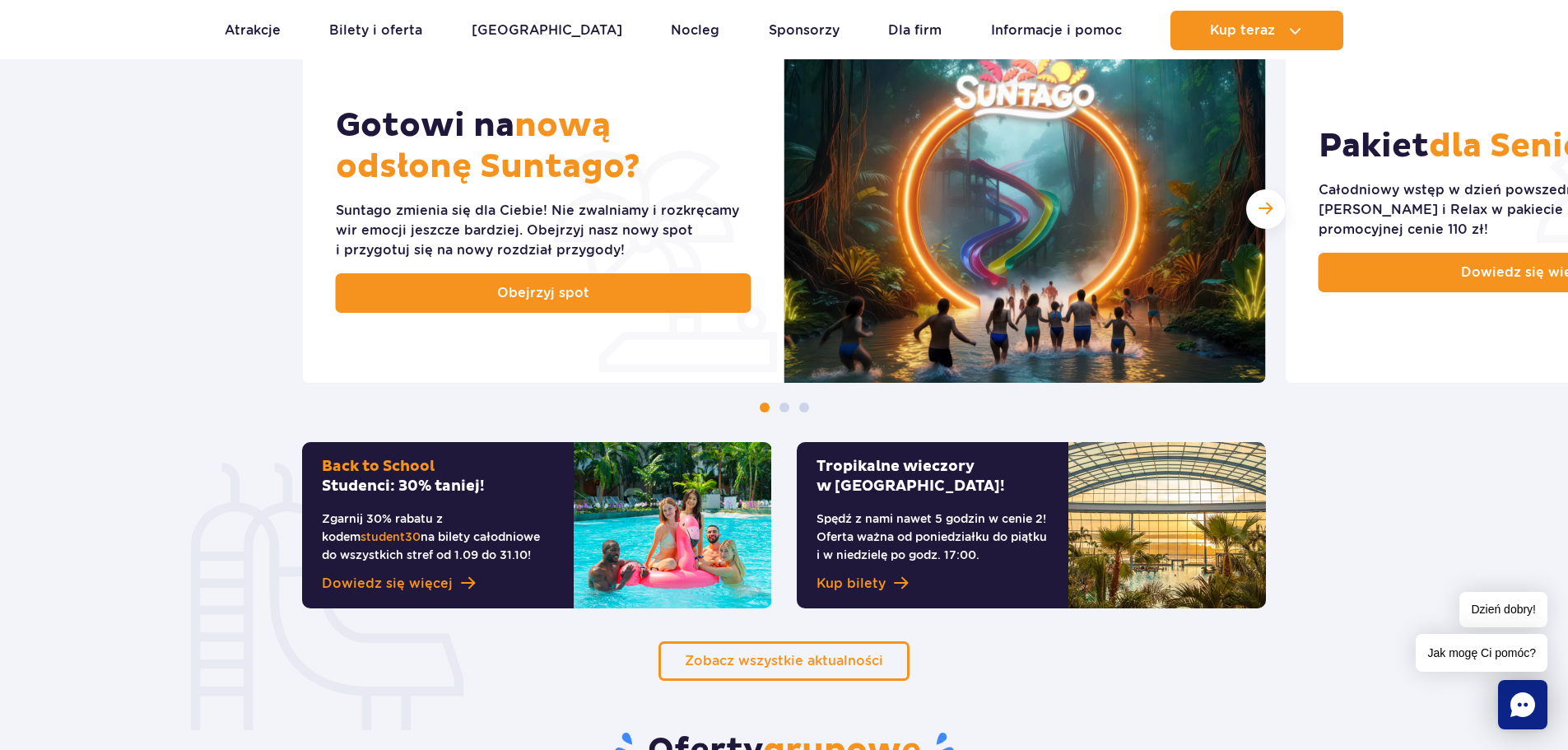
scroll to position [1034, 0]
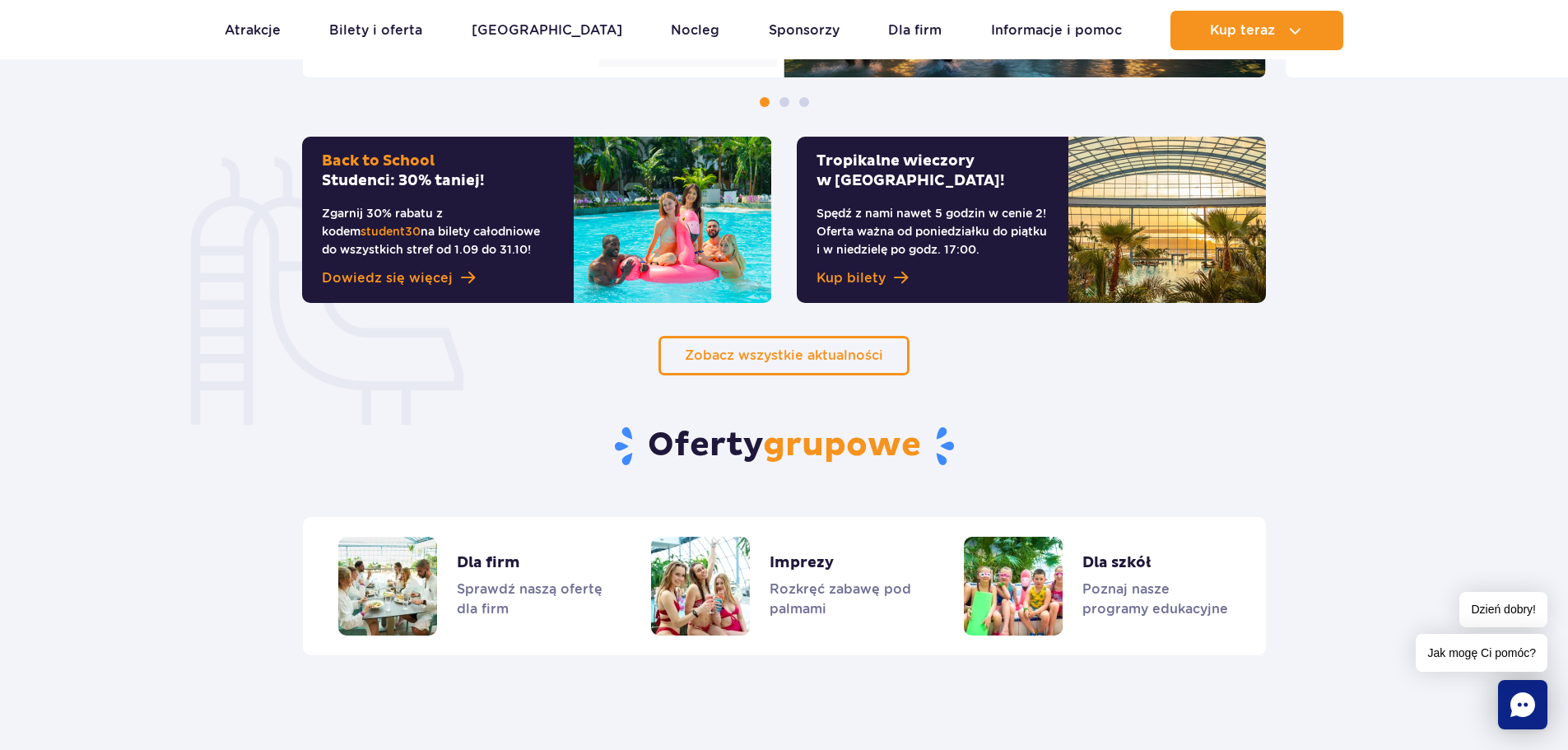
drag, startPoint x: 1104, startPoint y: 453, endPoint x: 1107, endPoint y: 443, distance: 10.4
click at [1104, 452] on h2 "Oferty grupowe" at bounding box center [784, 447] width 1544 height 43
drag, startPoint x: 1155, startPoint y: 426, endPoint x: 1201, endPoint y: 459, distance: 56.6
click at [1159, 427] on h2 "Oferty grupowe" at bounding box center [784, 447] width 1544 height 43
drag, startPoint x: 1201, startPoint y: 459, endPoint x: 1188, endPoint y: 443, distance: 20.6
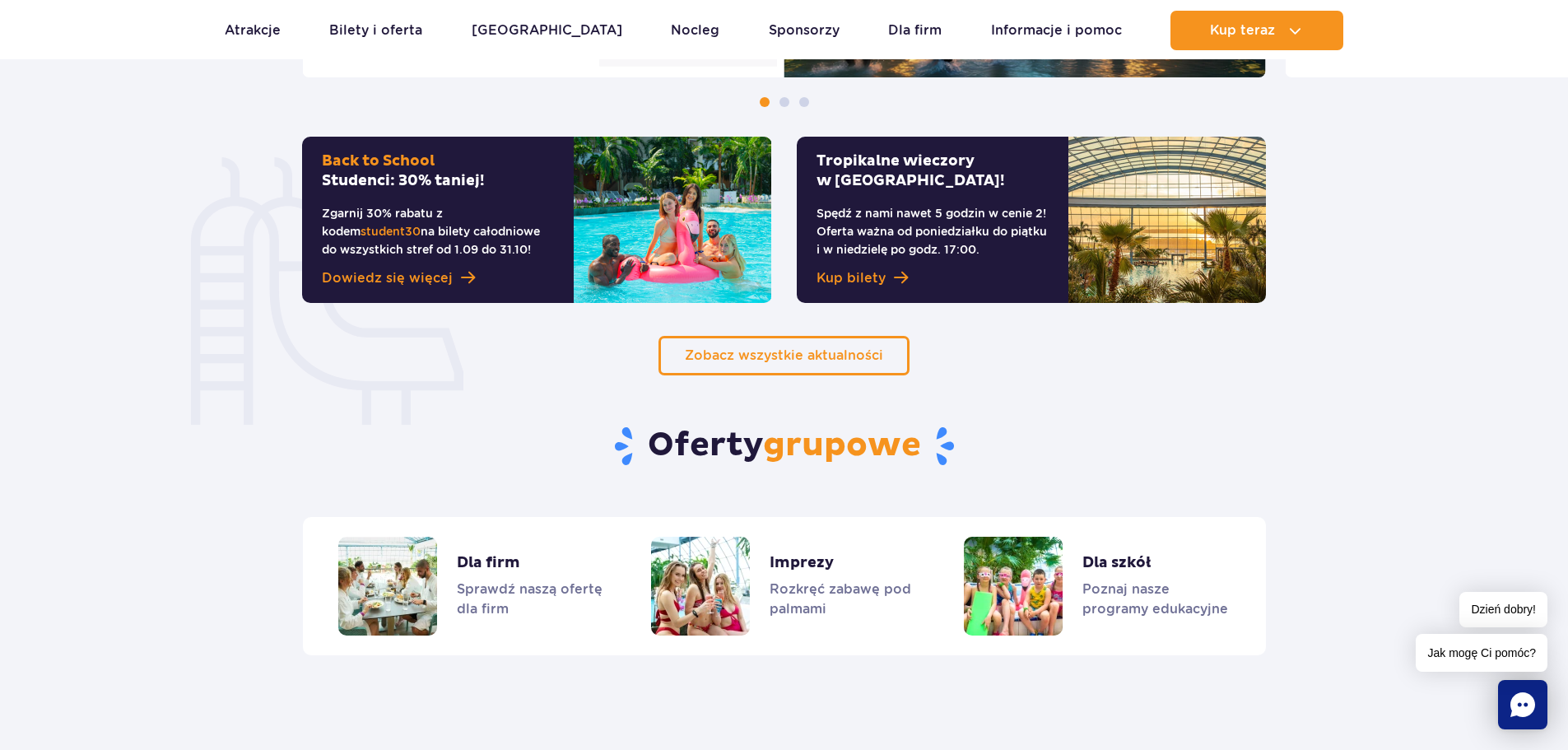
click at [1199, 458] on h2 "Oferty grupowe" at bounding box center [784, 447] width 1544 height 43
click at [1188, 404] on section "Oferty grupowe Dla firm Sprawdź naszą ofertę dla firm Imprezy Rozkręć zabawę po…" at bounding box center [784, 516] width 1568 height 280
drag, startPoint x: 1312, startPoint y: 405, endPoint x: 1326, endPoint y: 398, distance: 15.7
click at [1316, 404] on section "Oferty grupowe Dla firm Sprawdź naszą ofertę dla firm Imprezy Rozkręć zabawę po…" at bounding box center [784, 516] width 1568 height 280
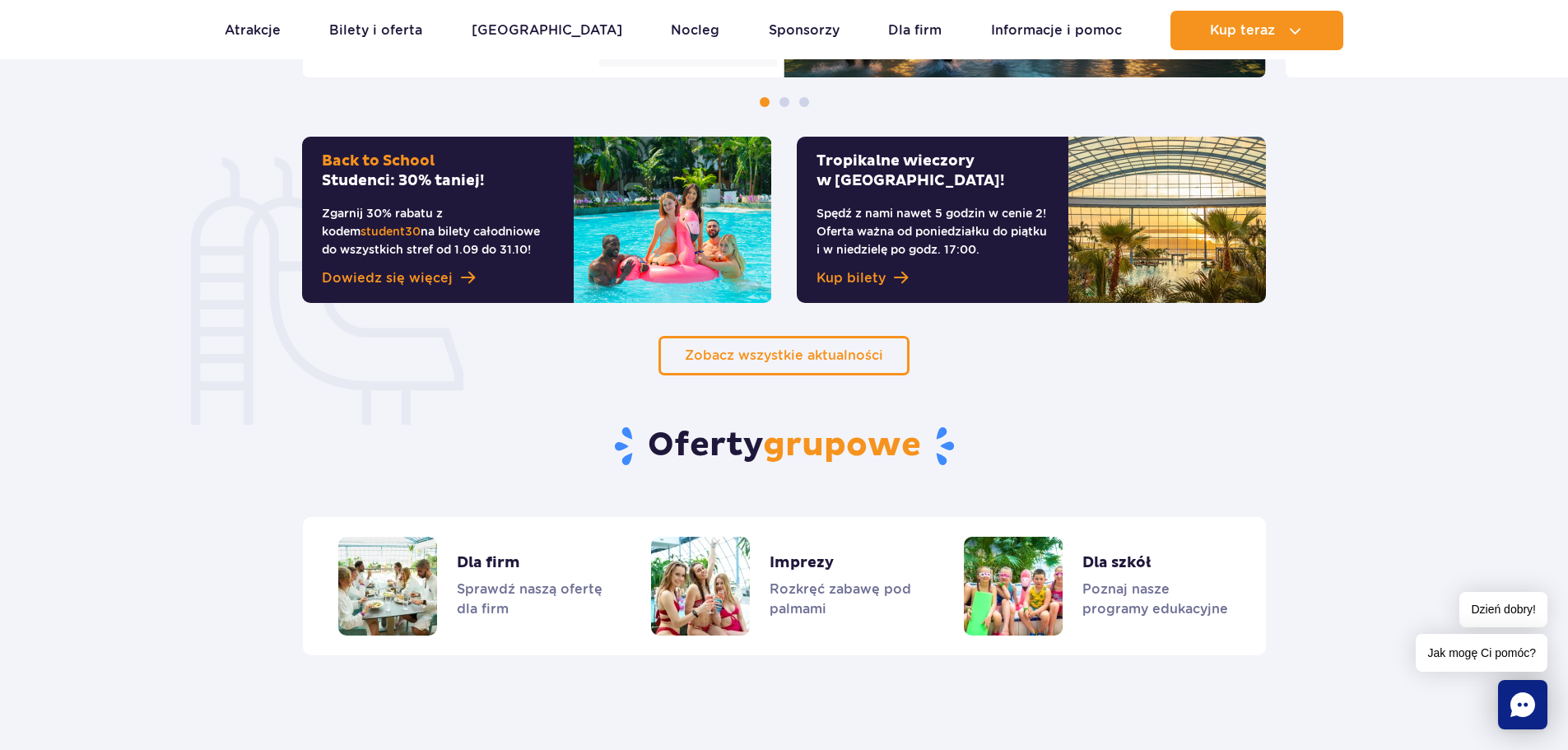
click at [1401, 393] on section "Oferty grupowe Dla firm Sprawdź naszą ofertę dla firm Imprezy Rozkręć zabawę po…" at bounding box center [784, 516] width 1568 height 280
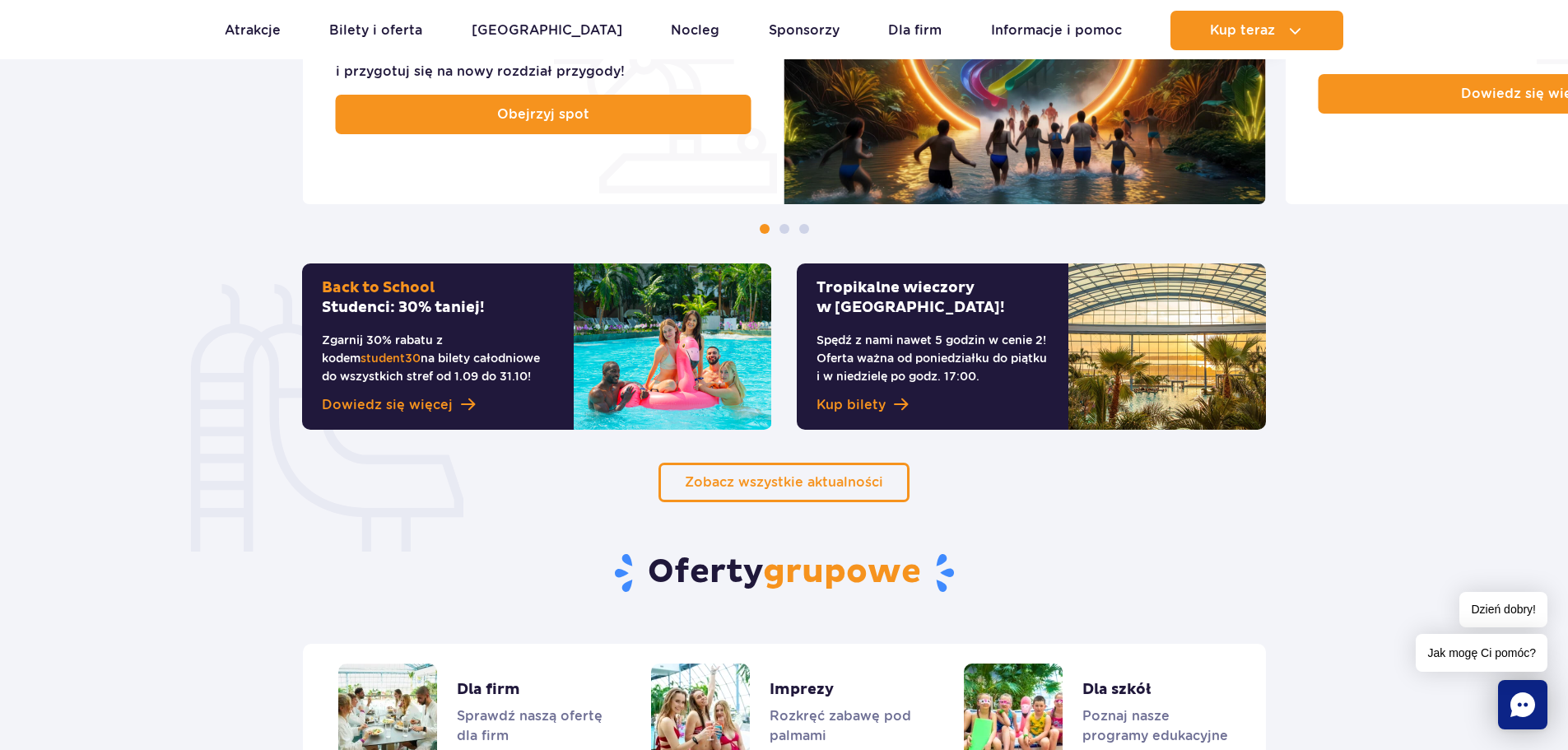
scroll to position [706, 0]
